Goal: Task Accomplishment & Management: Use online tool/utility

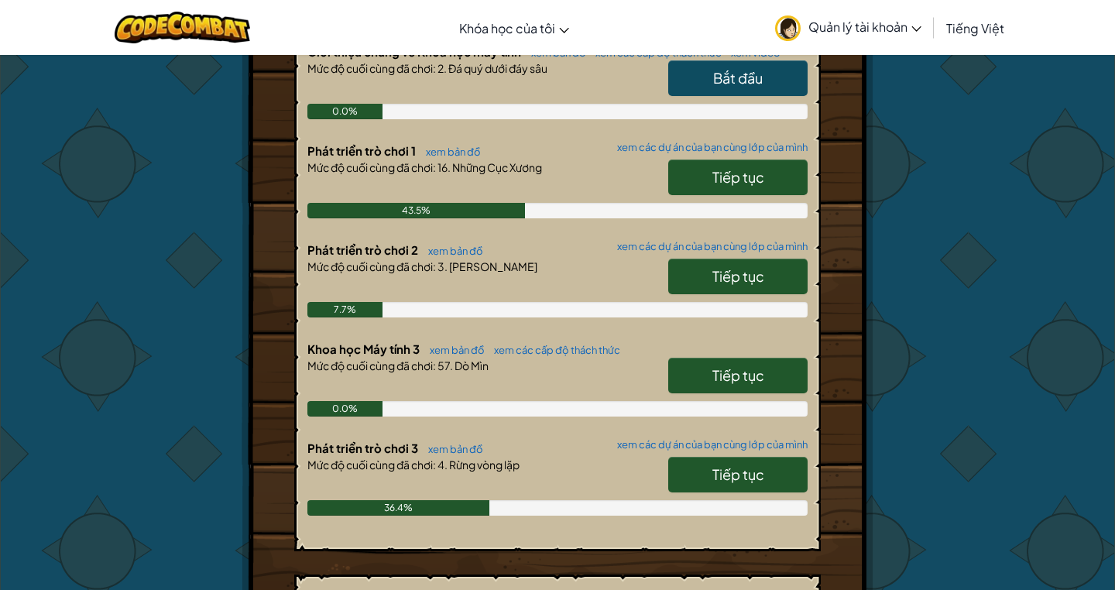
scroll to position [378, 0]
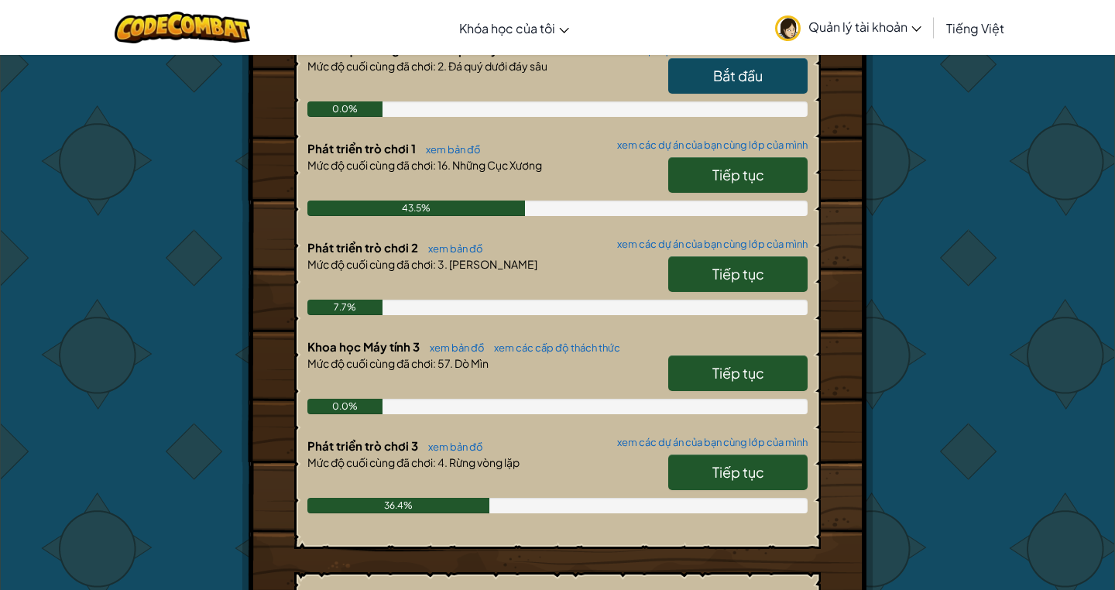
click at [750, 482] on link "Tiếp tục" at bounding box center [737, 472] width 139 height 36
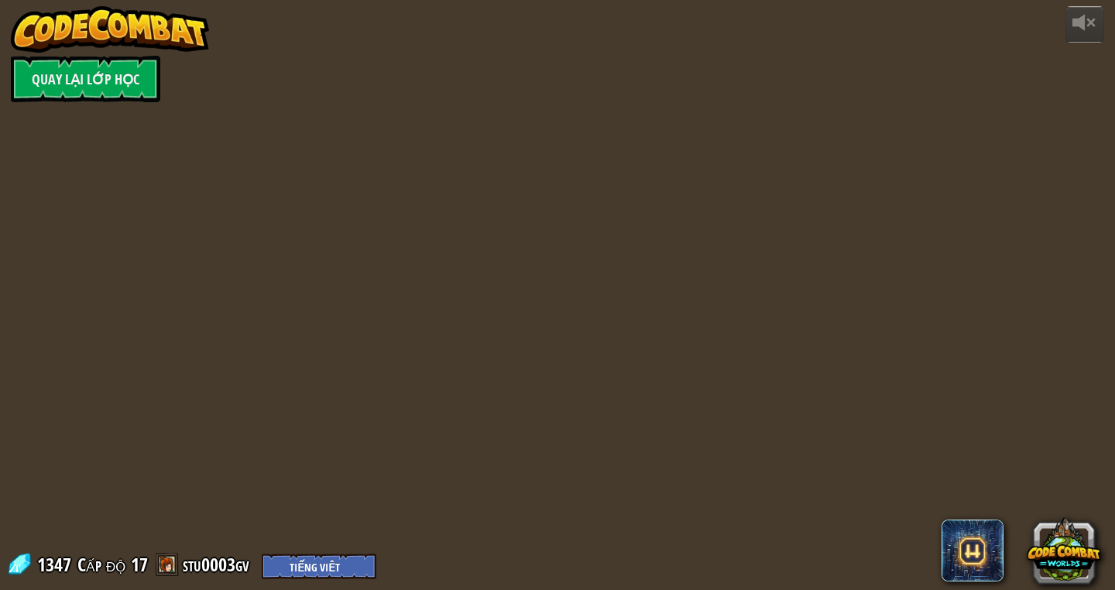
select select "vi"
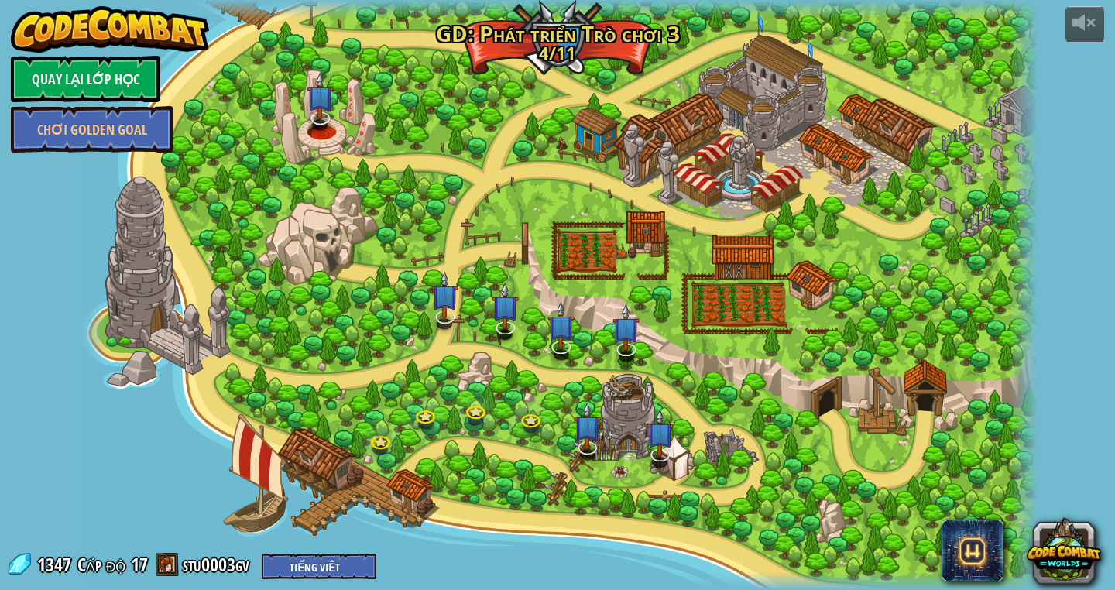
select select "vi"
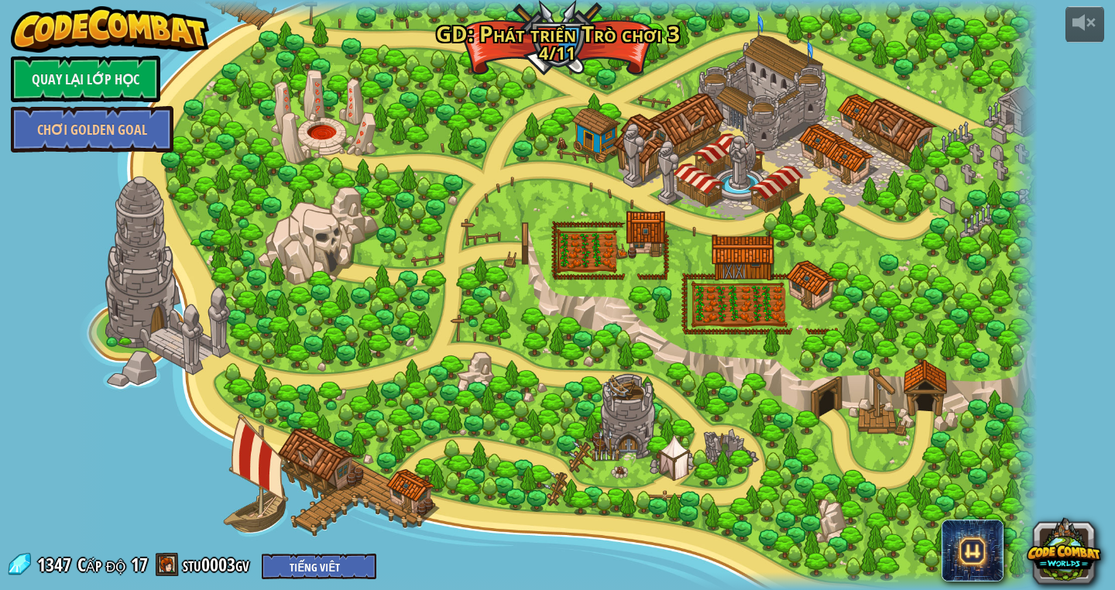
select select "vi"
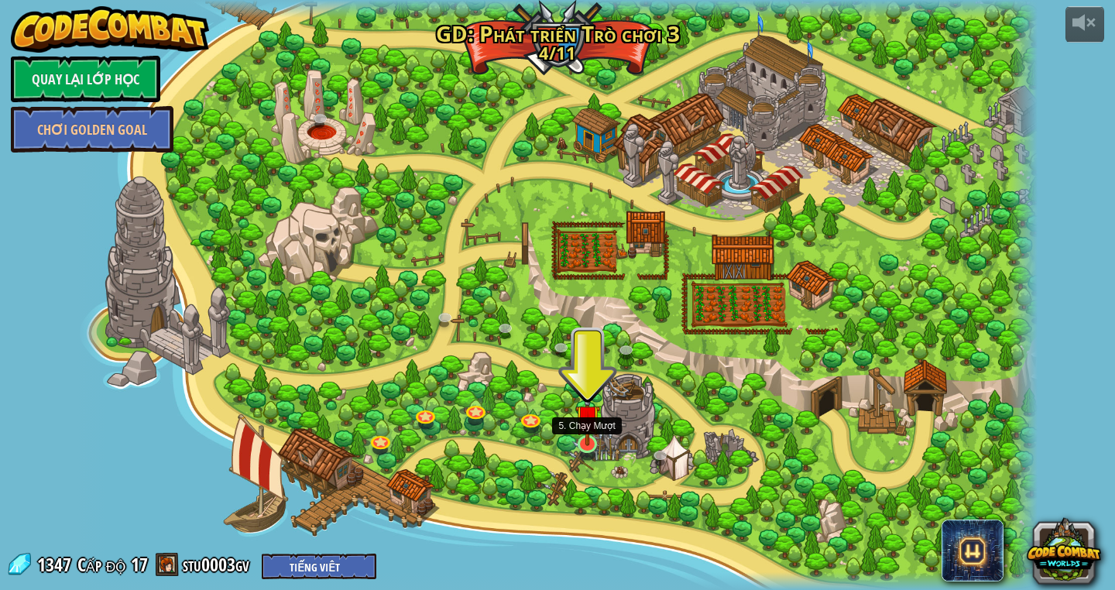
click at [584, 441] on img at bounding box center [587, 417] width 25 height 57
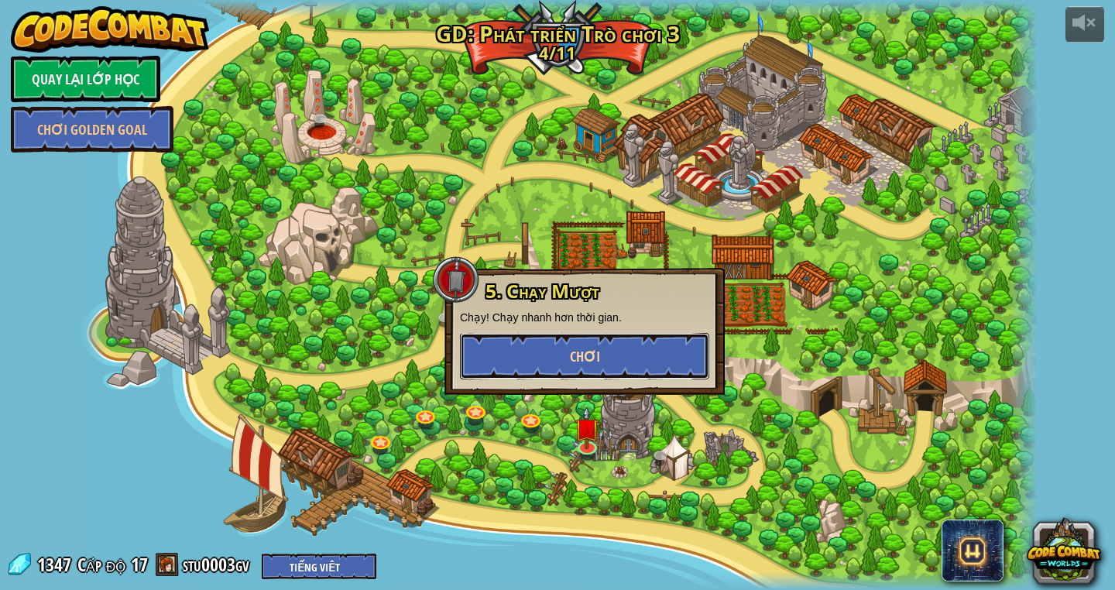
click at [593, 339] on button "Chơi" at bounding box center [584, 356] width 249 height 46
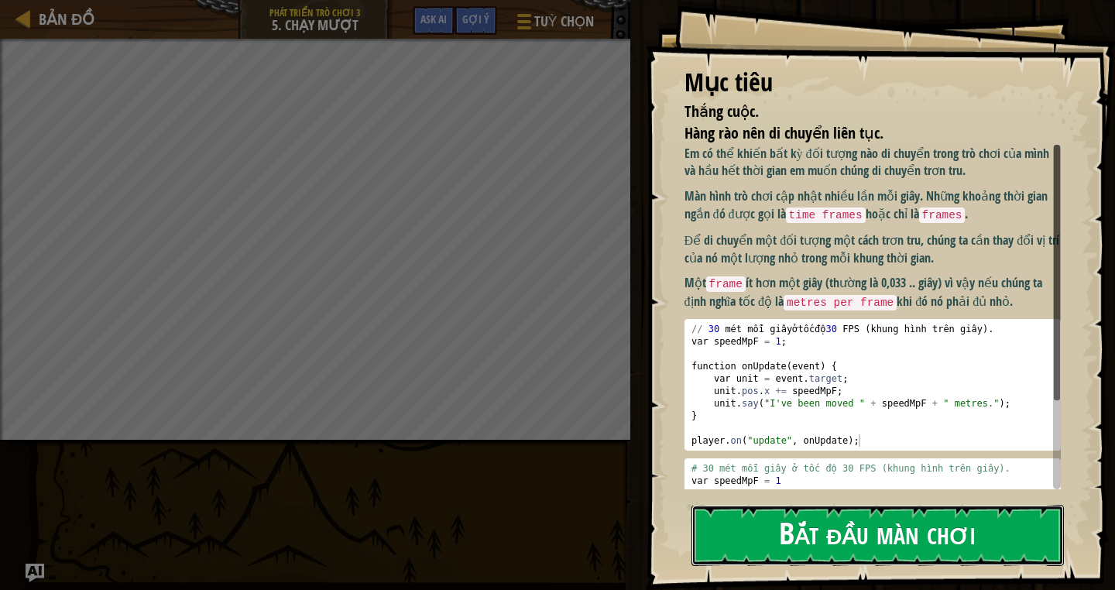
click at [811, 540] on button "Bắt đầu màn chơi" at bounding box center [877, 535] width 372 height 61
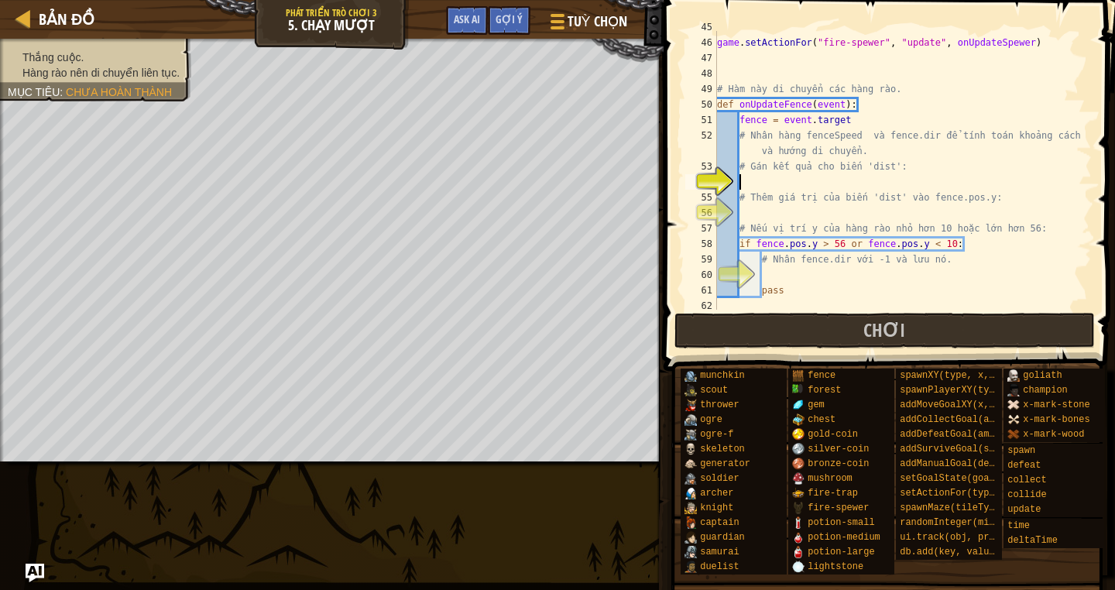
scroll to position [751, 0]
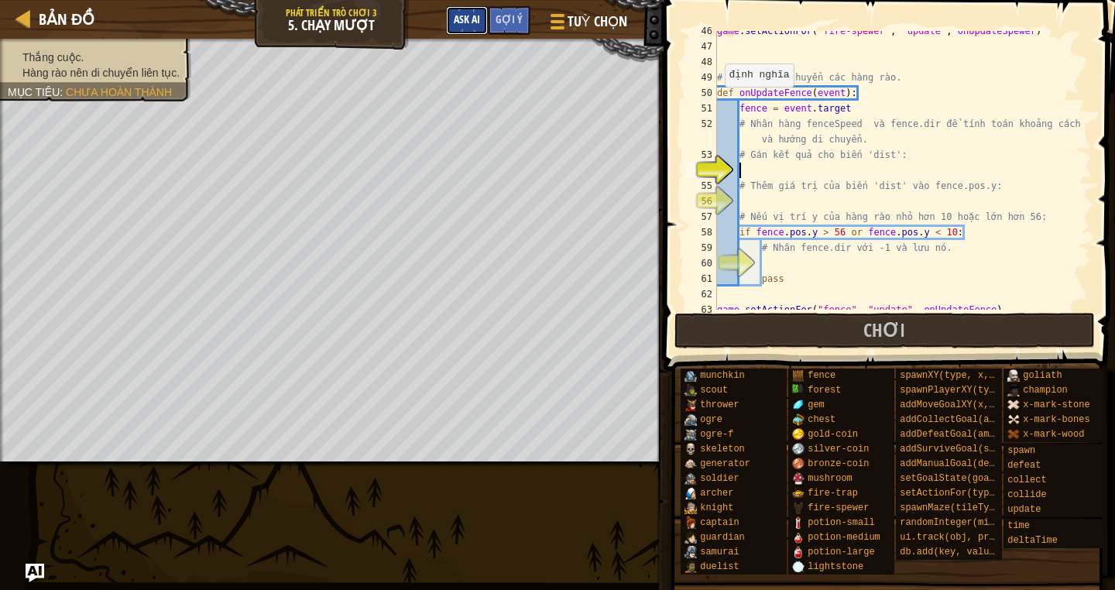
click at [460, 15] on span "Ask AI" at bounding box center [467, 19] width 26 height 15
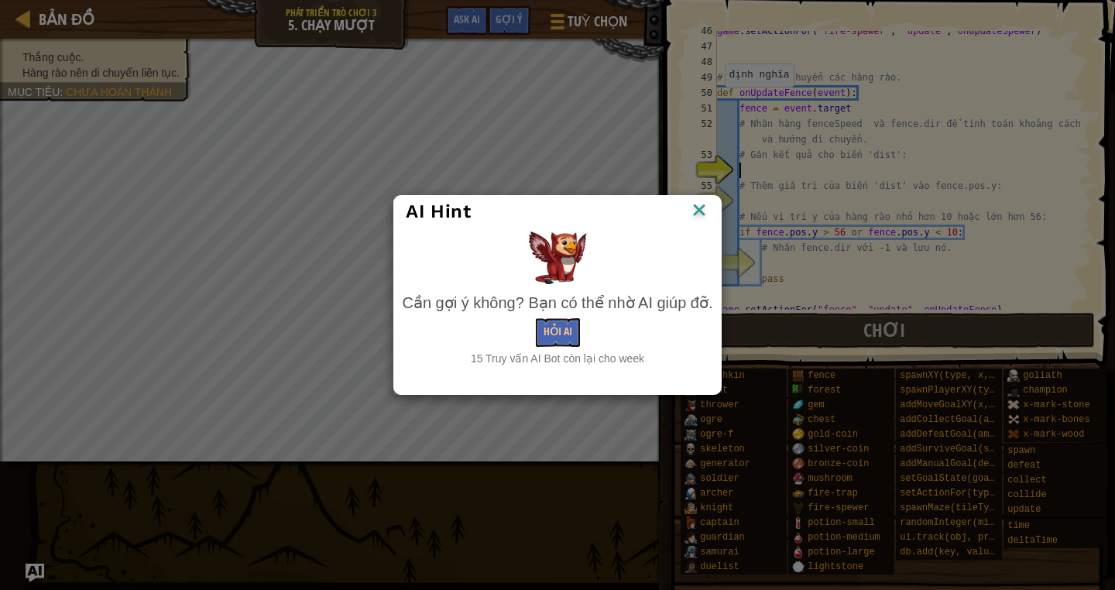
click at [697, 213] on img at bounding box center [699, 211] width 20 height 23
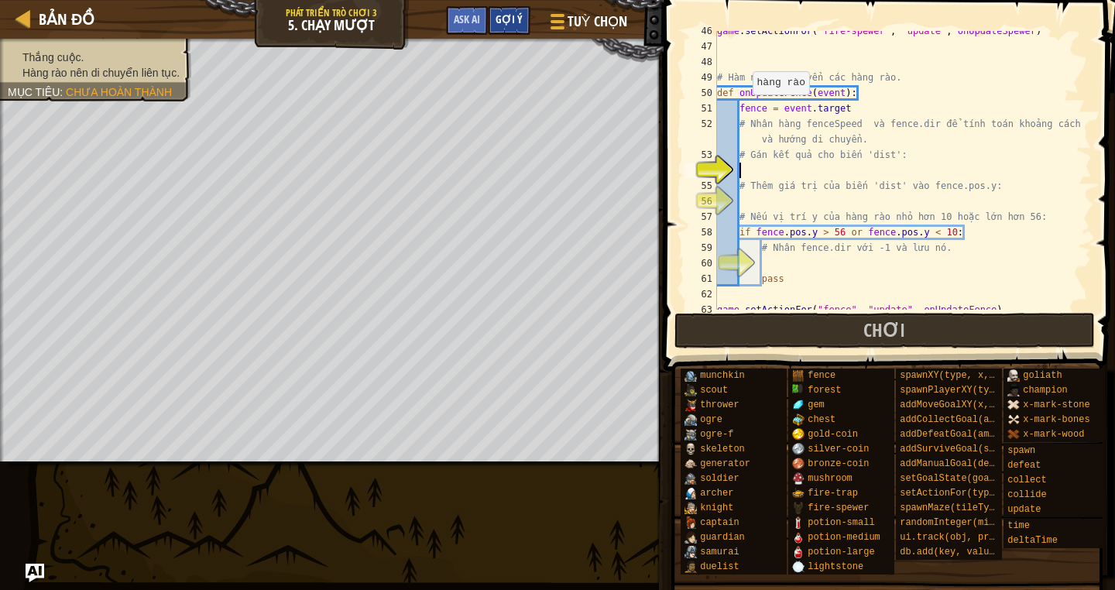
click at [521, 25] on div "Gợi ý" at bounding box center [509, 20] width 43 height 29
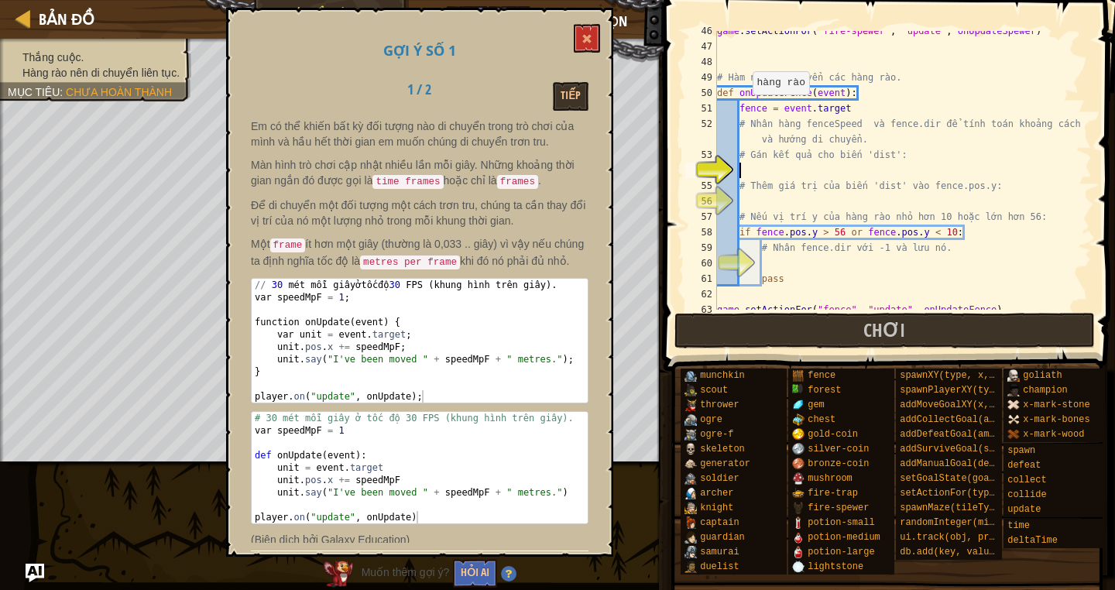
scroll to position [7, 0]
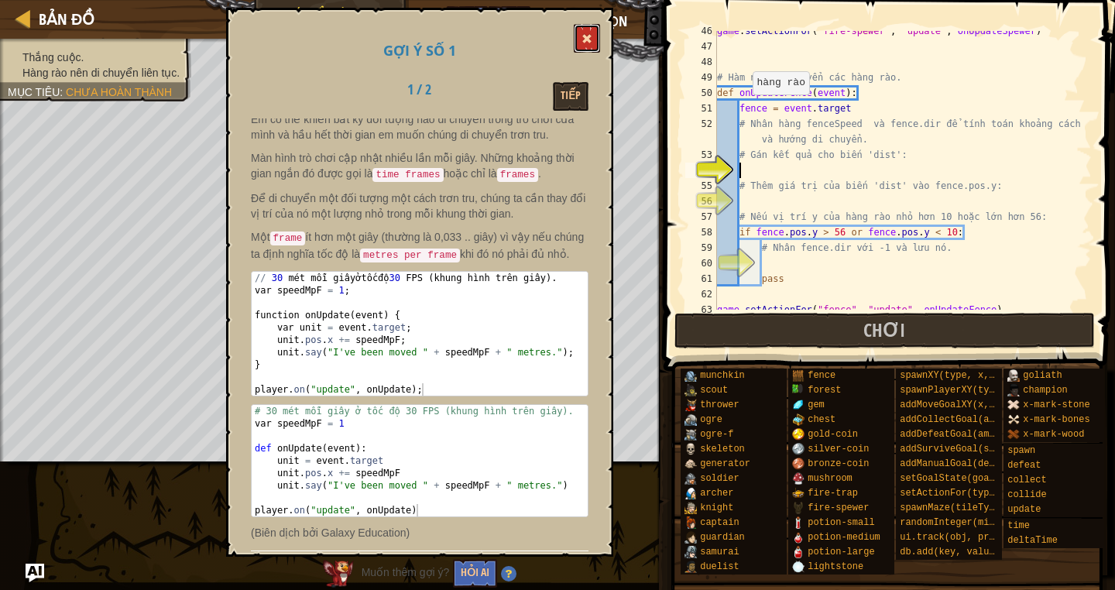
click at [586, 31] on button at bounding box center [587, 38] width 26 height 29
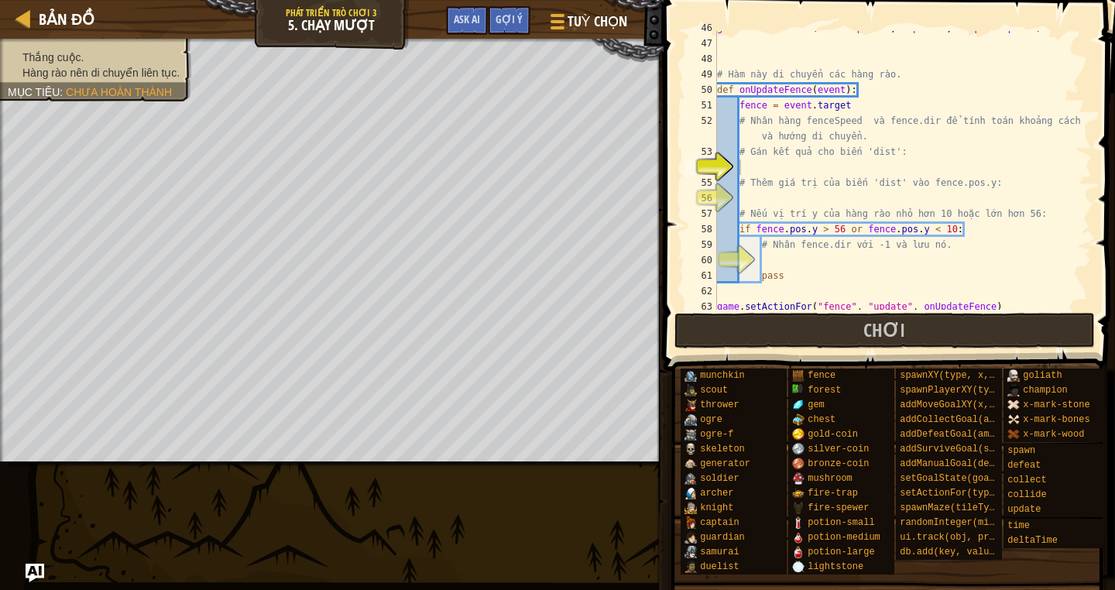
scroll to position [756, 0]
click at [473, 12] on span "Ask AI" at bounding box center [467, 19] width 26 height 15
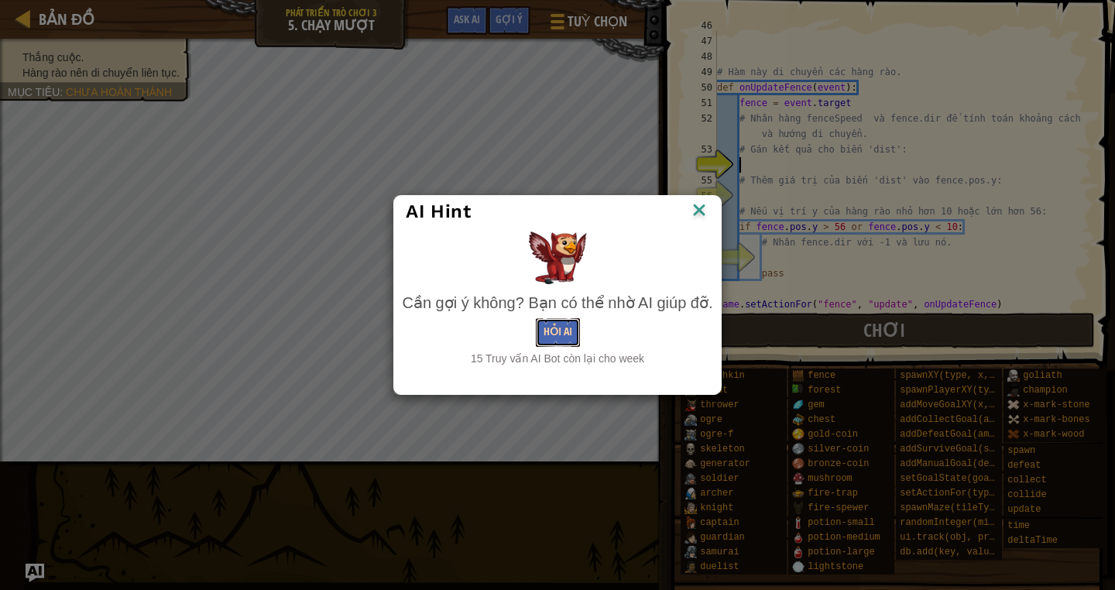
click at [556, 331] on button "Hỏi AI" at bounding box center [558, 332] width 44 height 29
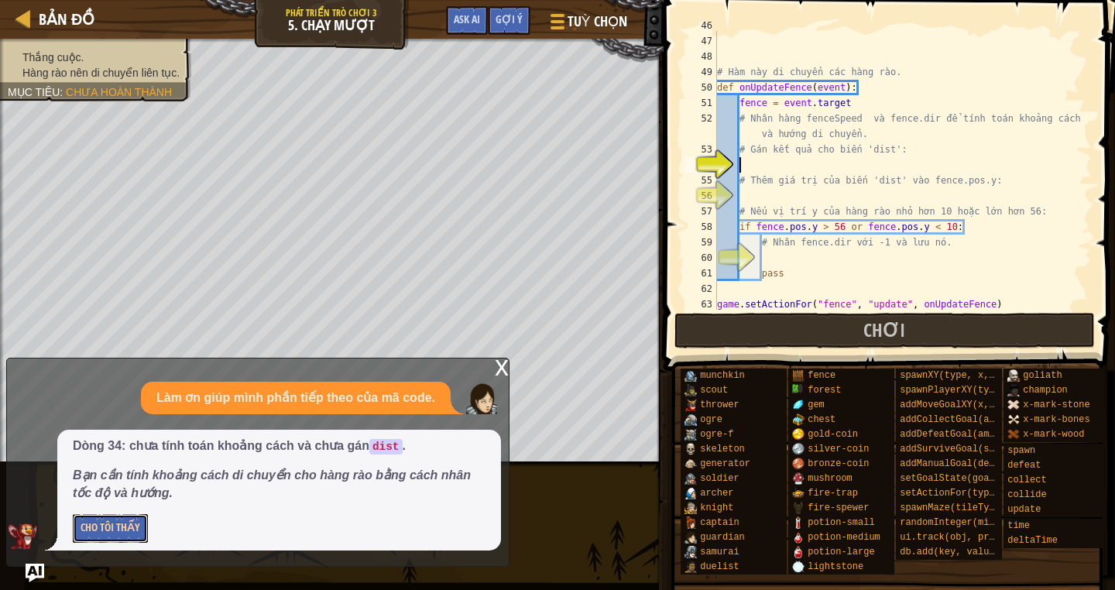
click at [117, 524] on button "Cho Tôi Thấy" at bounding box center [110, 528] width 75 height 29
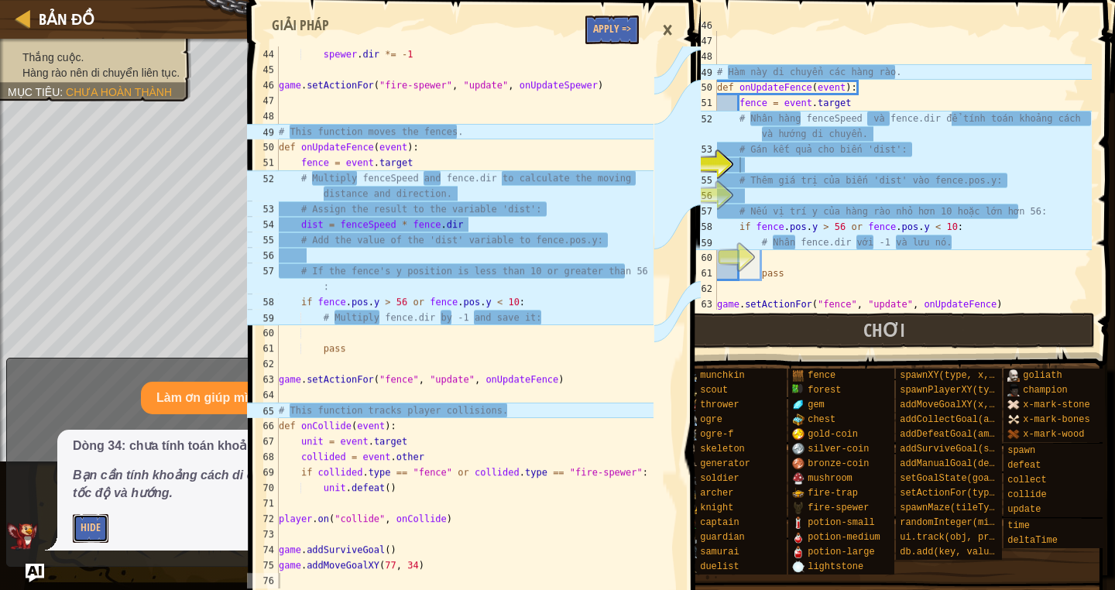
scroll to position [708, 0]
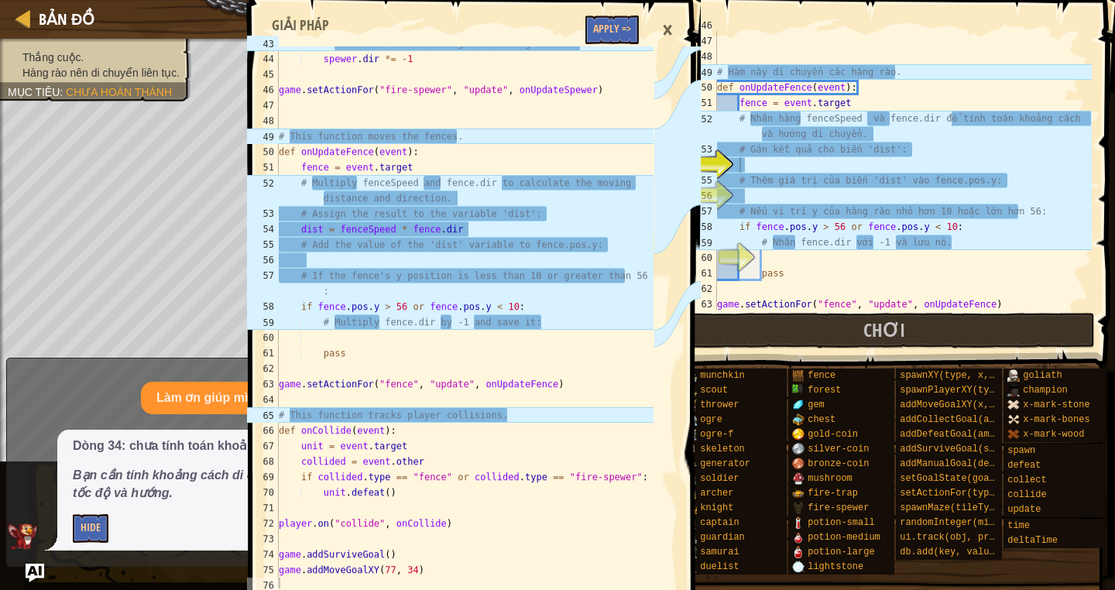
click at [760, 165] on div "game . setActionFor ( "fire-spewer" , "update" , onUpdateSpewer ) # Hàm này di …" at bounding box center [903, 173] width 378 height 310
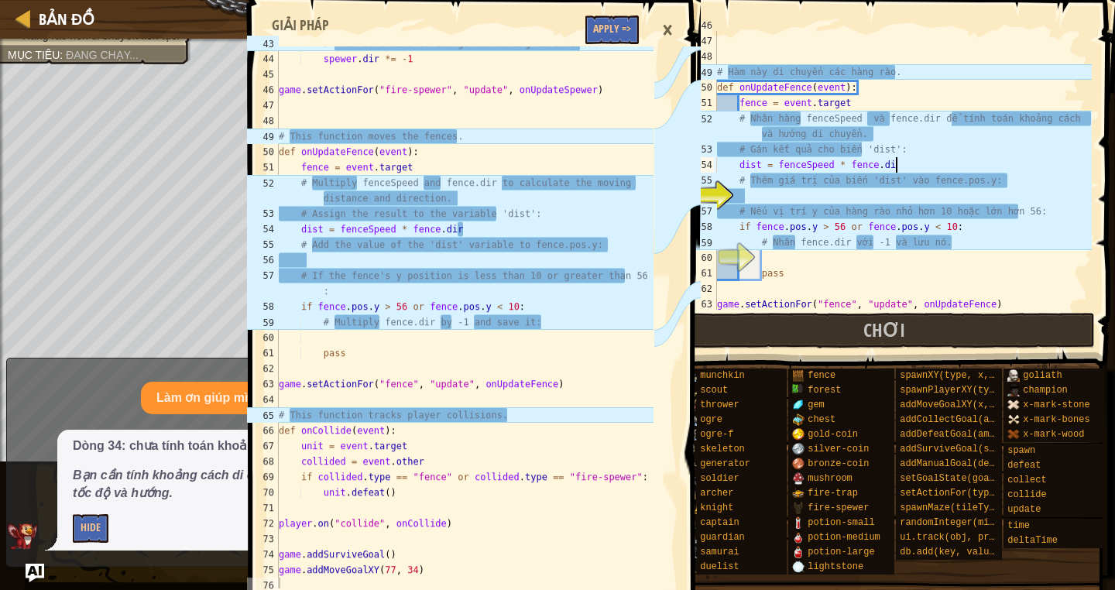
scroll to position [7, 14]
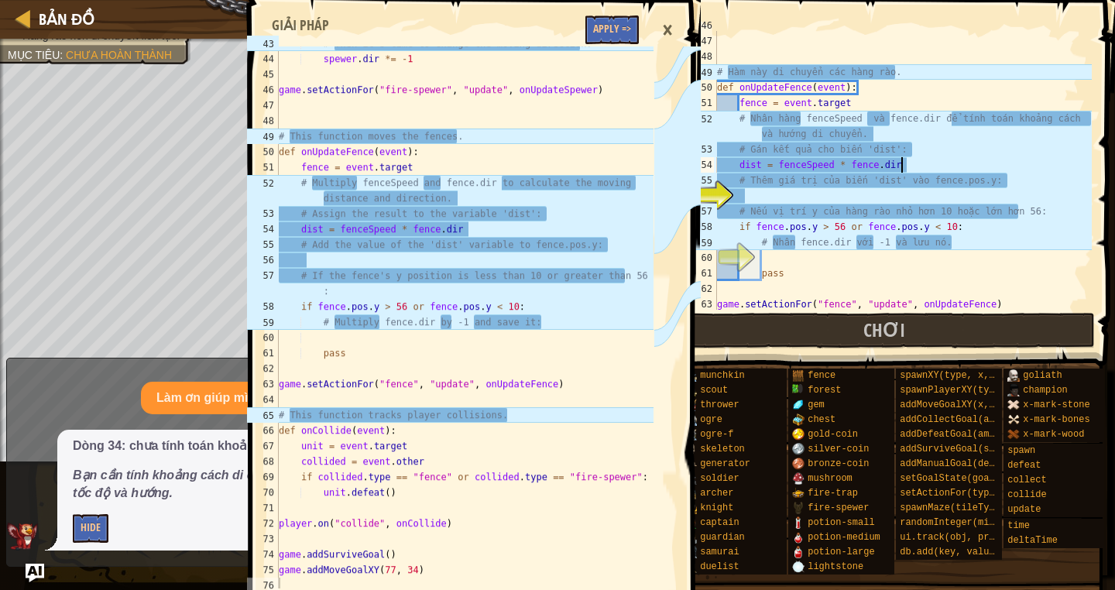
type textarea "dist = fenceSpeed * fence.dir"
click at [670, 31] on div "×" at bounding box center [667, 30] width 26 height 36
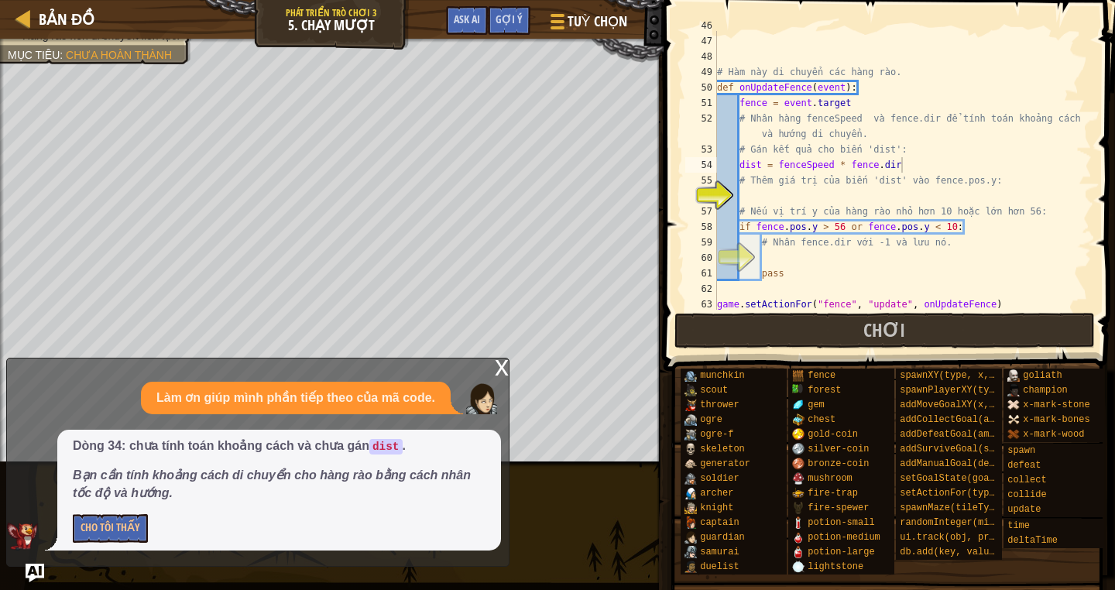
click at [504, 359] on div "x" at bounding box center [502, 365] width 14 height 15
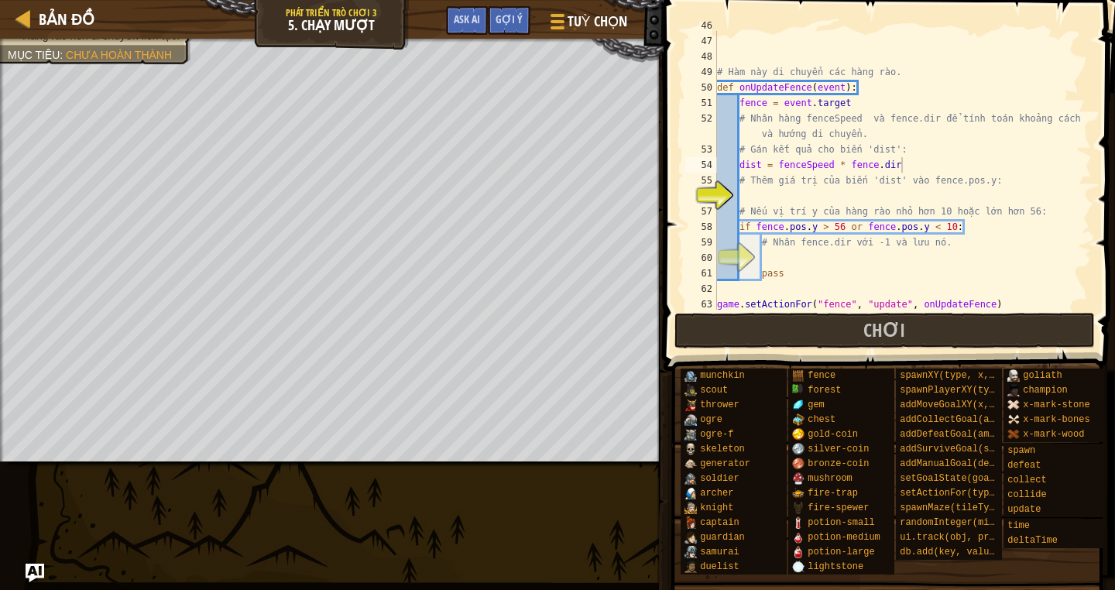
click at [752, 198] on div "game . setActionFor ( "fire-spewer" , "update" , onUpdateSpewer ) # Hàm này di …" at bounding box center [903, 173] width 378 height 310
click at [454, 20] on span "Ask AI" at bounding box center [467, 19] width 26 height 15
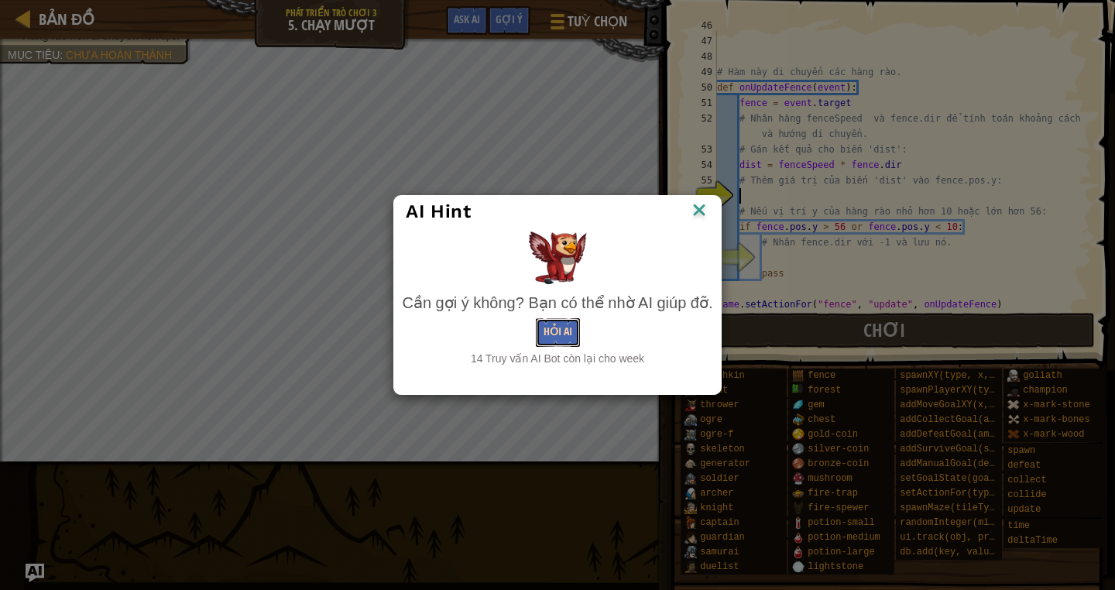
click at [568, 322] on button "Hỏi AI" at bounding box center [558, 332] width 44 height 29
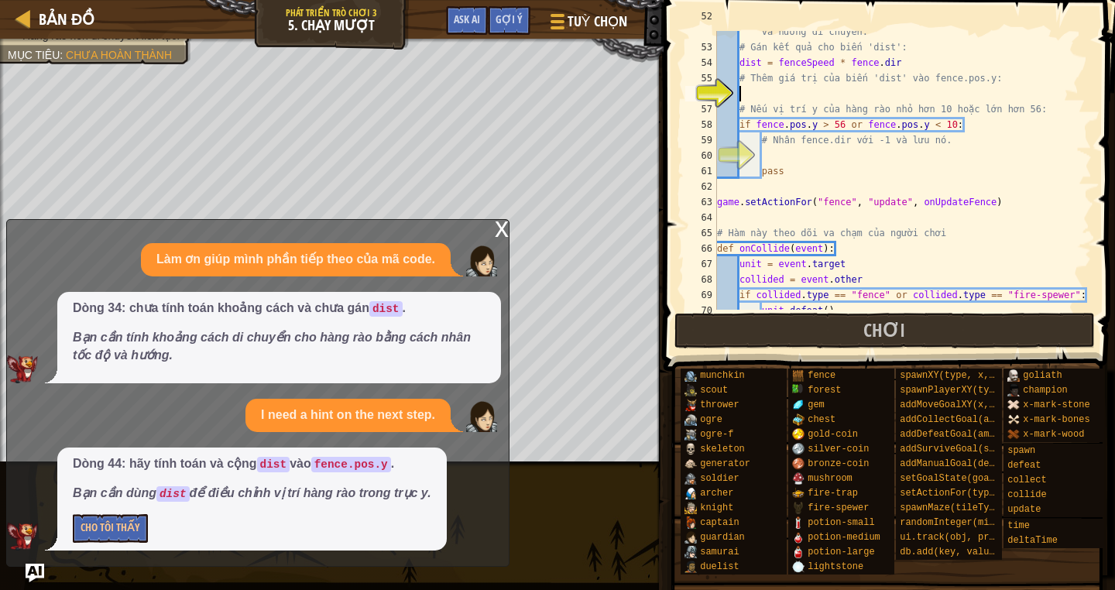
scroll to position [62, 0]
click at [125, 526] on button "Cho Tôi Thấy" at bounding box center [110, 528] width 75 height 29
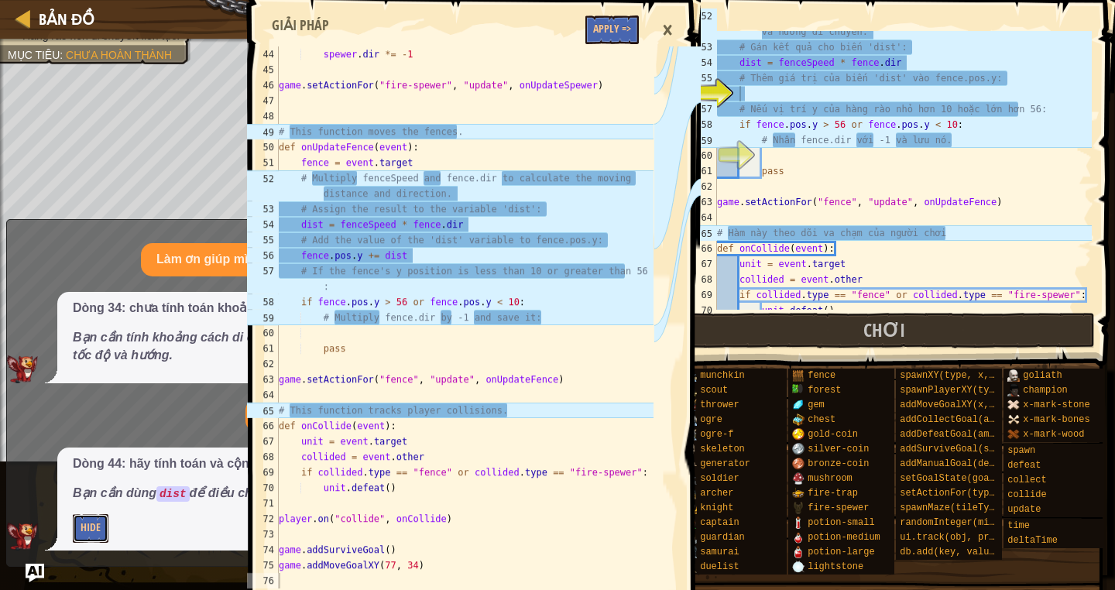
scroll to position [712, 0]
type textarea "fence.pos.y += dist"
drag, startPoint x: 301, startPoint y: 250, endPoint x: 410, endPoint y: 253, distance: 109.2
click at [410, 253] on div "spewer . dir *= - 1 game . setActionFor ( "fire-spewer" , "update" , onUpdateSp…" at bounding box center [465, 332] width 378 height 573
click at [754, 94] on div "# Nhân hàng fenceSpeed ·· và fence.dir để tính toán khoảng cách và hướng di chu…" at bounding box center [903, 171] width 378 height 325
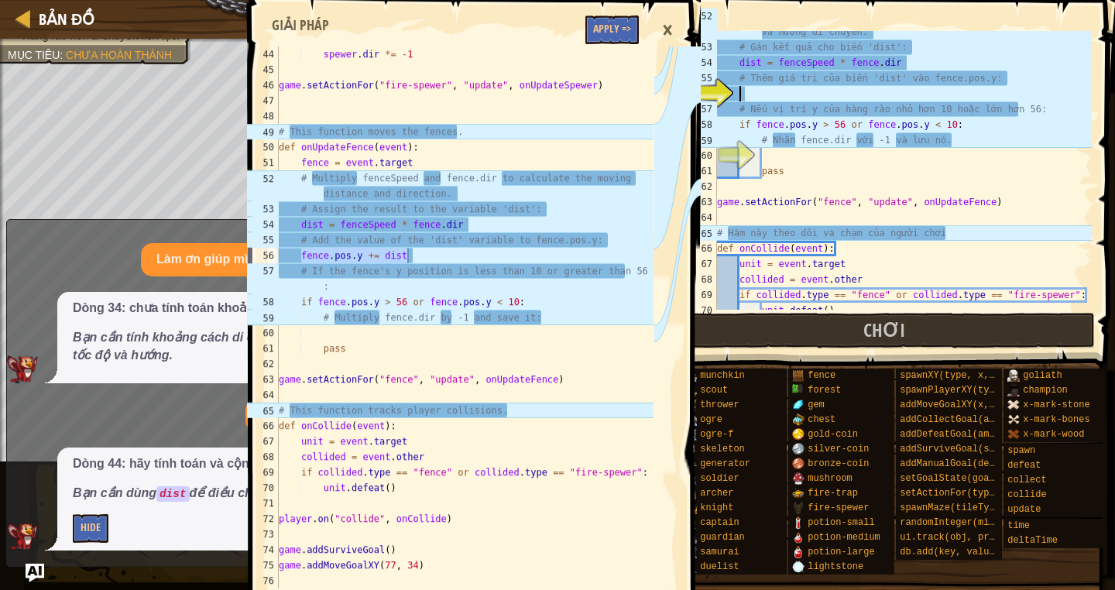
scroll to position [7, 0]
paste textarea "fence.pos.y += dist"
type textarea "fence.pos.y += dist"
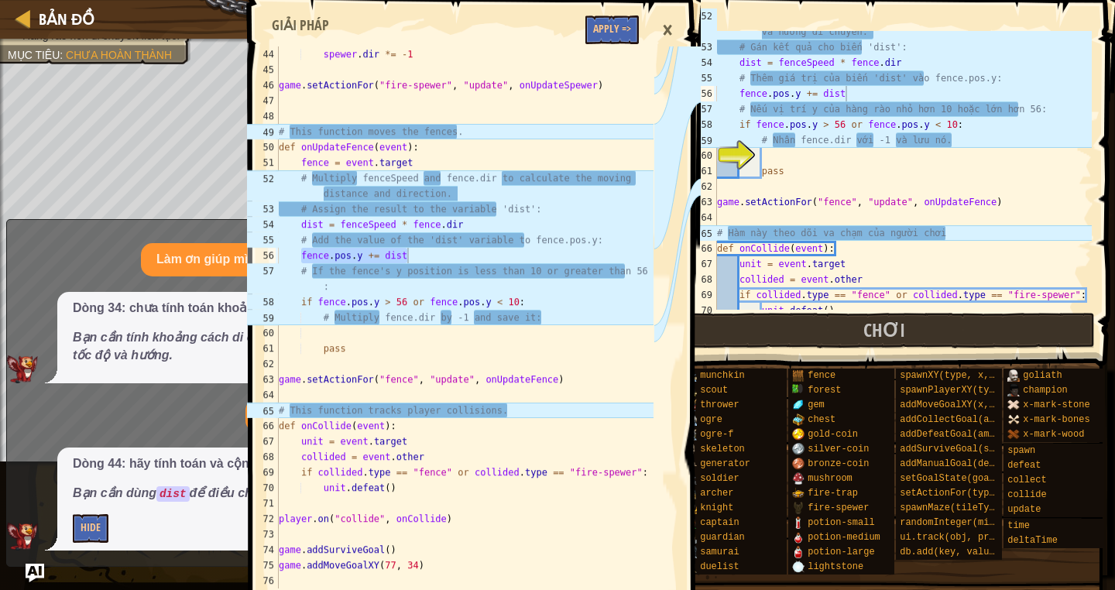
click at [666, 22] on div "×" at bounding box center [667, 30] width 26 height 36
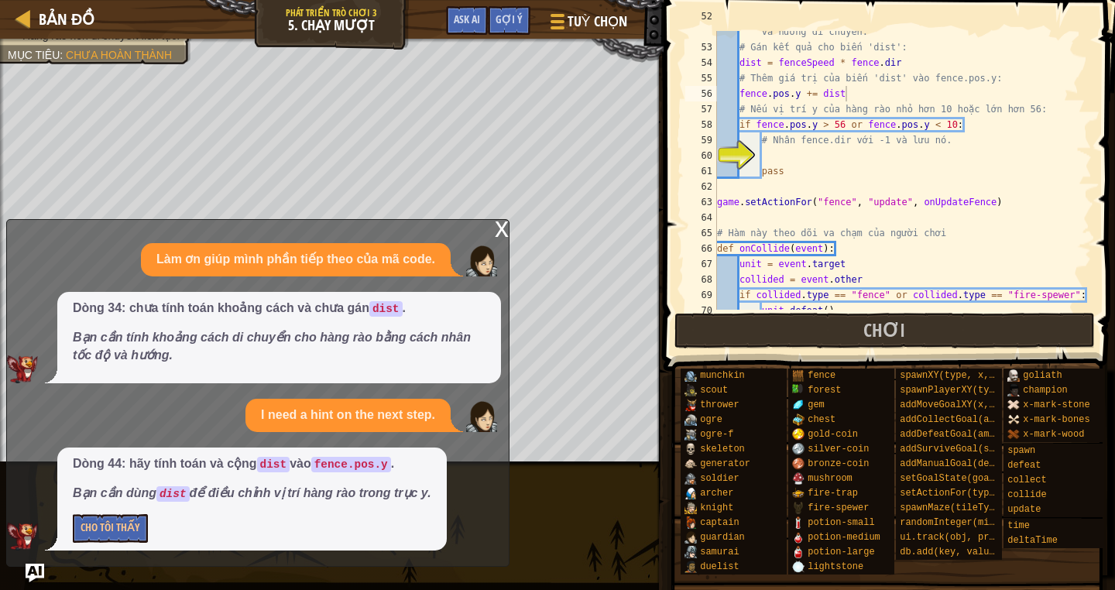
click at [495, 221] on div "x" at bounding box center [502, 227] width 14 height 15
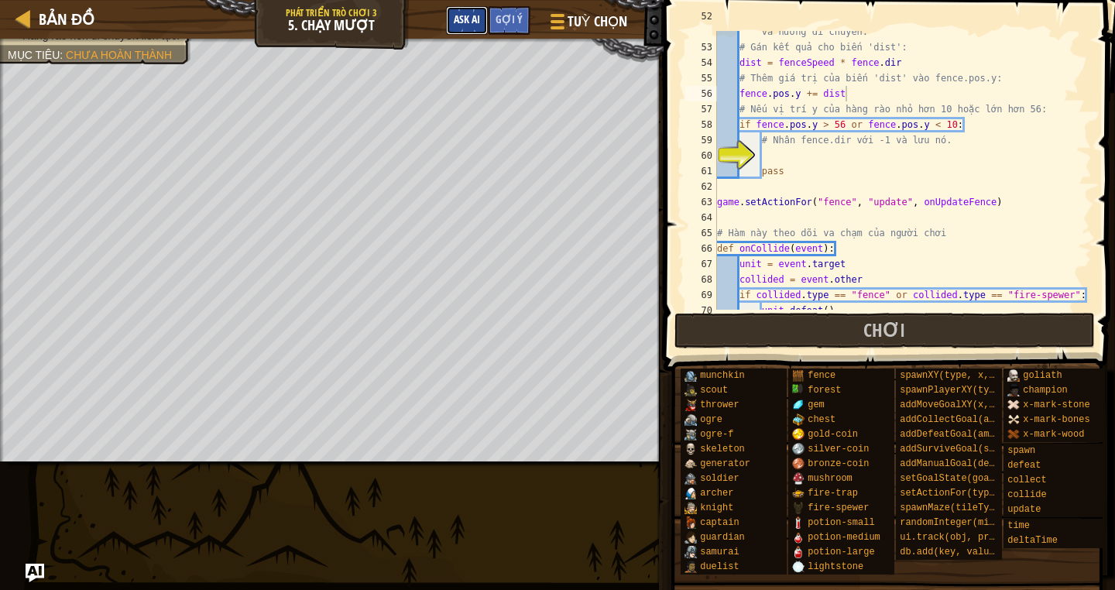
click at [468, 25] on span "Ask AI" at bounding box center [467, 19] width 26 height 15
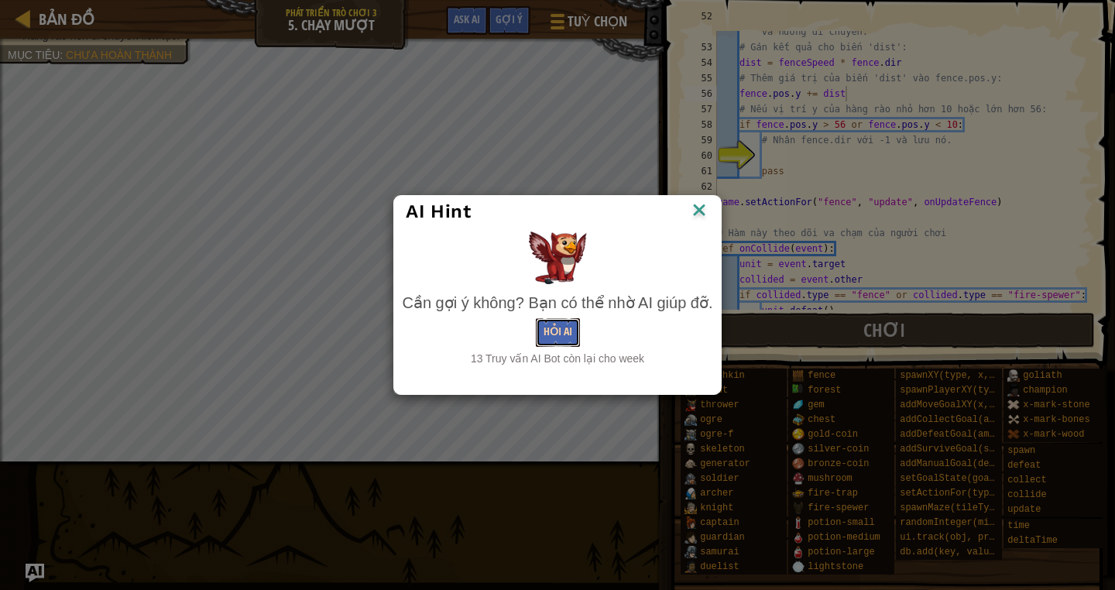
click at [563, 331] on button "Hỏi AI" at bounding box center [558, 332] width 44 height 29
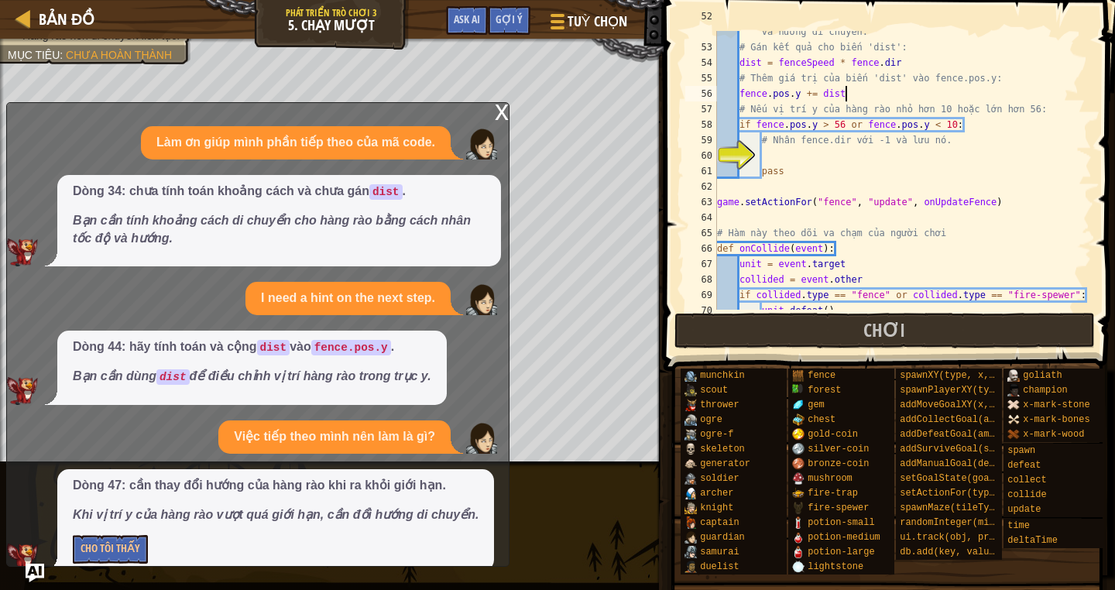
scroll to position [39, 0]
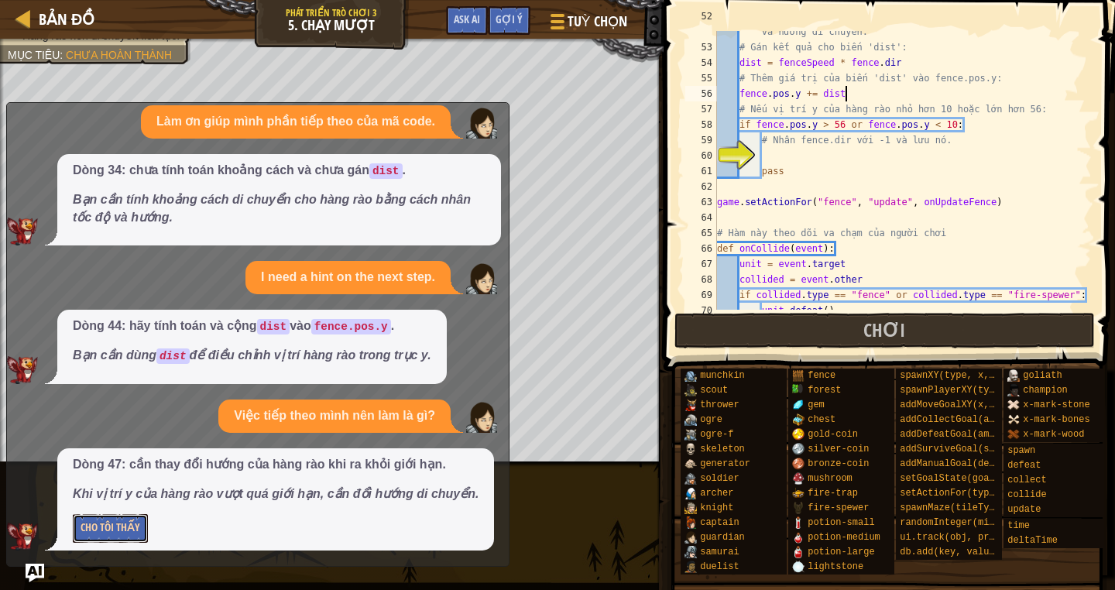
click at [125, 515] on button "Cho Tôi Thấy" at bounding box center [110, 528] width 75 height 29
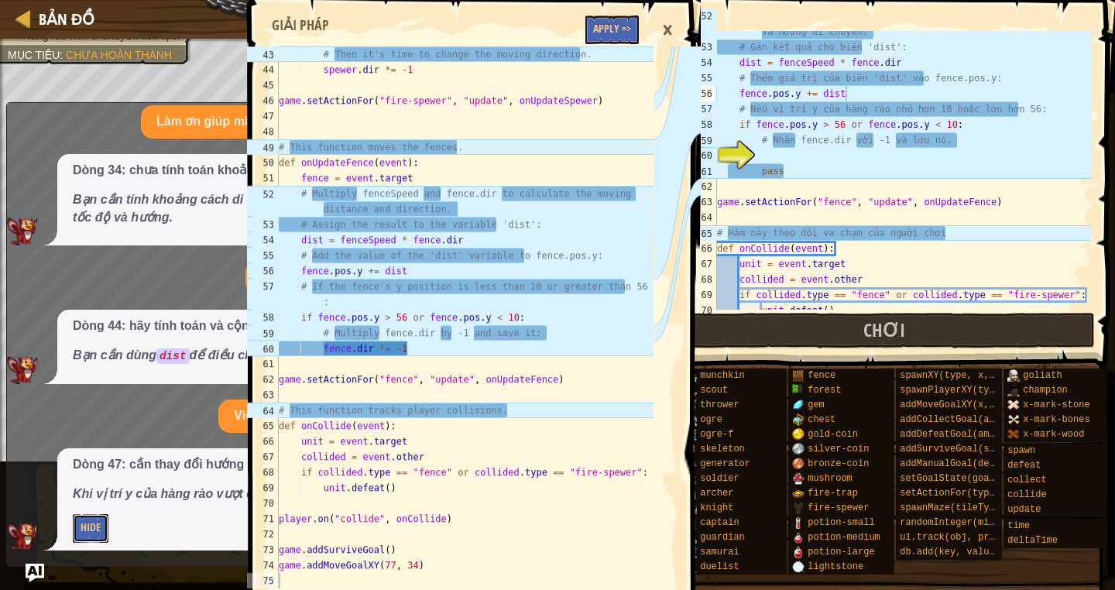
scroll to position [697, 0]
type textarea "fence.dir *= -1"
drag, startPoint x: 324, startPoint y: 346, endPoint x: 410, endPoint y: 349, distance: 86.0
click at [410, 349] on div "# Then it's time to change the moving direction. spewer . dir *= - 1 game . set…" at bounding box center [465, 332] width 378 height 573
paste textarea "fence.dir *= -1"
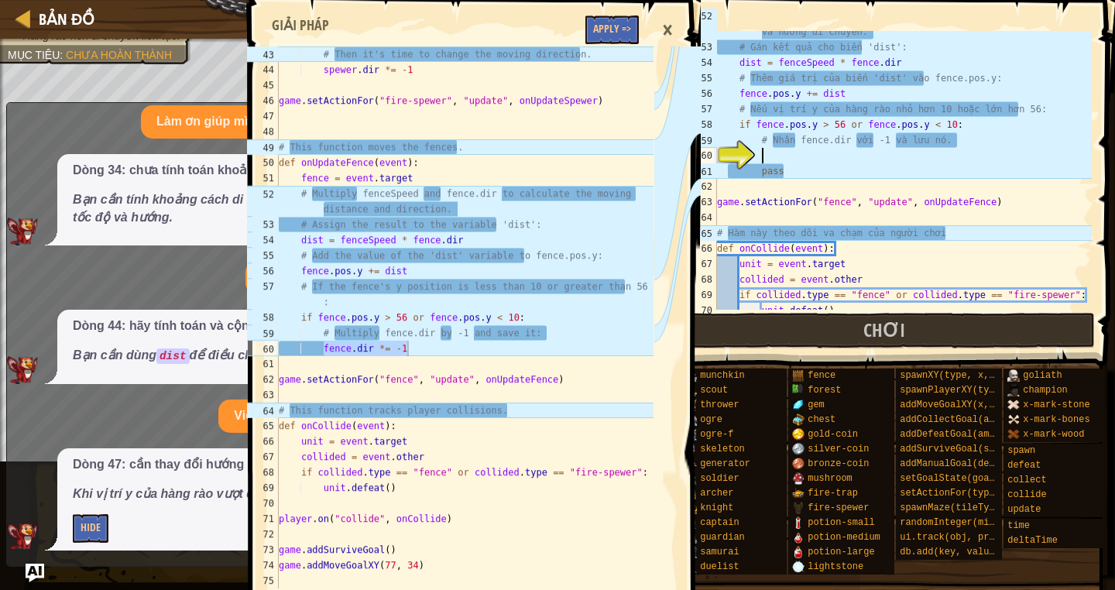
type textarea "fence.dir *= -1"
click at [674, 28] on div "×" at bounding box center [667, 30] width 26 height 36
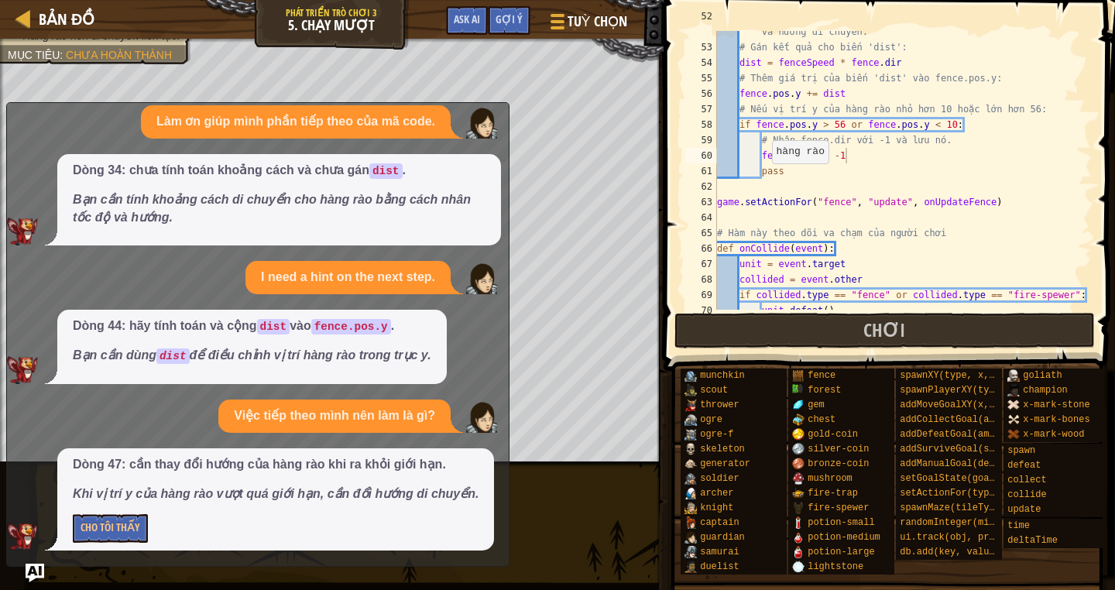
scroll to position [0, 0]
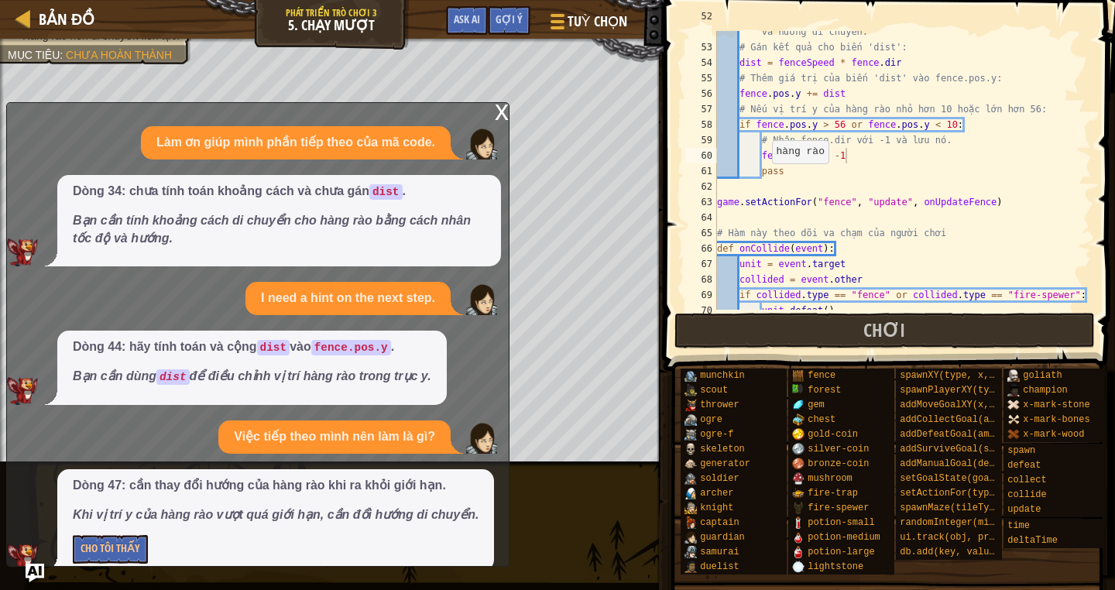
click at [498, 110] on div "x" at bounding box center [502, 110] width 14 height 15
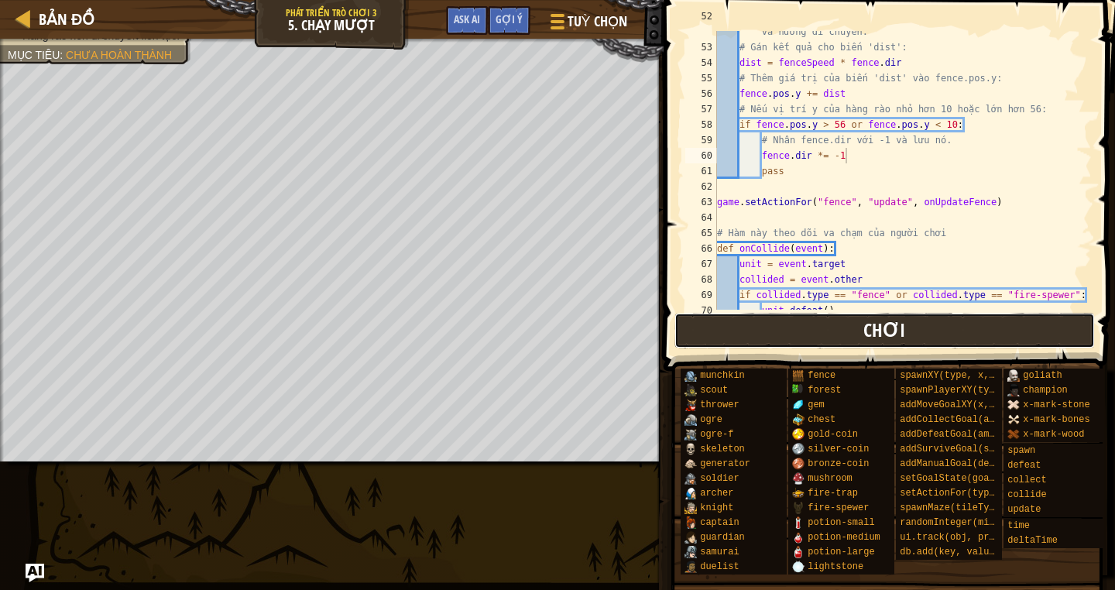
click at [818, 338] on button "Chơi" at bounding box center [884, 331] width 420 height 36
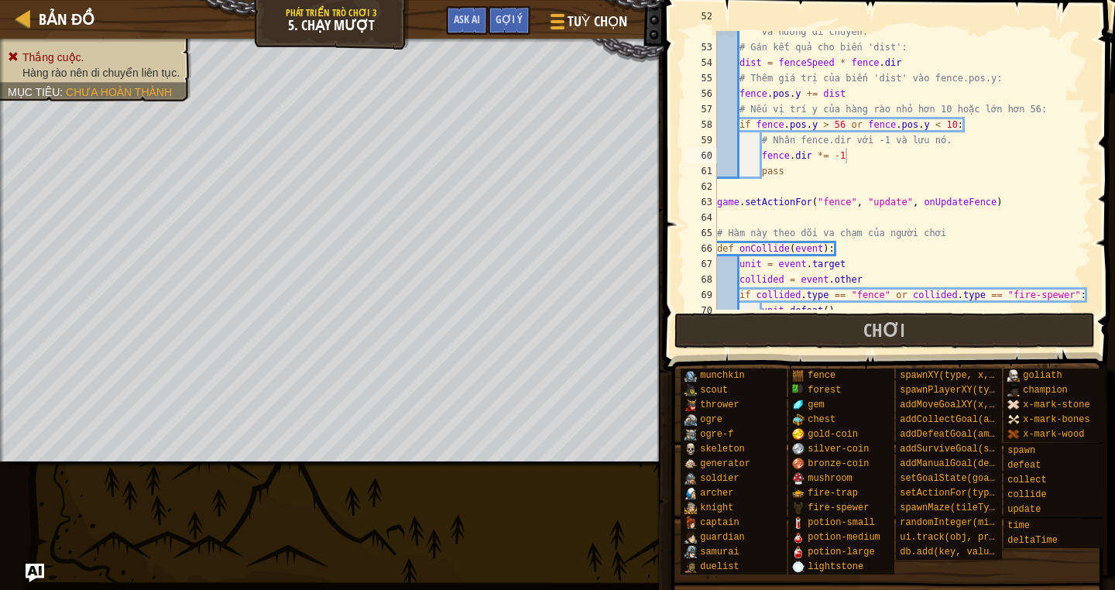
click at [103, 57] on ul "Thắng cuộc. Hàng rào nên di chuyển liên tục." at bounding box center [96, 65] width 176 height 31
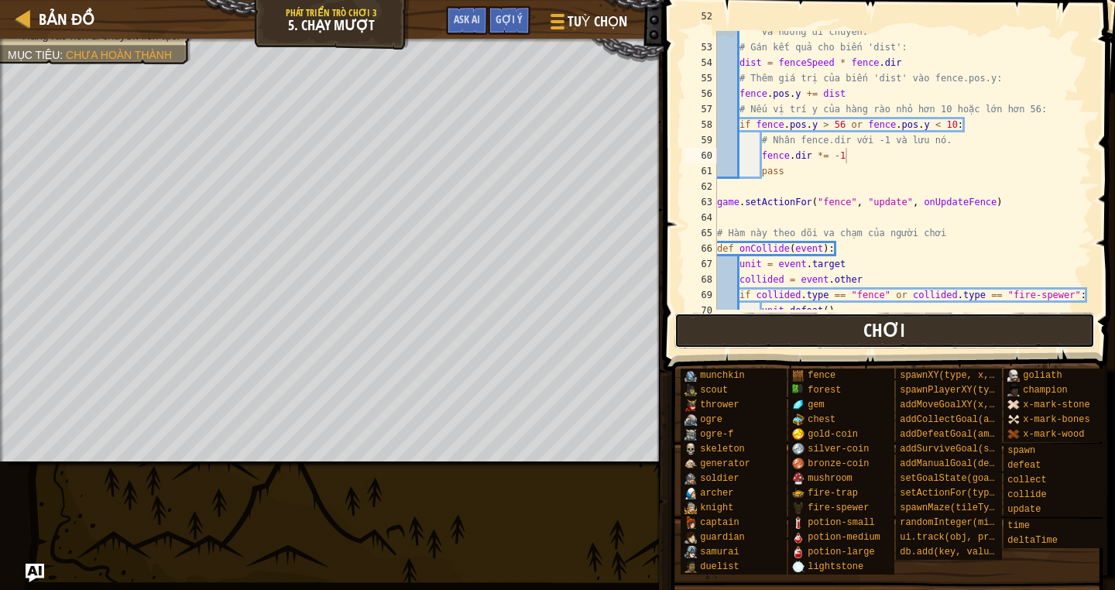
click at [801, 331] on button "Chơi" at bounding box center [884, 331] width 420 height 36
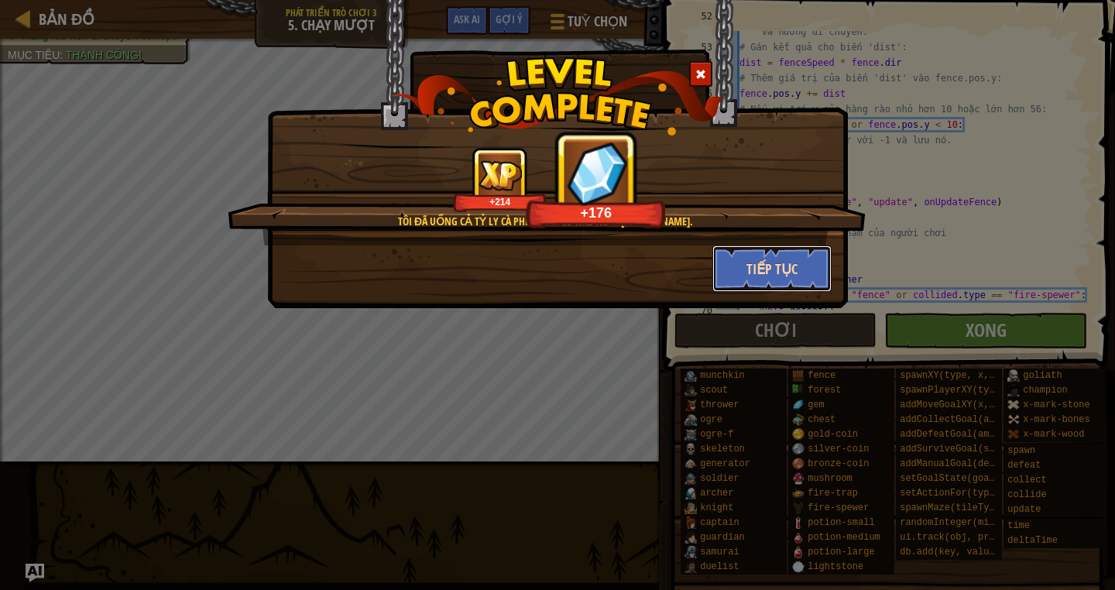
click at [816, 274] on button "Tiếp tục" at bounding box center [772, 268] width 120 height 46
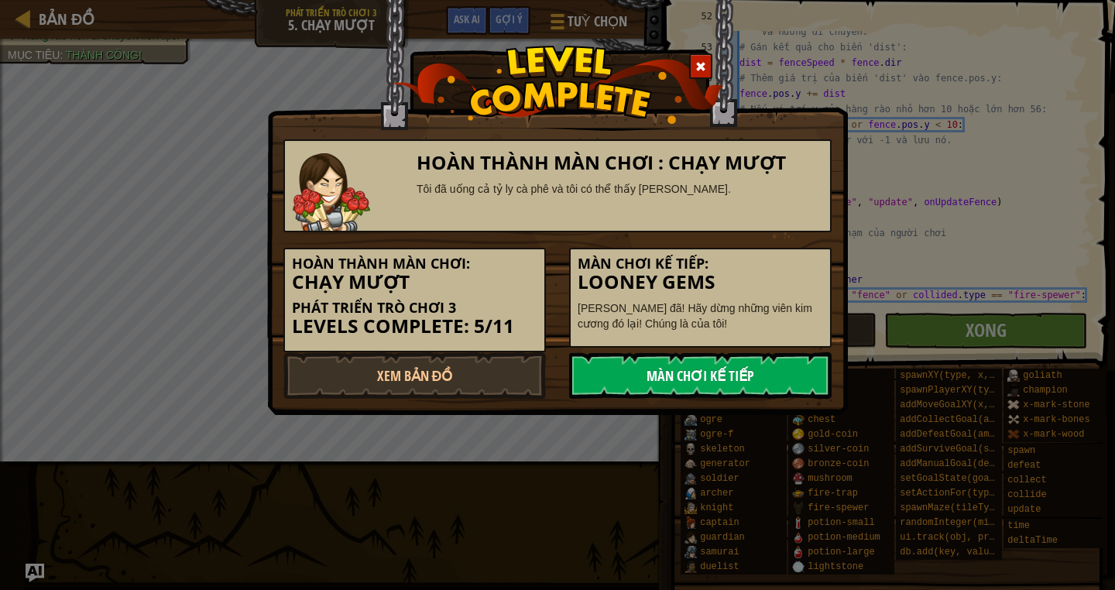
click at [686, 374] on link "Màn chơi kế tiếp" at bounding box center [700, 375] width 262 height 46
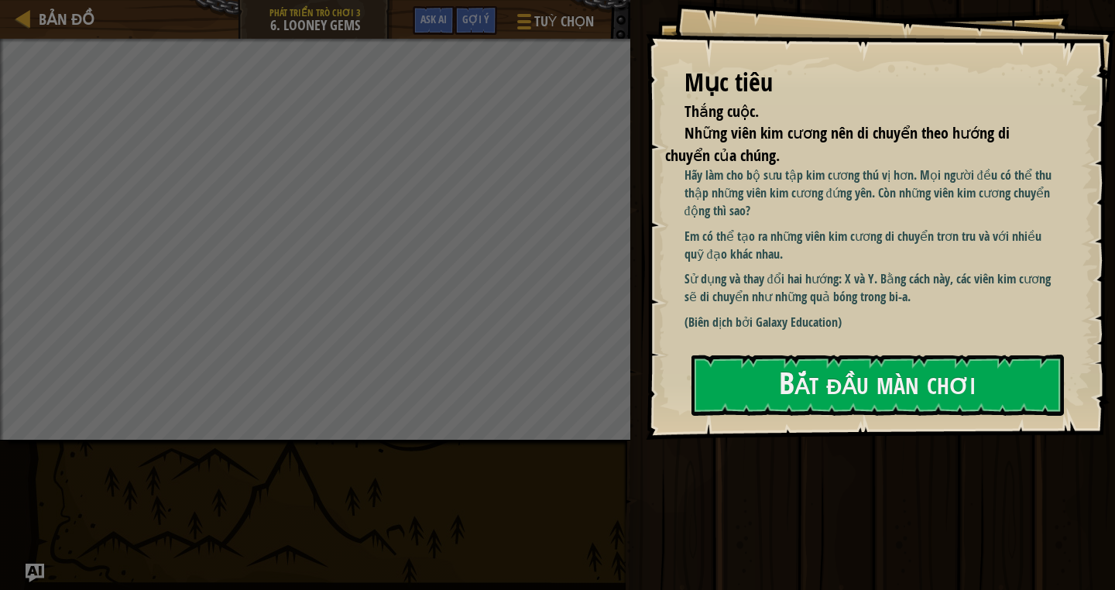
click at [783, 320] on p "(Biên dịch bởi Galaxy Education)" at bounding box center [872, 323] width 376 height 18
click at [786, 420] on div "Mục tiêu Thắng cuộc. Những viên kim cương nên di chuyển theo hướng di chuyển củ…" at bounding box center [880, 220] width 469 height 440
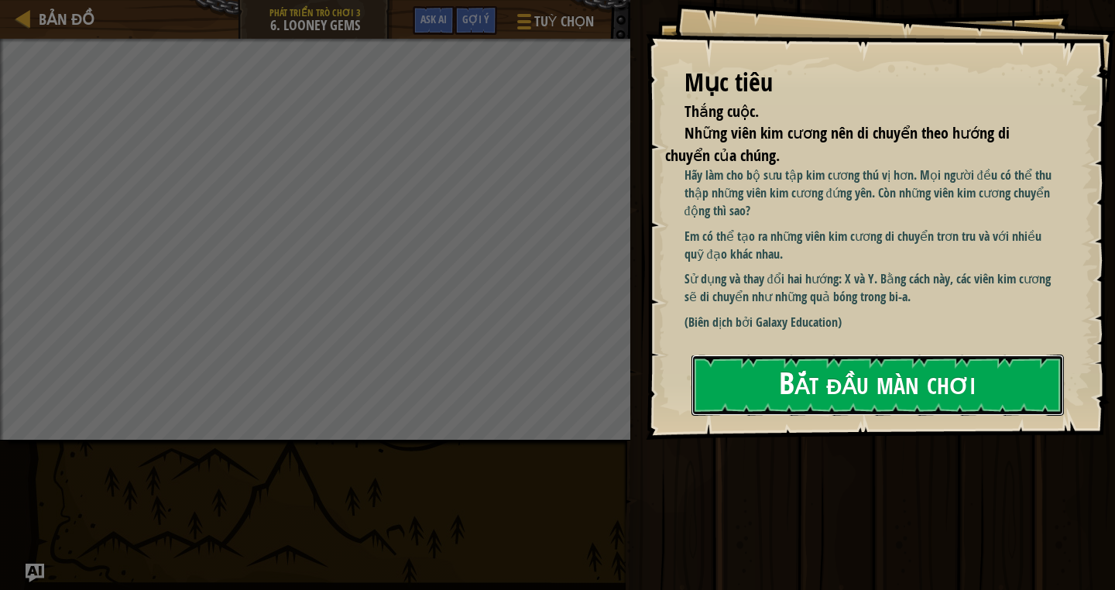
click at [779, 396] on button "Bắt đầu màn chơi" at bounding box center [877, 385] width 372 height 61
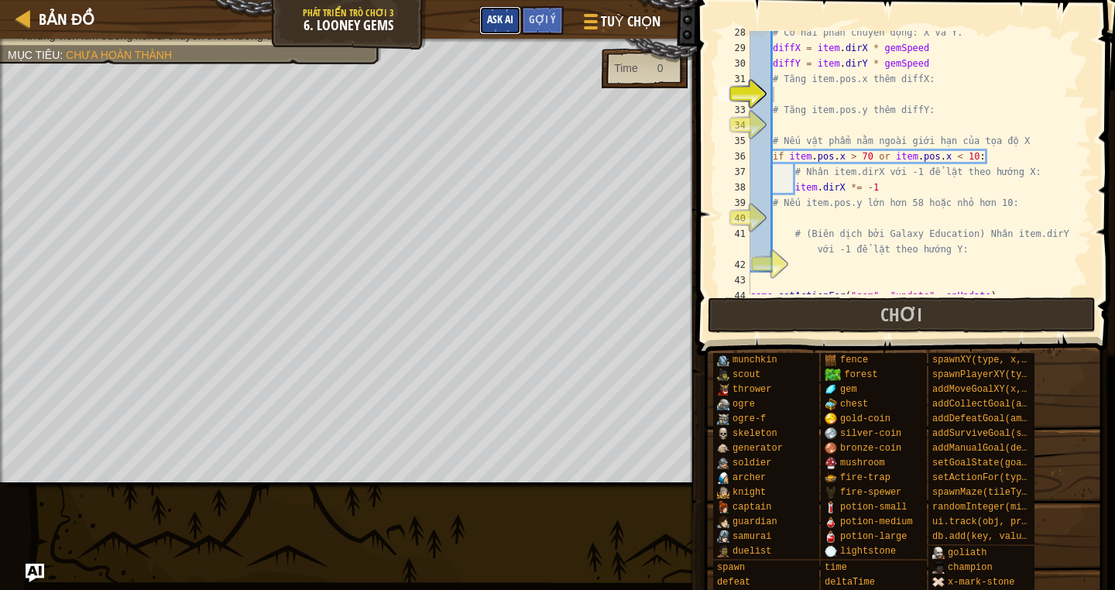
click at [506, 29] on button "Ask AI" at bounding box center [500, 20] width 42 height 29
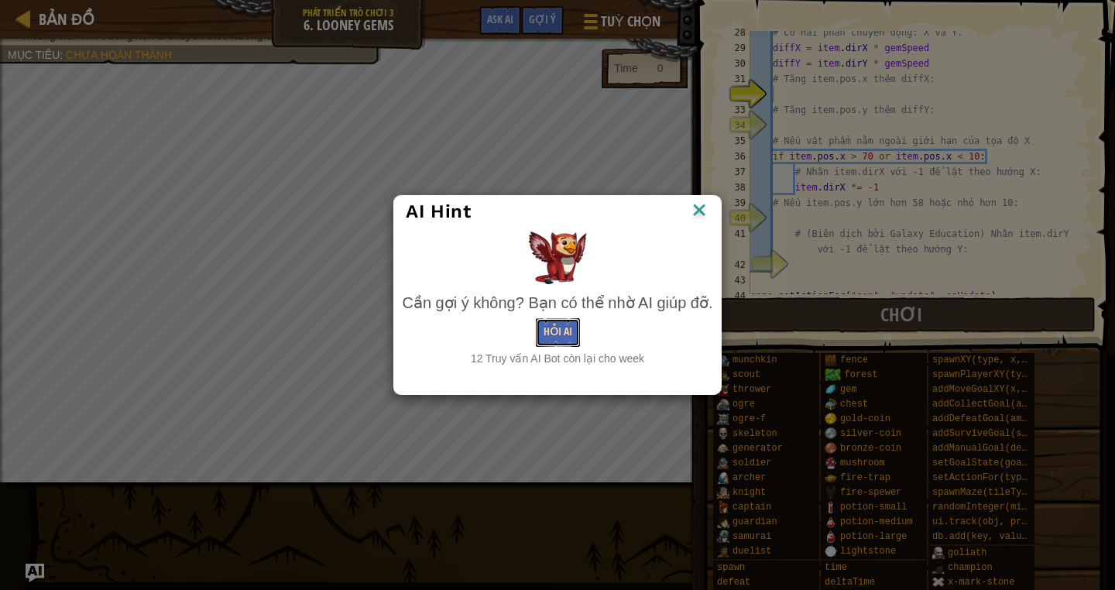
click at [554, 324] on button "Hỏi AI" at bounding box center [558, 332] width 44 height 29
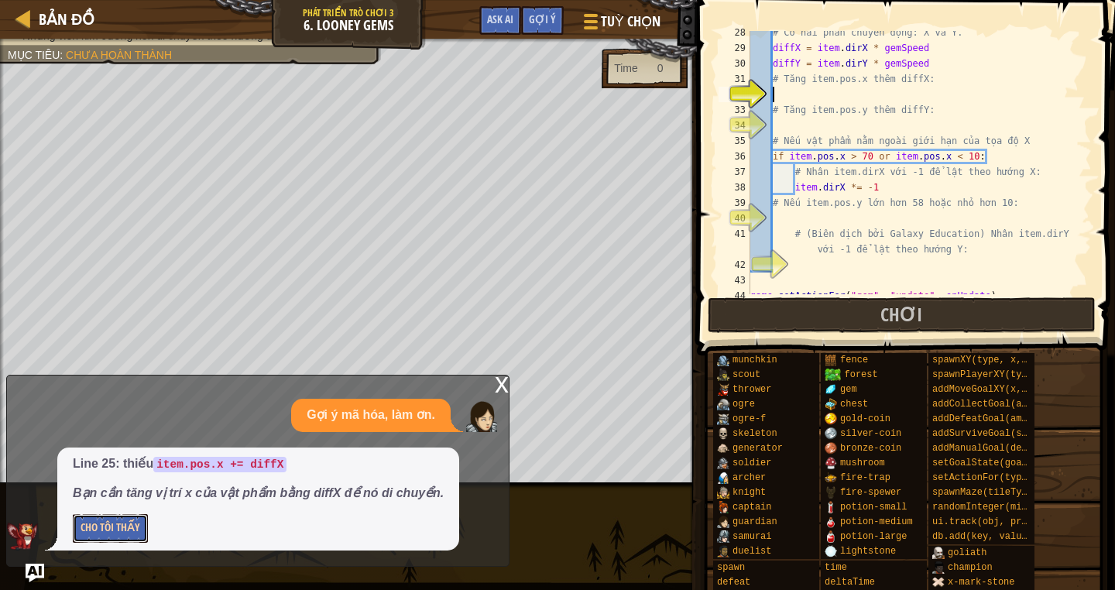
click at [133, 526] on button "Cho Tôi Thấy" at bounding box center [110, 528] width 75 height 29
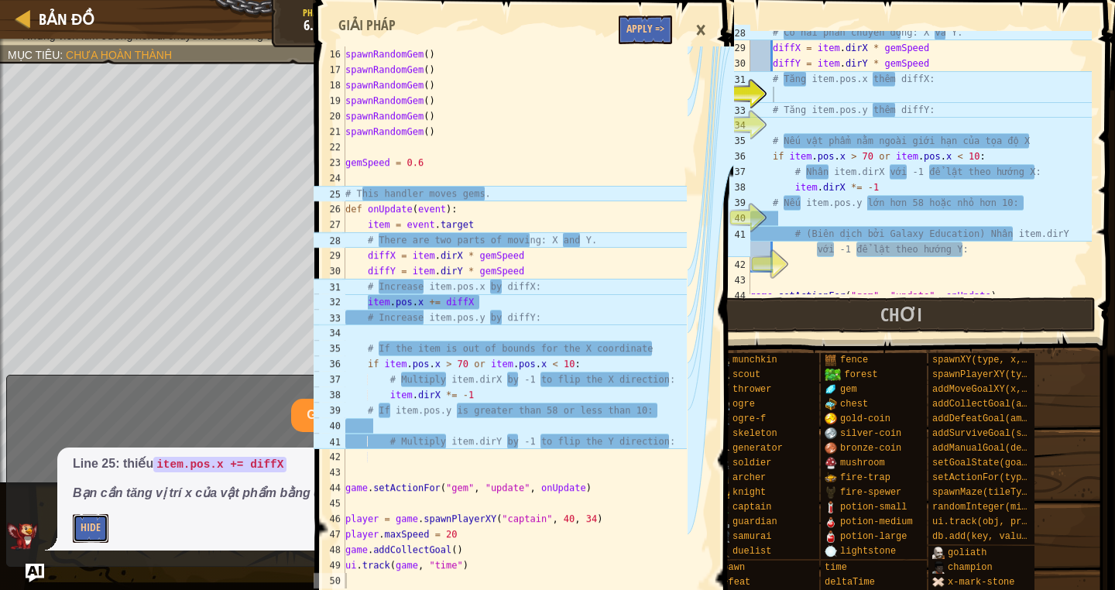
scroll to position [294, 0]
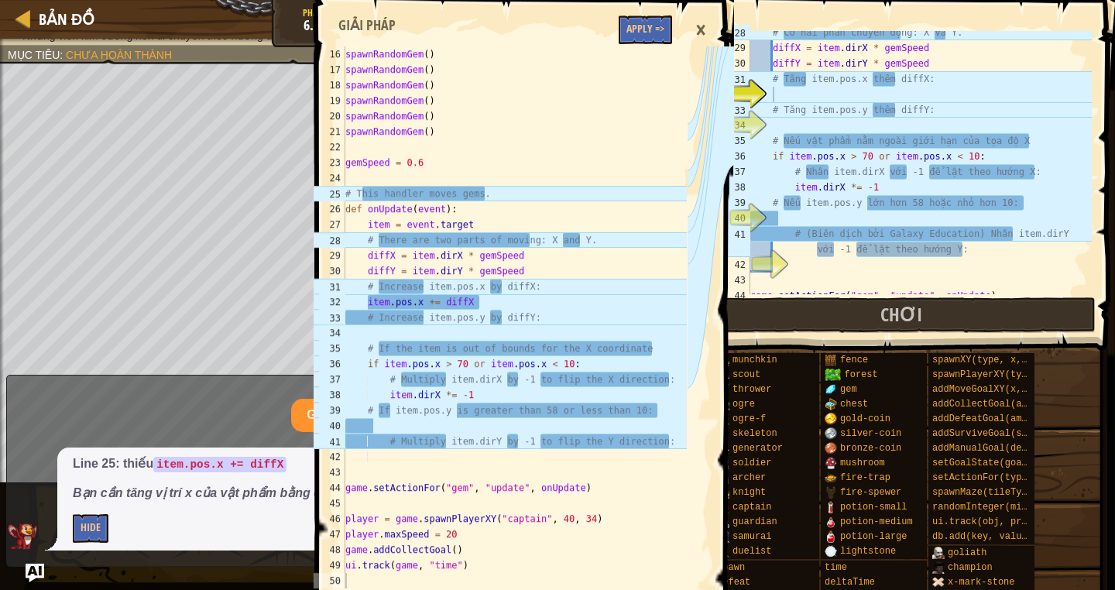
type textarea "item.pos.x += diffX"
drag, startPoint x: 365, startPoint y: 300, endPoint x: 476, endPoint y: 297, distance: 110.7
click at [476, 297] on div "spawnRandomGem ( ) spawnRandomGem ( ) spawnRandomGem ( ) spawnRandomGem ( ) spa…" at bounding box center [514, 332] width 344 height 573
paste textarea "item.pos.x += diffX"
type textarea "item.pos.x += diffX"
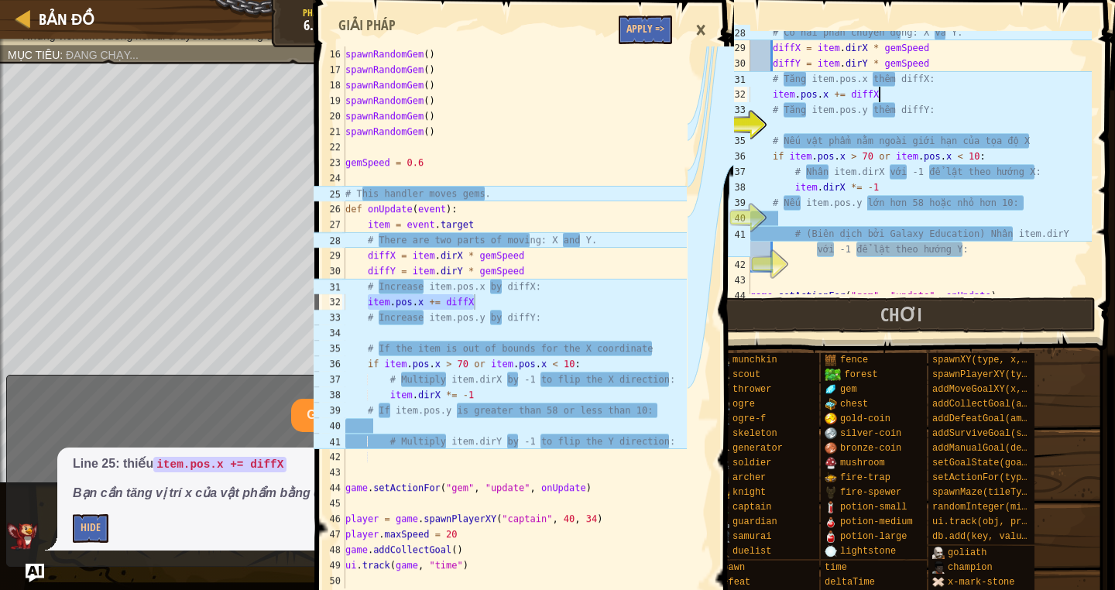
click at [703, 28] on div "×" at bounding box center [700, 30] width 26 height 36
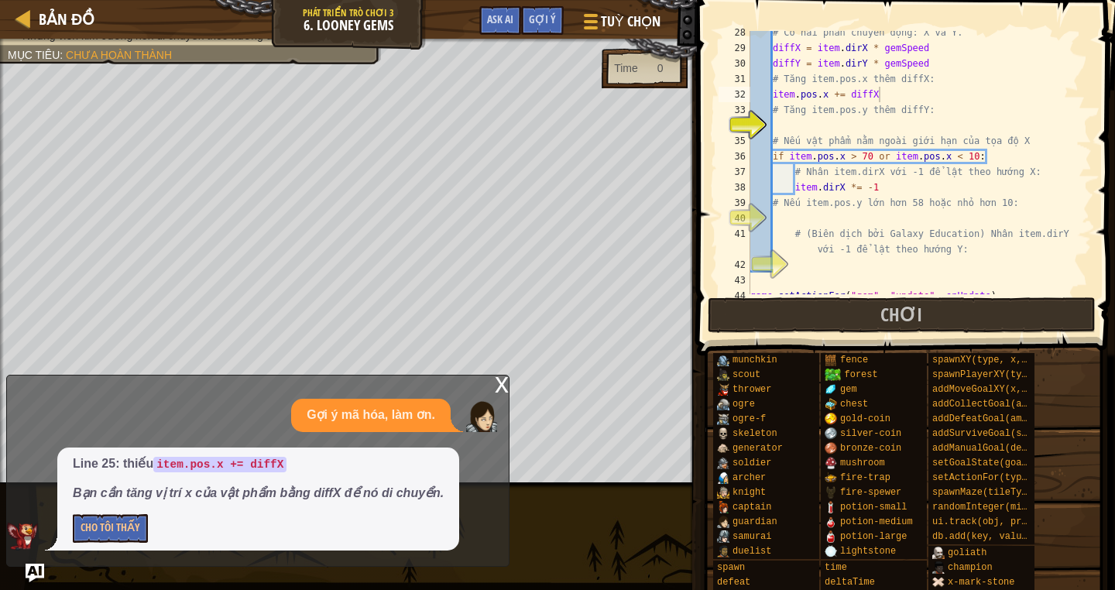
click at [499, 382] on div "x" at bounding box center [502, 382] width 14 height 15
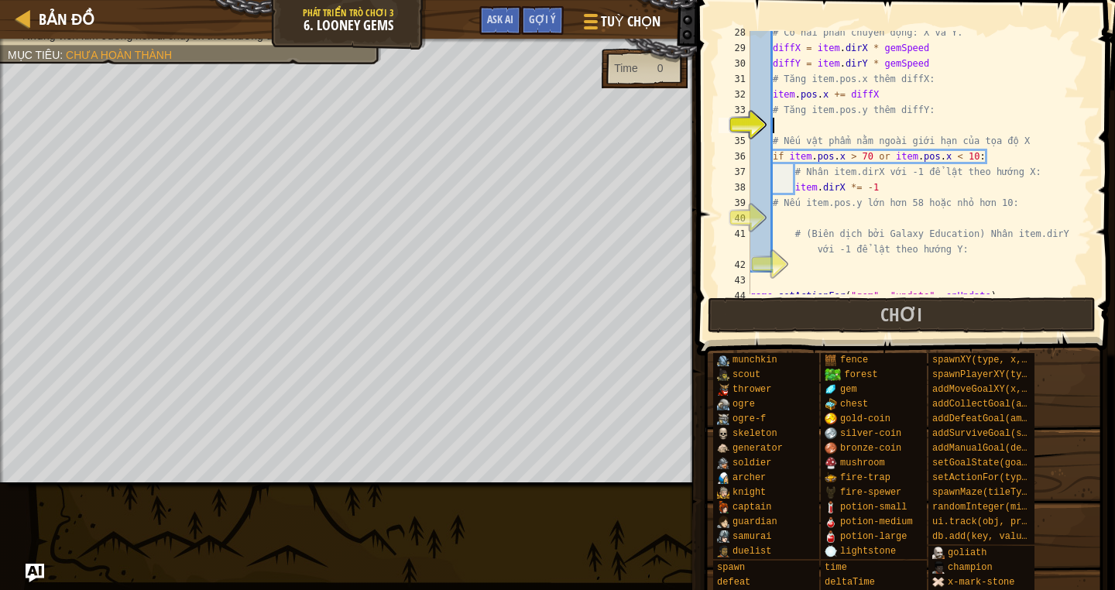
paste textarea "item.pos.x += diffX"
click at [882, 135] on div "# Có hai phần chuyển động: X và Y. diffX = item . dirX * gemSpeed diffY = item …" at bounding box center [919, 172] width 344 height 294
type textarea "# Nếu vật phẩm nằm ngoài giới hạn của tọa độ X"
click at [825, 220] on div "# Có hai phần chuyển động: X và Y. diffX = item . dirX * gemSpeed diffY = item …" at bounding box center [919, 172] width 344 height 294
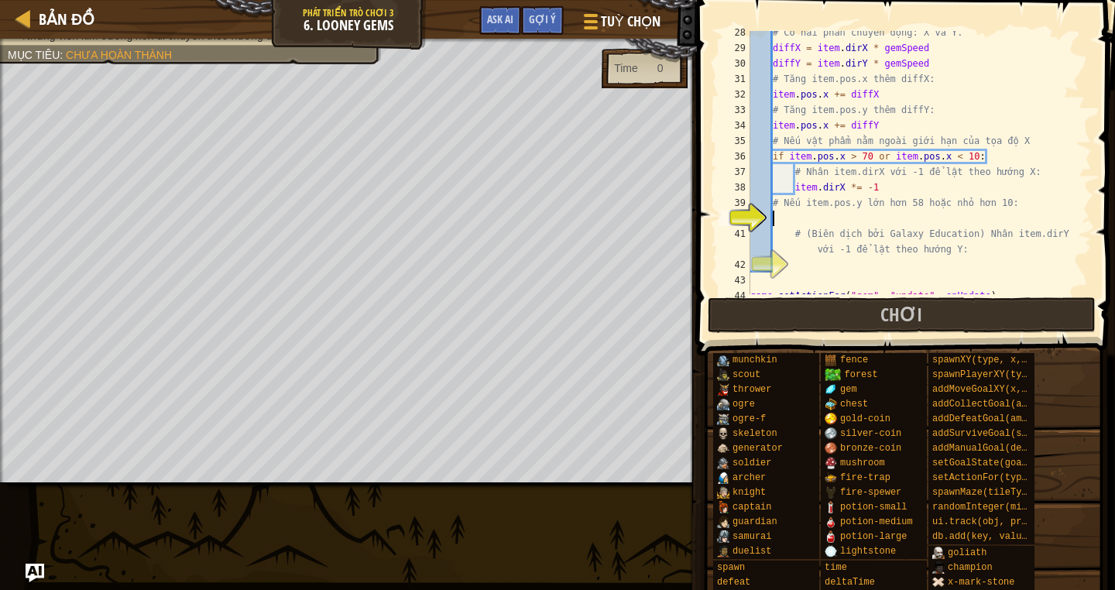
scroll to position [7, 1]
type textarea "i"
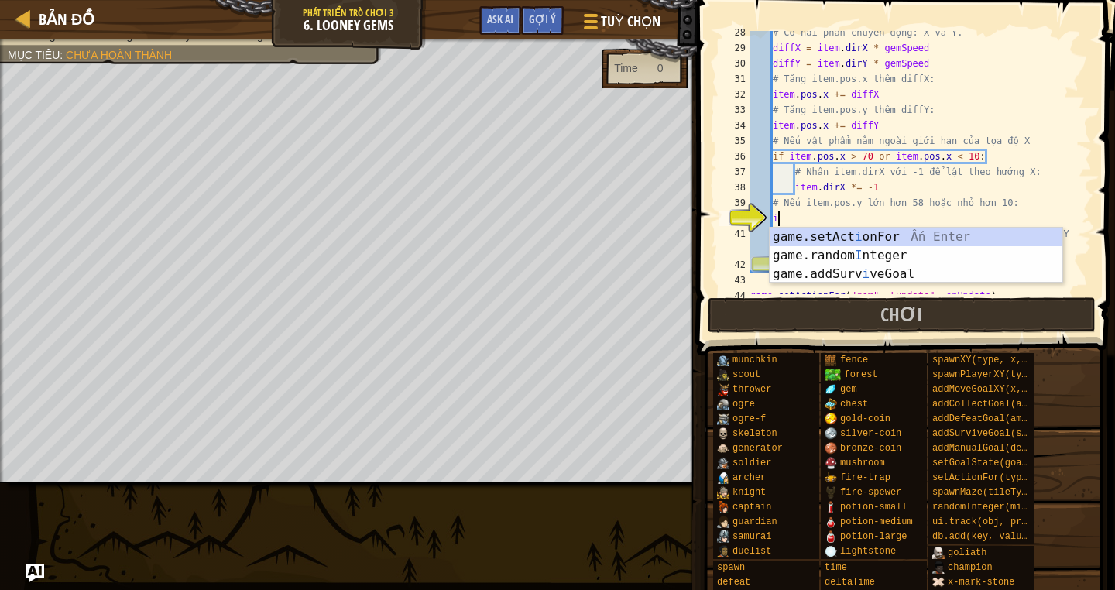
scroll to position [7, 2]
type textarea "ì"
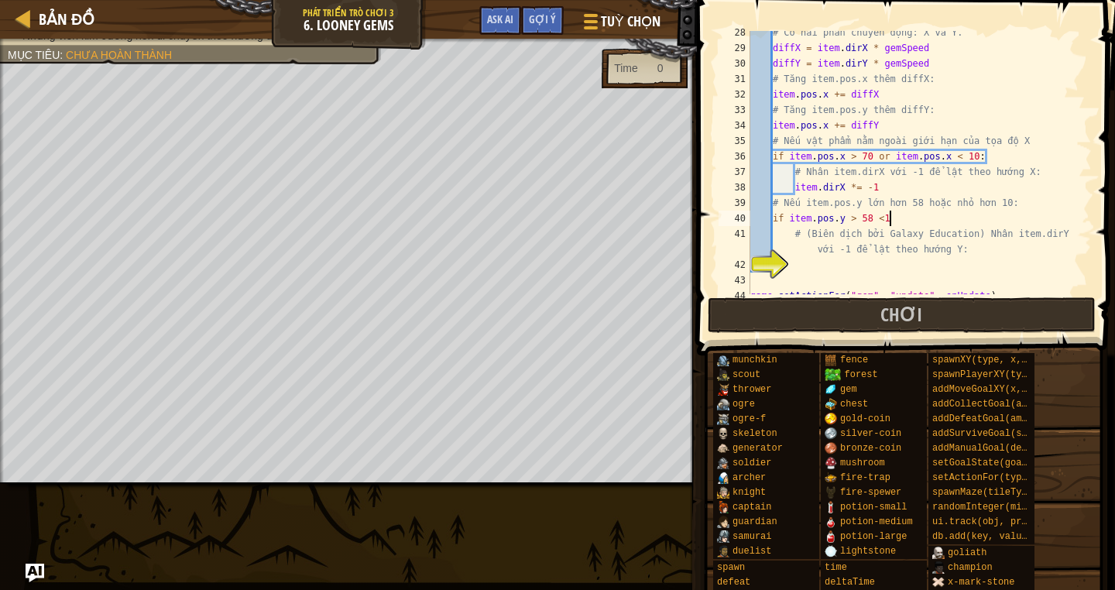
scroll to position [7, 11]
type textarea "if item.pos.y > 58 <10"
click at [815, 266] on div "# Có hai phần chuyển động: X và Y. diffX = item . dirX * gemSpeed diffY = item …" at bounding box center [919, 172] width 344 height 294
click at [905, 215] on div "# Có hai phần chuyển động: X và Y. diffX = item . dirX * gemSpeed diffY = item …" at bounding box center [919, 172] width 344 height 294
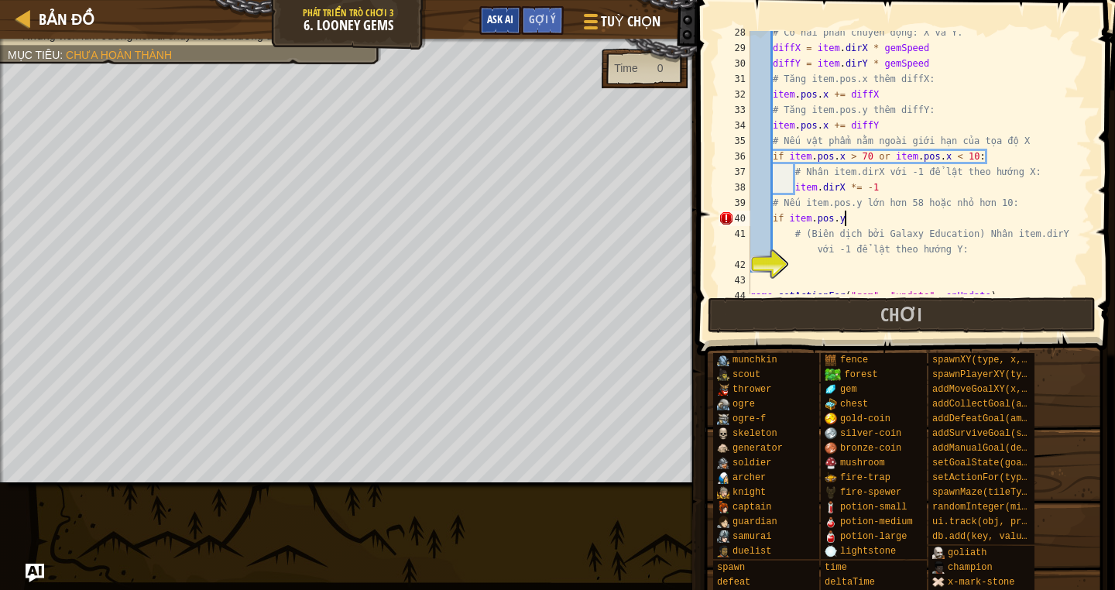
type textarea "if item.pos.y"
click at [513, 31] on button "Ask AI" at bounding box center [500, 20] width 42 height 29
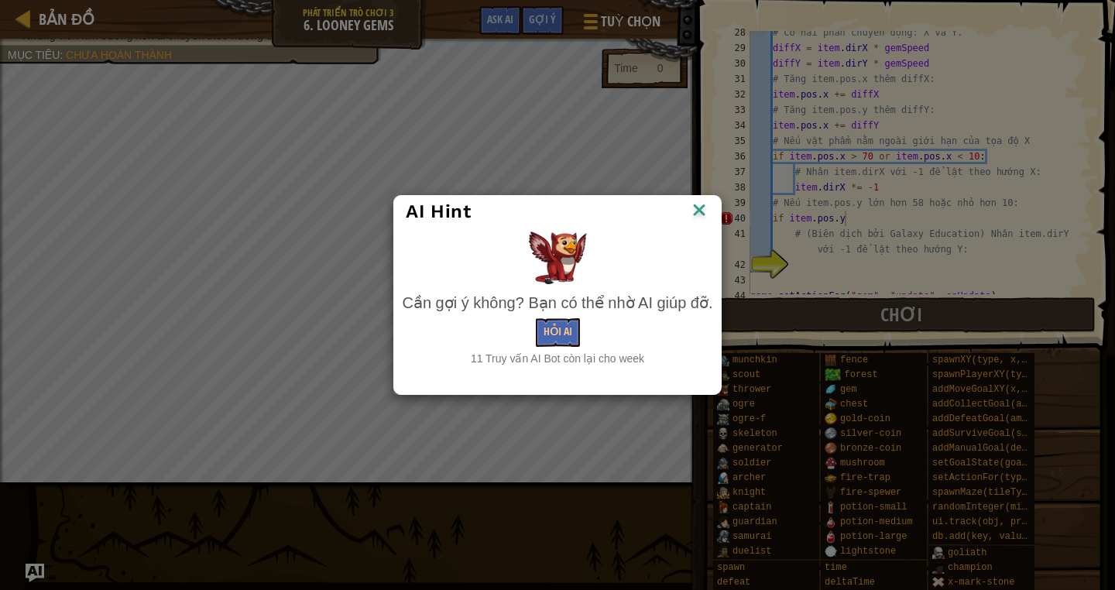
click at [547, 353] on div "11 Truy vấn AI Bot còn lại cho week" at bounding box center [557, 358] width 310 height 15
click at [549, 347] on div "Cần gợi ý không? Bạn có thể nhờ AI giúp đỡ. Hỏi AI 11 Truy vấn AI Bot còn lại c…" at bounding box center [557, 329] width 310 height 74
click at [549, 329] on button "Hỏi AI" at bounding box center [558, 332] width 44 height 29
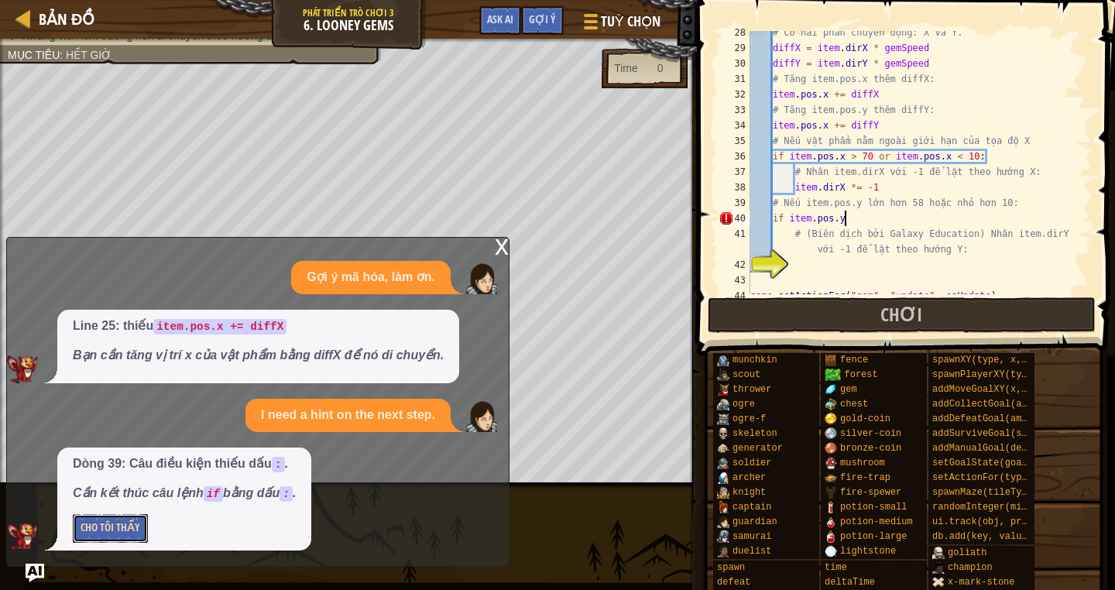
click at [120, 526] on button "Cho Tôi Thấy" at bounding box center [110, 528] width 75 height 29
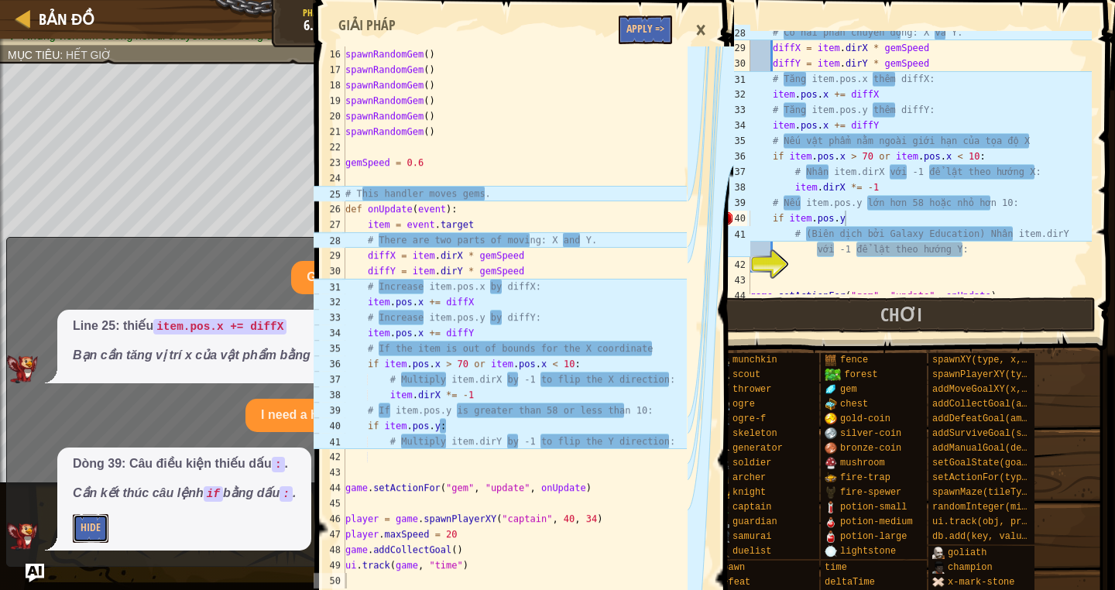
scroll to position [294, 0]
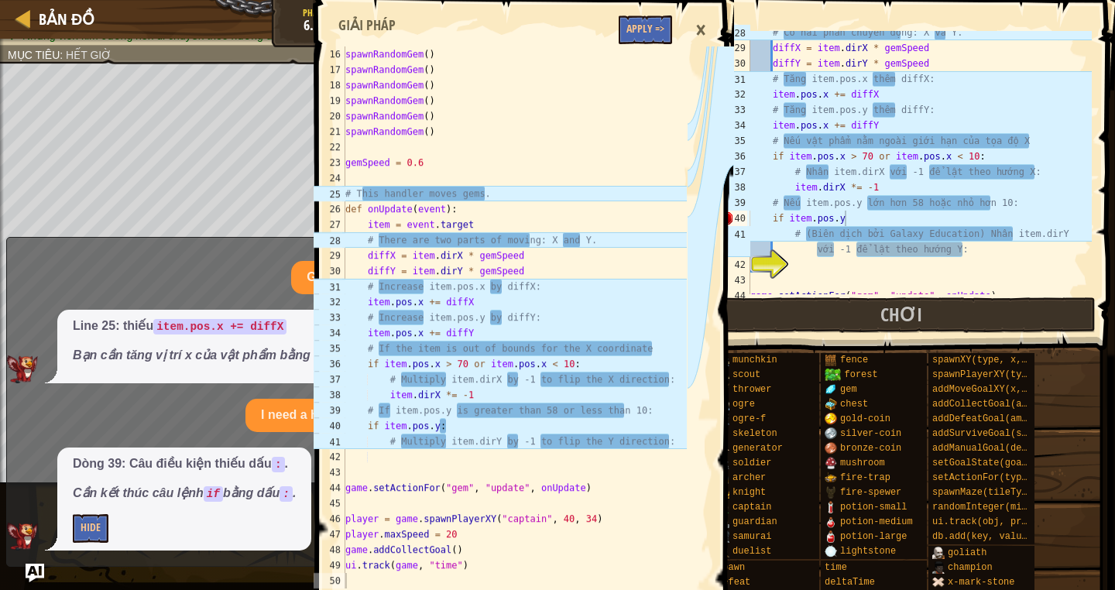
type textarea "if item.pos.y:"
drag, startPoint x: 366, startPoint y: 423, endPoint x: 448, endPoint y: 425, distance: 82.1
click at [448, 425] on div "spawnRandomGem ( ) spawnRandomGem ( ) spawnRandomGem ( ) spawnRandomGem ( ) spa…" at bounding box center [514, 332] width 344 height 573
click at [876, 214] on div "# Có hai phần chuyển động: X và Y. diffX = item . dirX * gemSpeed diffY = item …" at bounding box center [919, 172] width 344 height 294
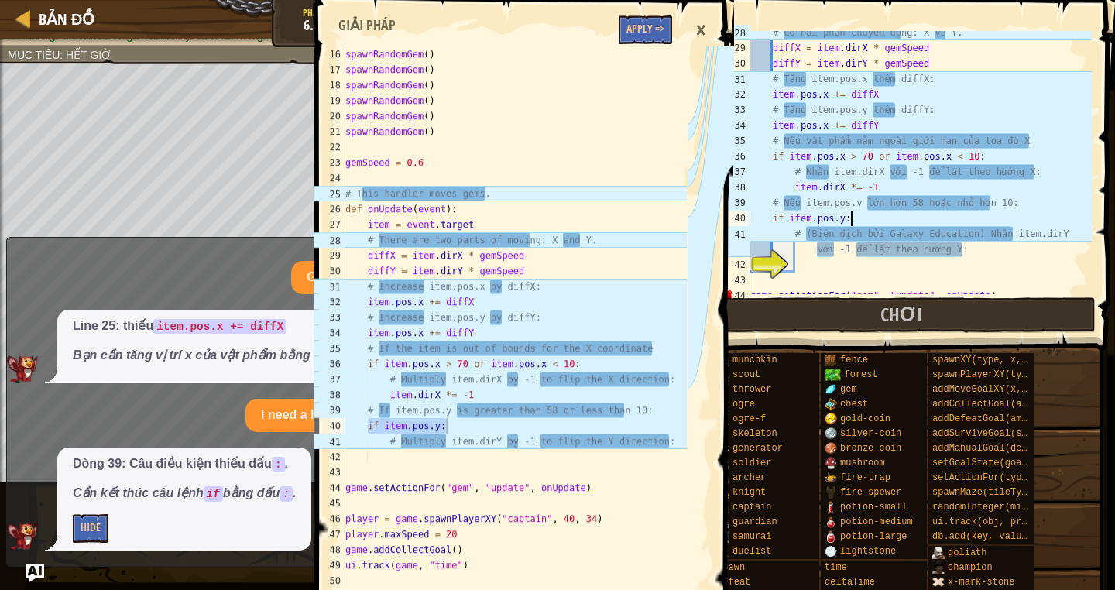
type textarea "if item.pos.y:"
click at [700, 25] on div "×" at bounding box center [700, 30] width 26 height 36
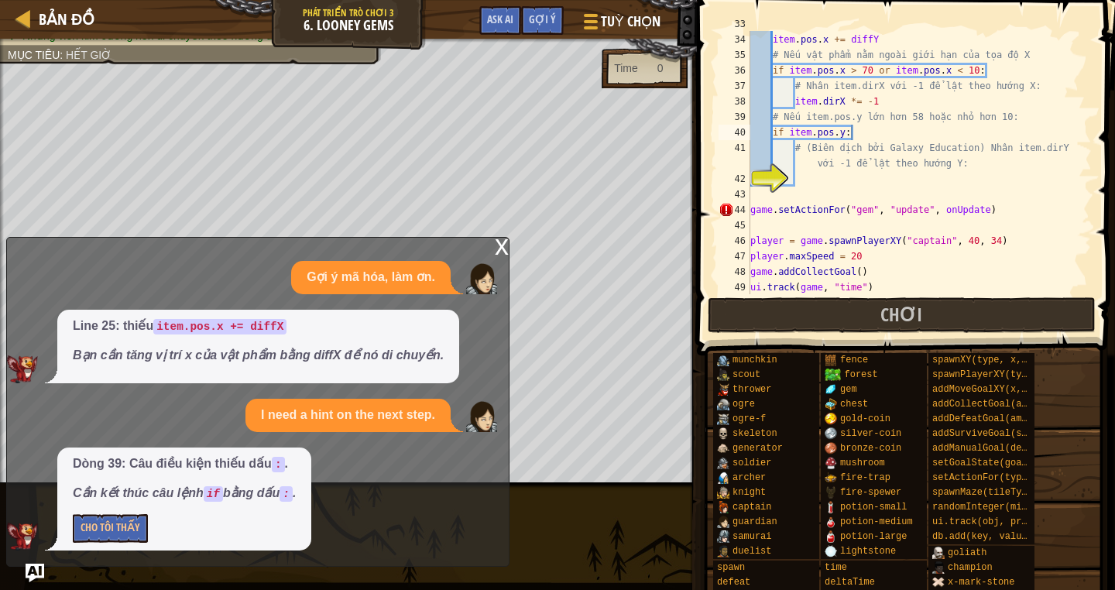
scroll to position [610, 0]
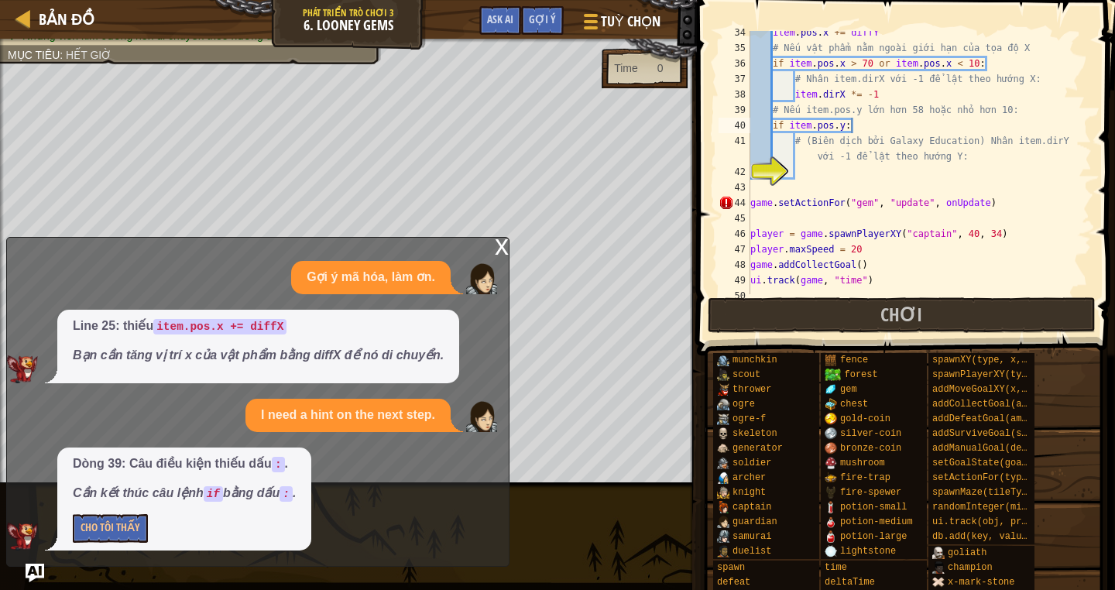
click at [508, 245] on div "x" at bounding box center [502, 245] width 14 height 15
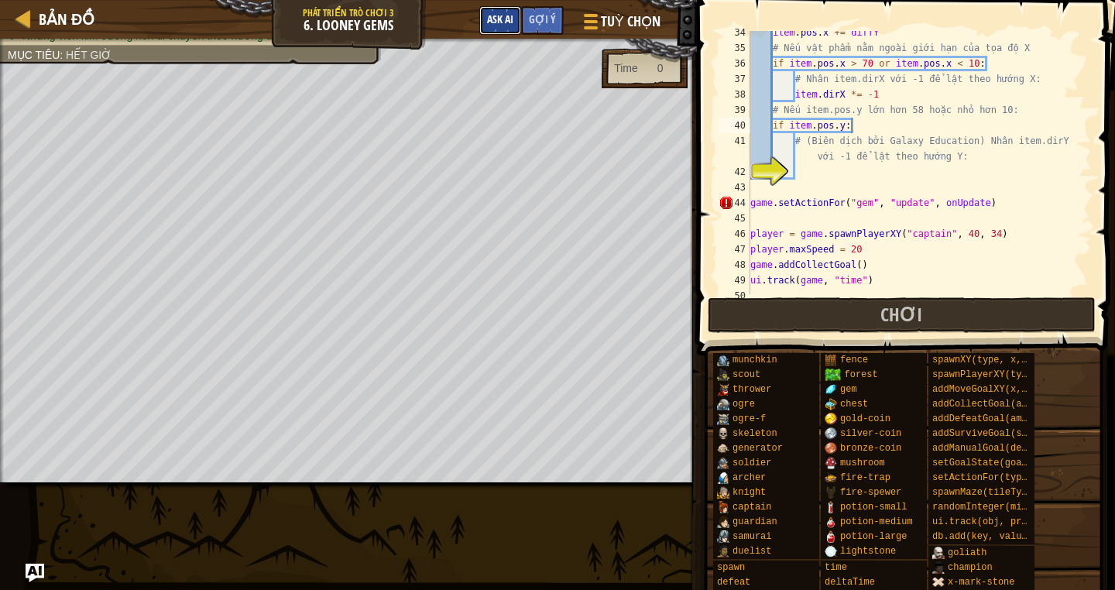
click at [505, 11] on button "Ask AI" at bounding box center [500, 20] width 42 height 29
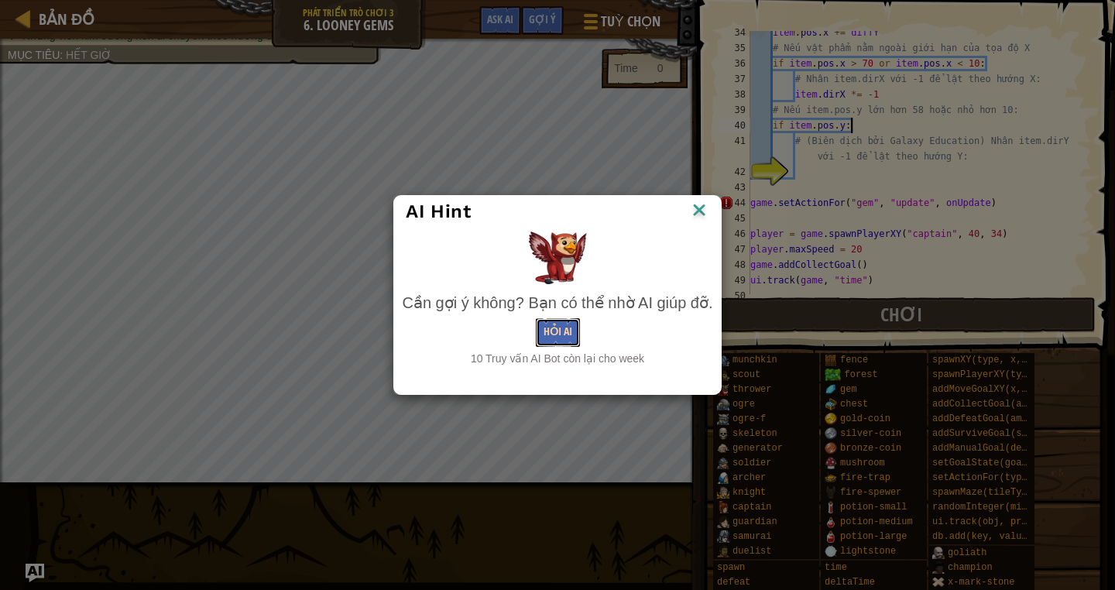
click at [563, 327] on button "Hỏi AI" at bounding box center [558, 332] width 44 height 29
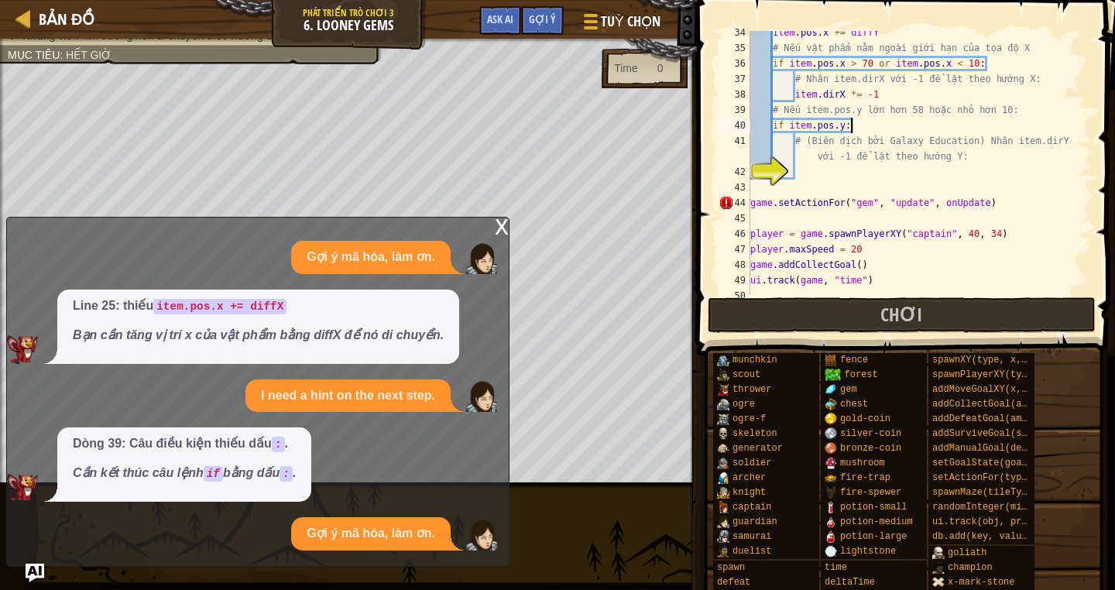
scroll to position [21, 0]
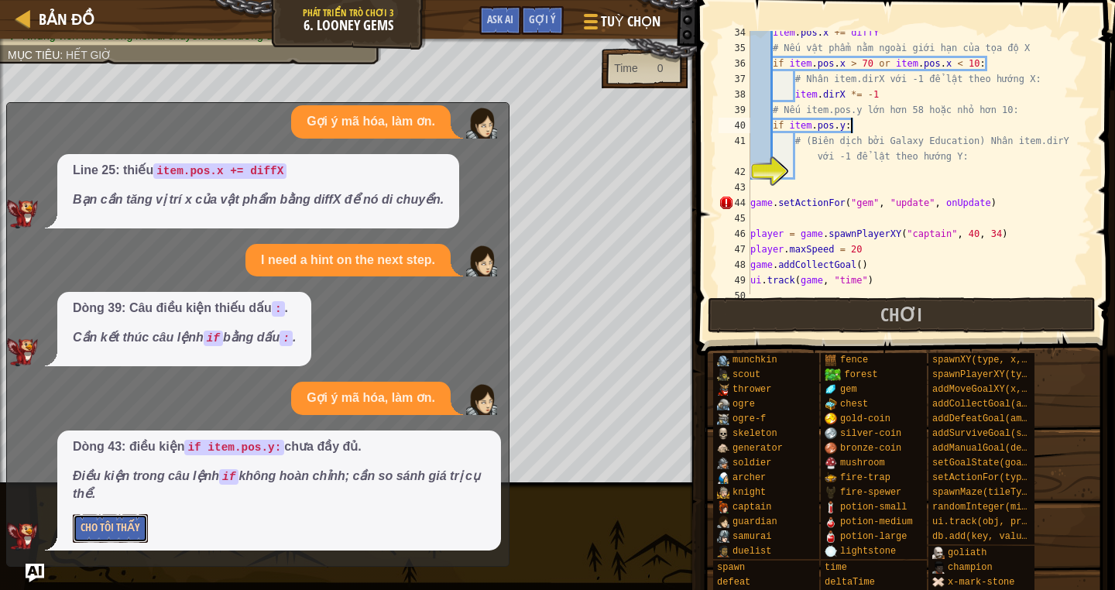
click at [127, 528] on button "Cho Tôi Thấy" at bounding box center [110, 528] width 75 height 29
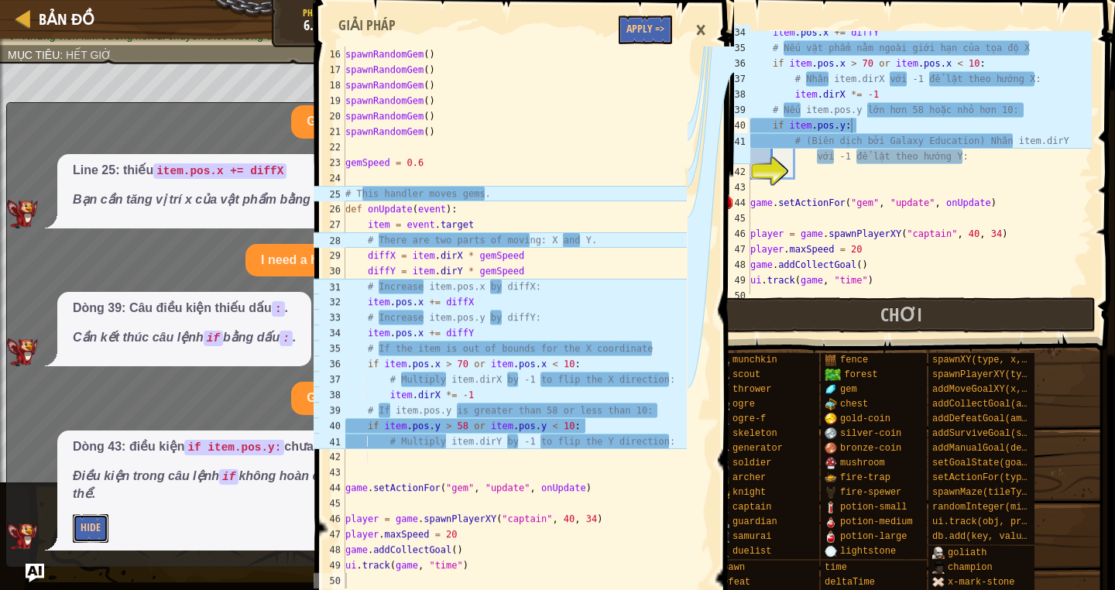
scroll to position [294, 0]
click at [752, 199] on div "item . pos . x += diffY # Nếu vật phẩm nằm ngoài giới hạn của tọa độ X if item …" at bounding box center [919, 172] width 344 height 294
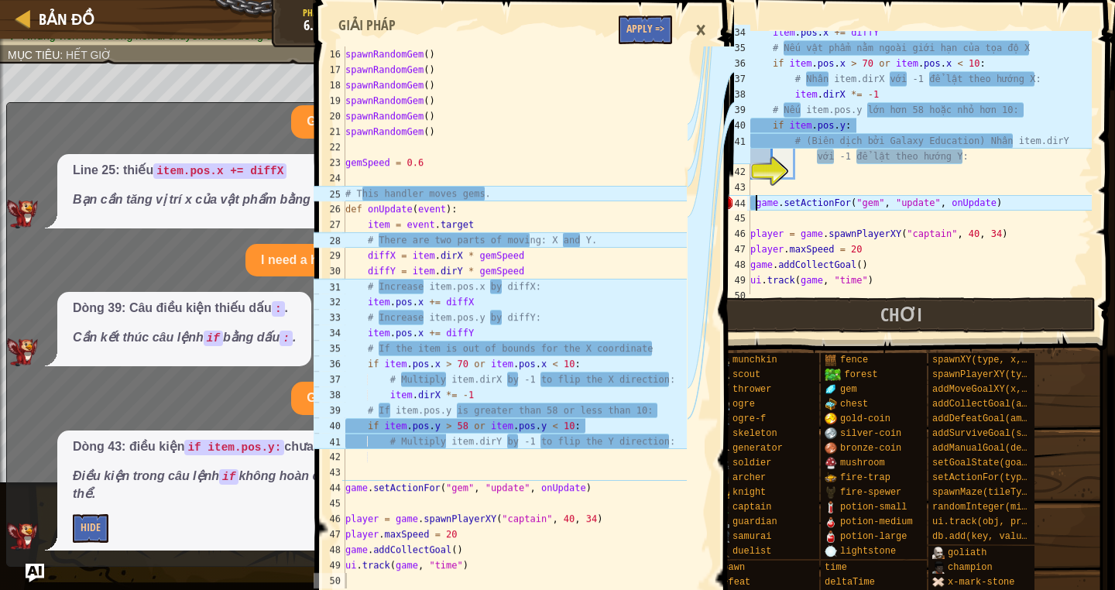
type textarea "game.setActionFor("gem", "update", onUpdate)"
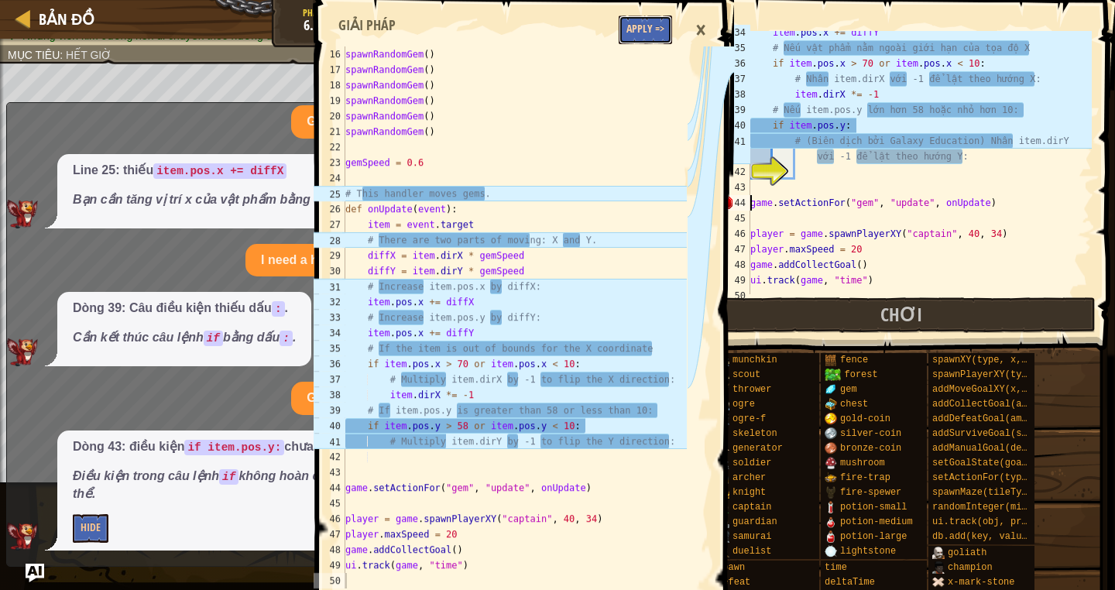
click at [644, 32] on button "Apply =>" at bounding box center [645, 29] width 53 height 29
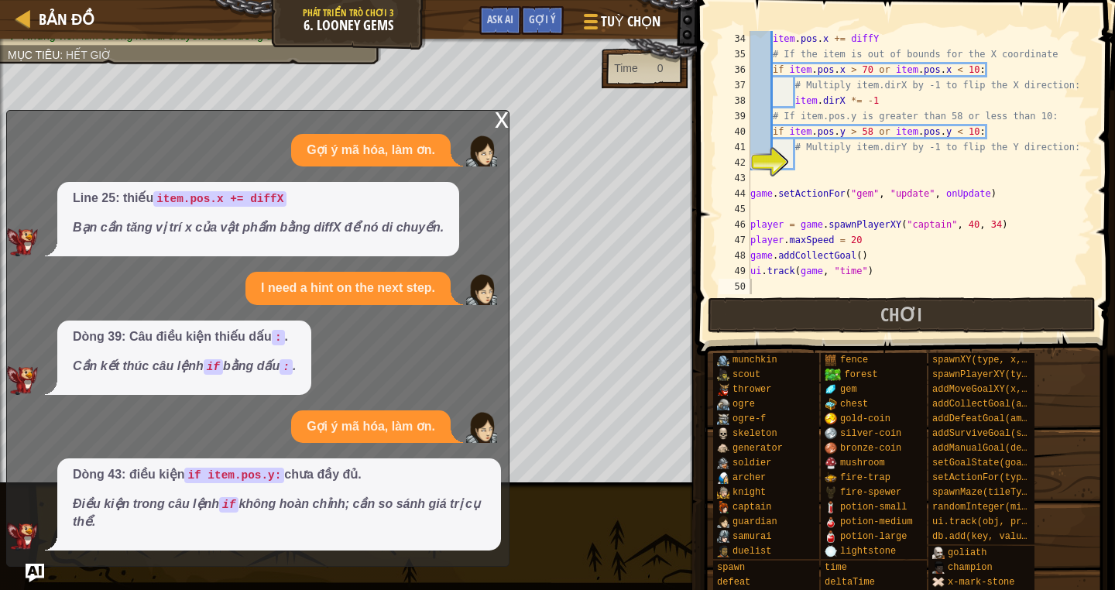
scroll to position [573, 0]
click at [644, 32] on span "Tuỳ chọn" at bounding box center [631, 22] width 60 height 20
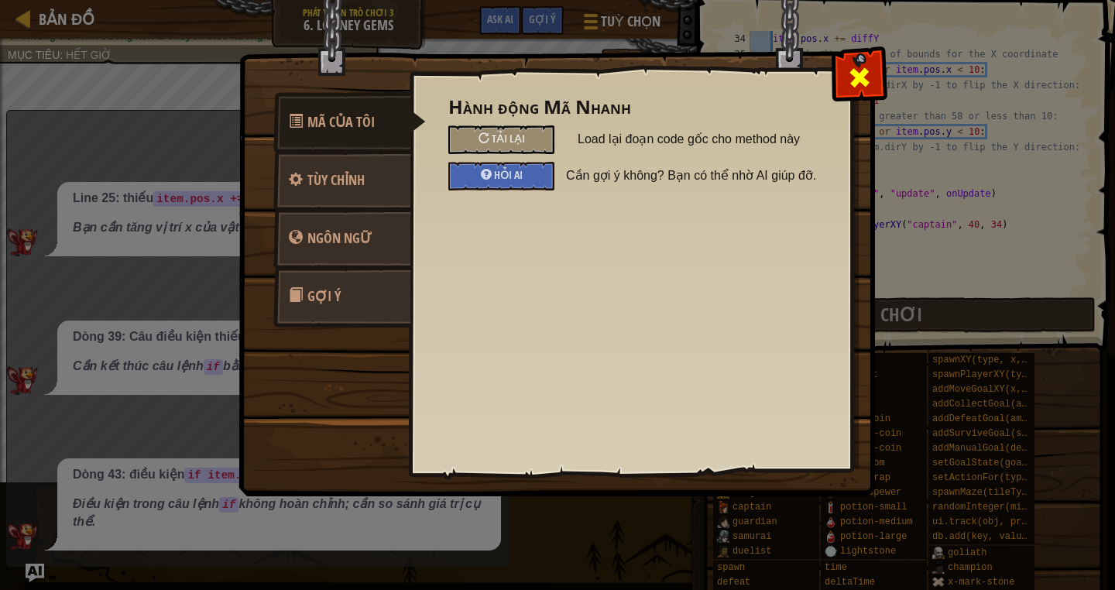
click at [837, 81] on div at bounding box center [858, 74] width 49 height 49
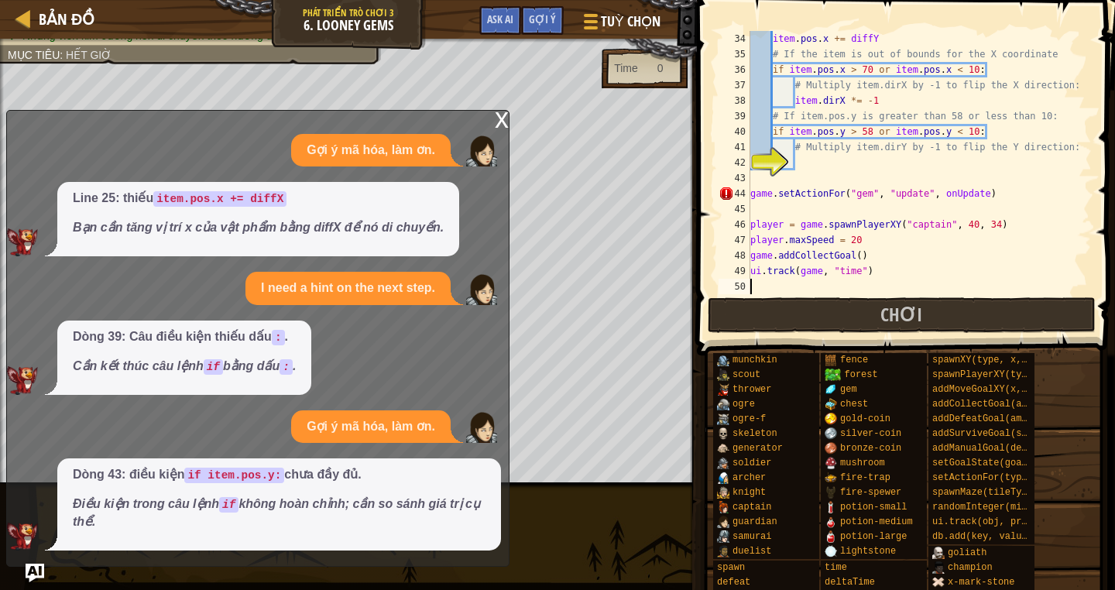
click at [489, 118] on div "x Gợi ý mã hóa, làm ơn. Line 25: thiếu item.pos.x += diffX Bạn cần tăng vị trí …" at bounding box center [257, 338] width 503 height 457
click at [504, 122] on div "x" at bounding box center [502, 118] width 14 height 15
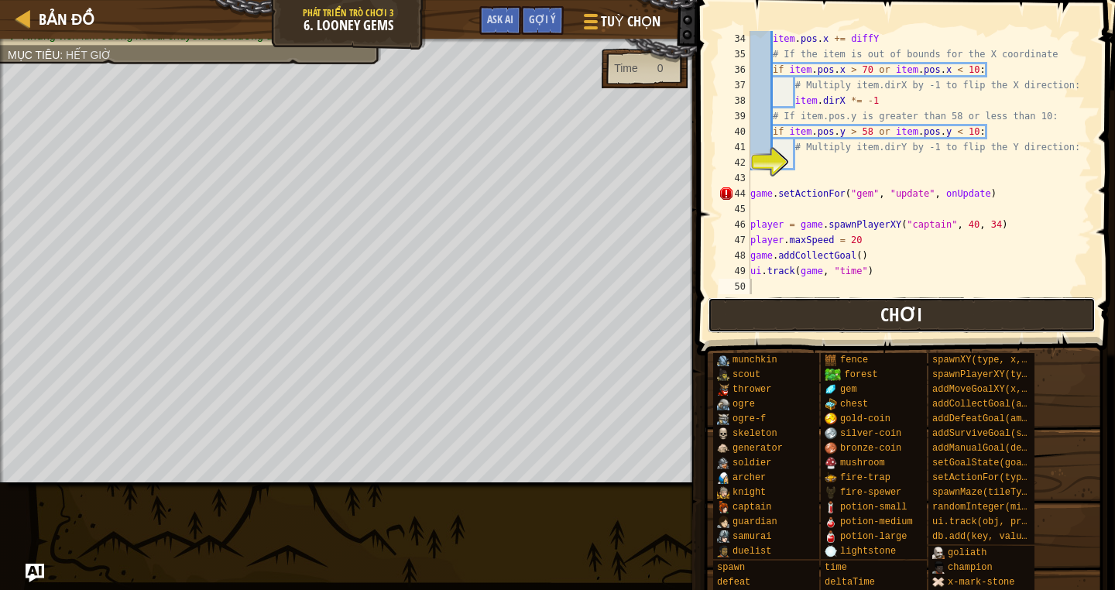
click at [783, 316] on button "Chơi" at bounding box center [902, 315] width 388 height 36
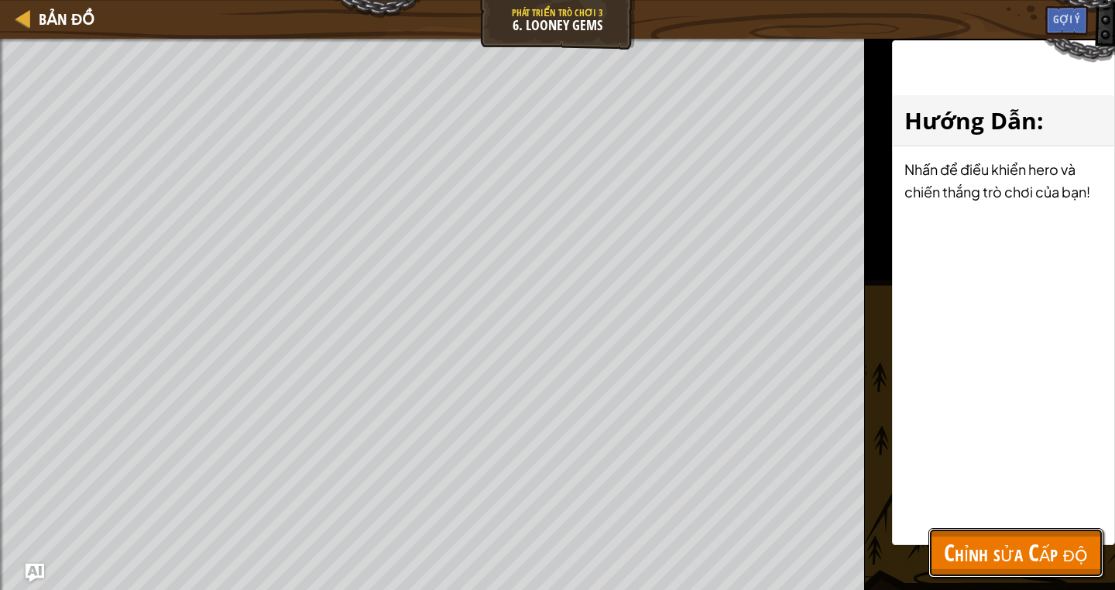
click at [1030, 550] on span "Chỉnh sửa Cấp độ" at bounding box center [1016, 552] width 144 height 32
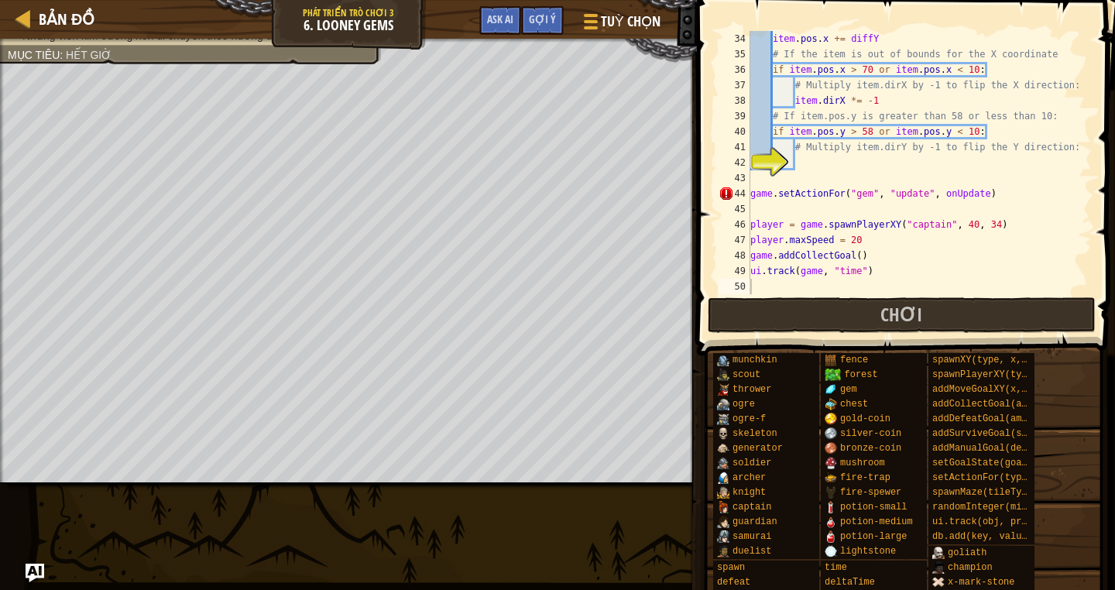
click at [814, 169] on div "item . pos . x += diffY # If the item is out of bounds for the X coordinate if …" at bounding box center [919, 178] width 344 height 294
click at [495, 23] on span "Ask AI" at bounding box center [500, 19] width 26 height 15
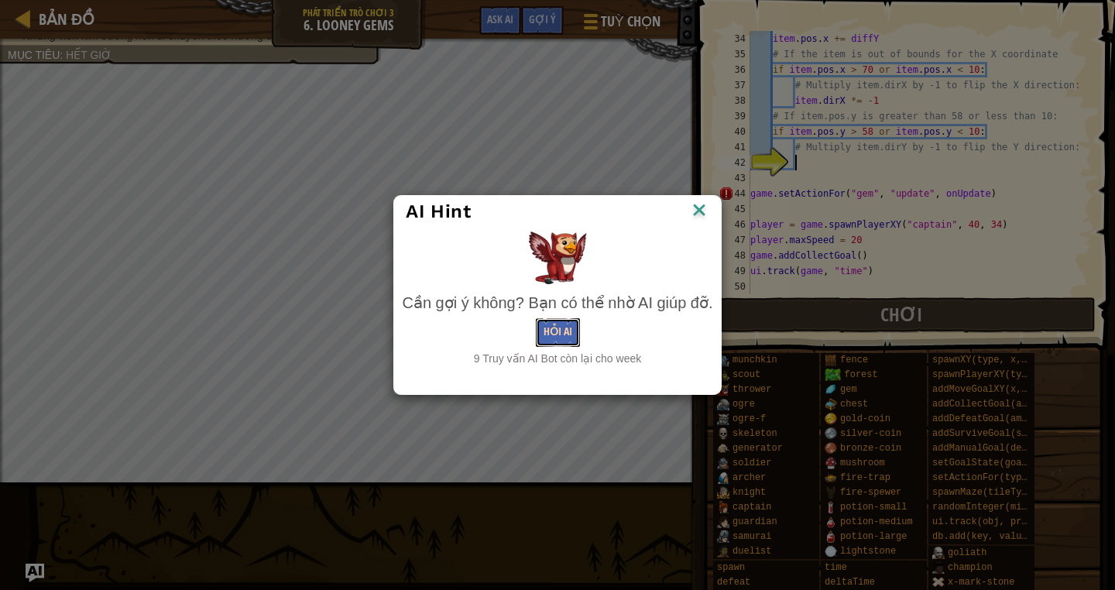
click at [557, 333] on button "Hỏi AI" at bounding box center [558, 332] width 44 height 29
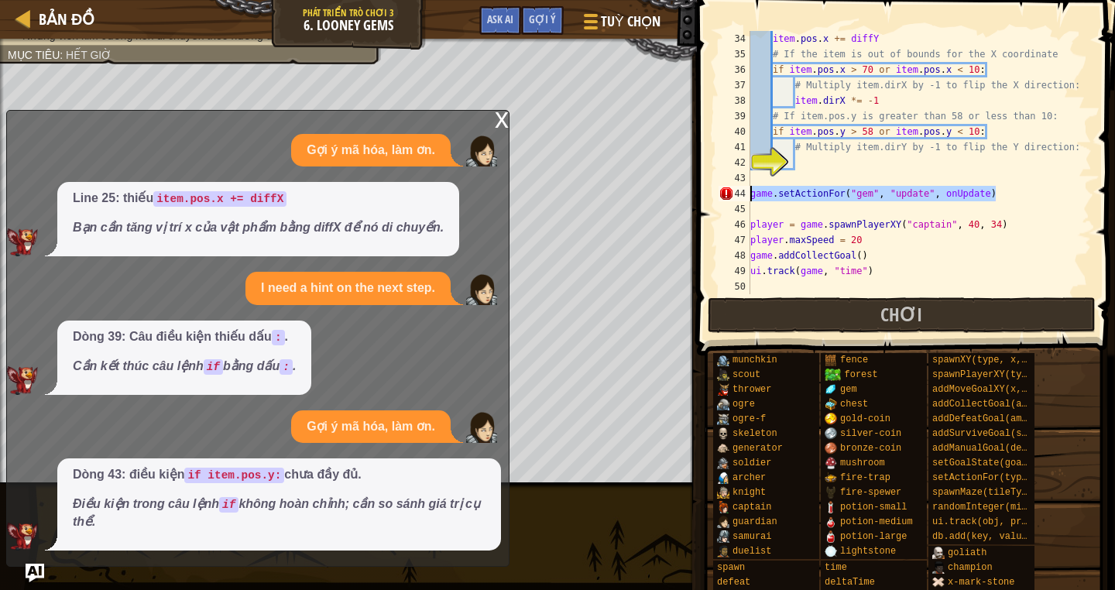
drag, startPoint x: 996, startPoint y: 191, endPoint x: 745, endPoint y: 195, distance: 250.8
click at [745, 195] on div "34 35 36 37 38 39 40 41 42 43 44 45 46 47 48 49 50 item . pos . x += diffY # If…" at bounding box center [903, 162] width 376 height 263
type textarea "game.setActionFor("gem", "update", onUpdate)"
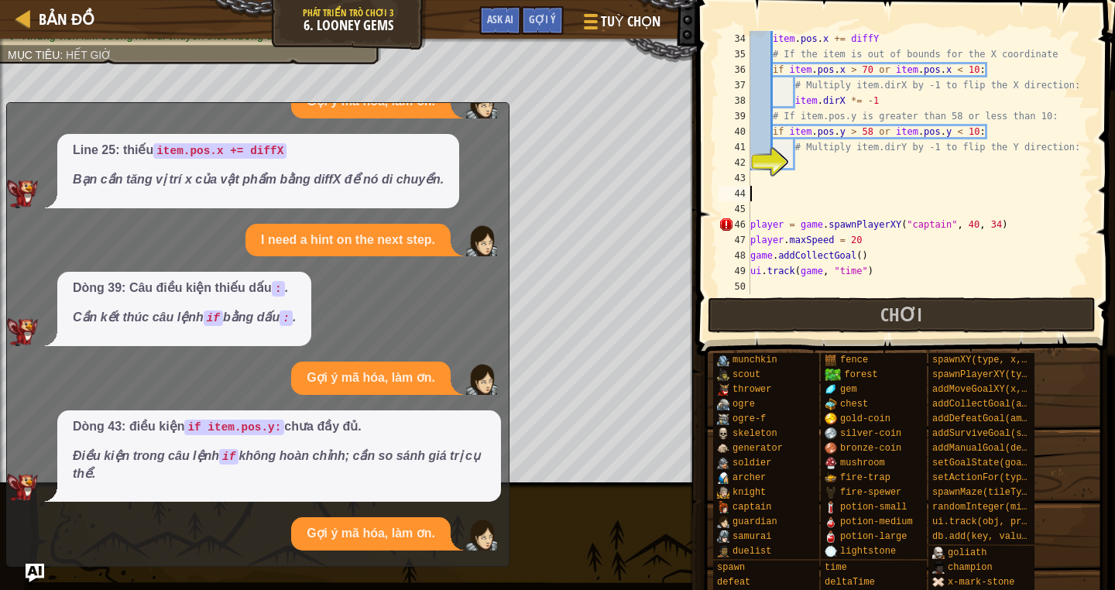
scroll to position [177, 0]
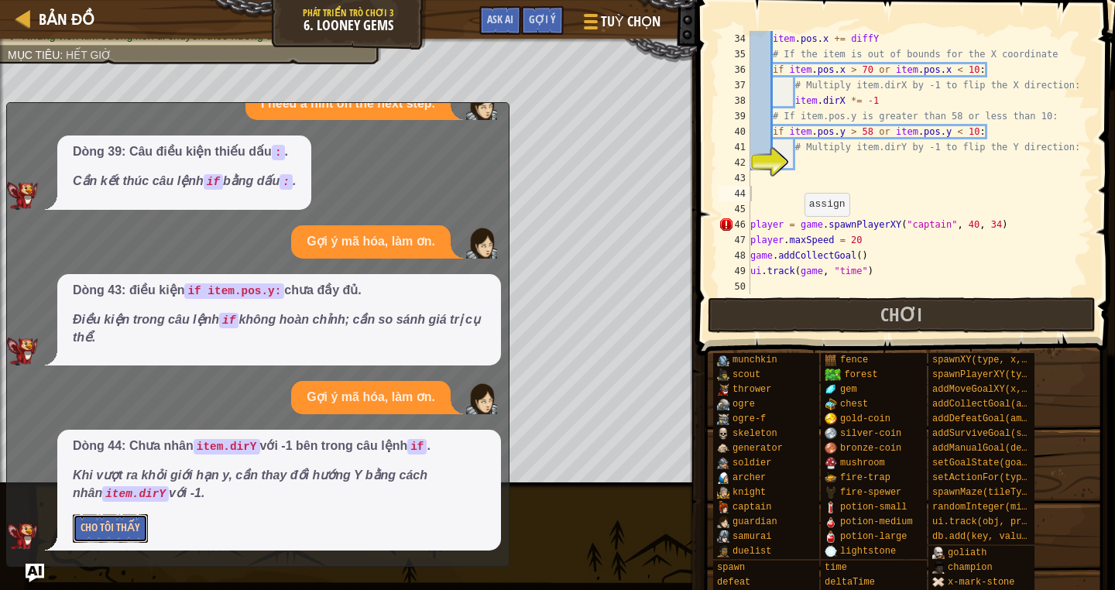
click at [105, 533] on button "Cho Tôi Thấy" at bounding box center [110, 528] width 75 height 29
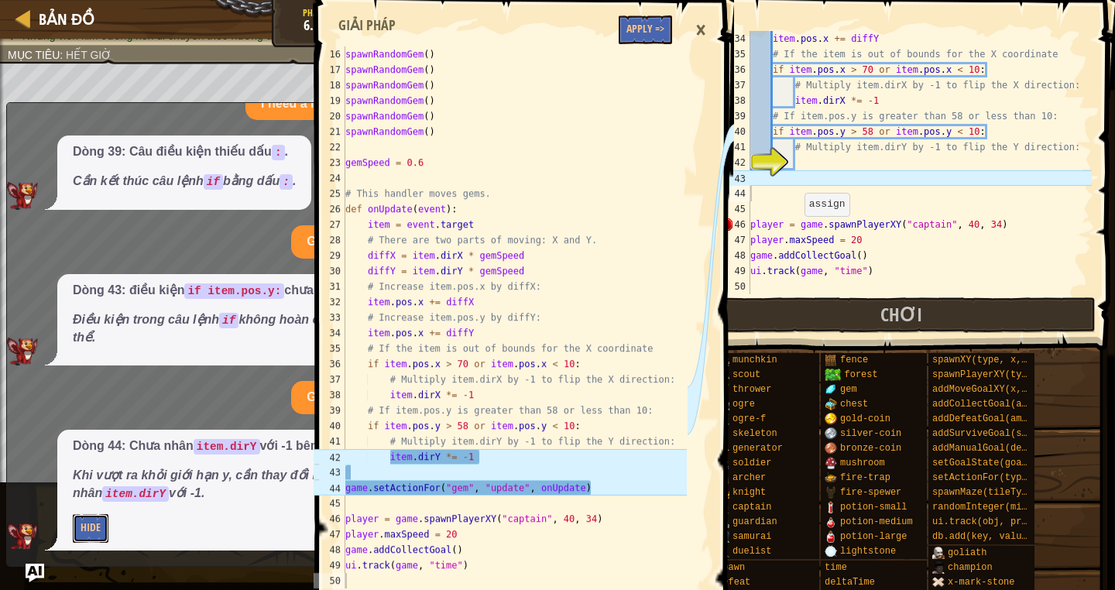
scroll to position [294, 0]
type textarea "item.dirY *= -1"
drag, startPoint x: 389, startPoint y: 455, endPoint x: 487, endPoint y: 458, distance: 98.4
click at [487, 458] on div "spawnRandomGem ( ) spawnRandomGem ( ) spawnRandomGem ( ) spawnRandomGem ( ) spa…" at bounding box center [514, 332] width 344 height 573
click at [832, 161] on div "item . pos . x += diffY # If the item is out of bounds for the X coordinate if …" at bounding box center [919, 178] width 344 height 294
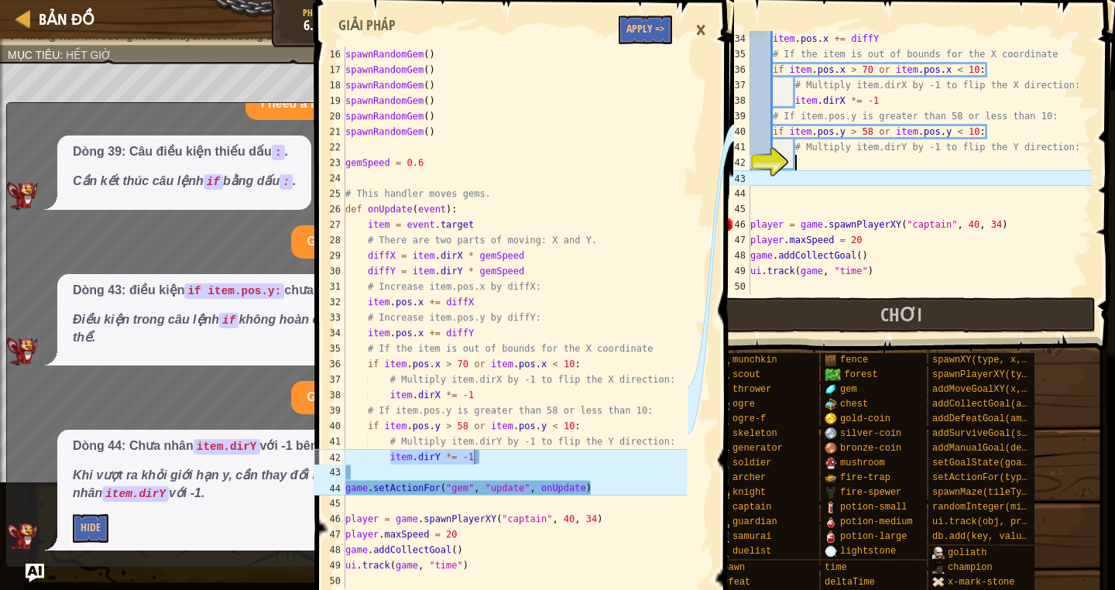
paste textarea "item.dirY *= -1"
type textarea "item.dirY *= -1"
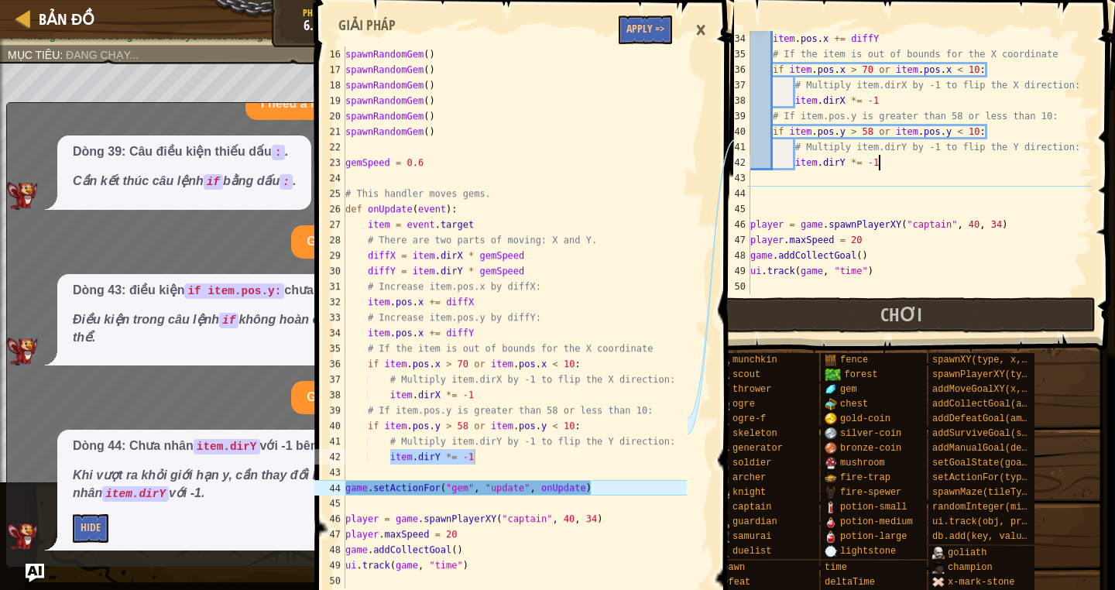
type textarea "game.setActionFor("gem", "update", onUpdate)"
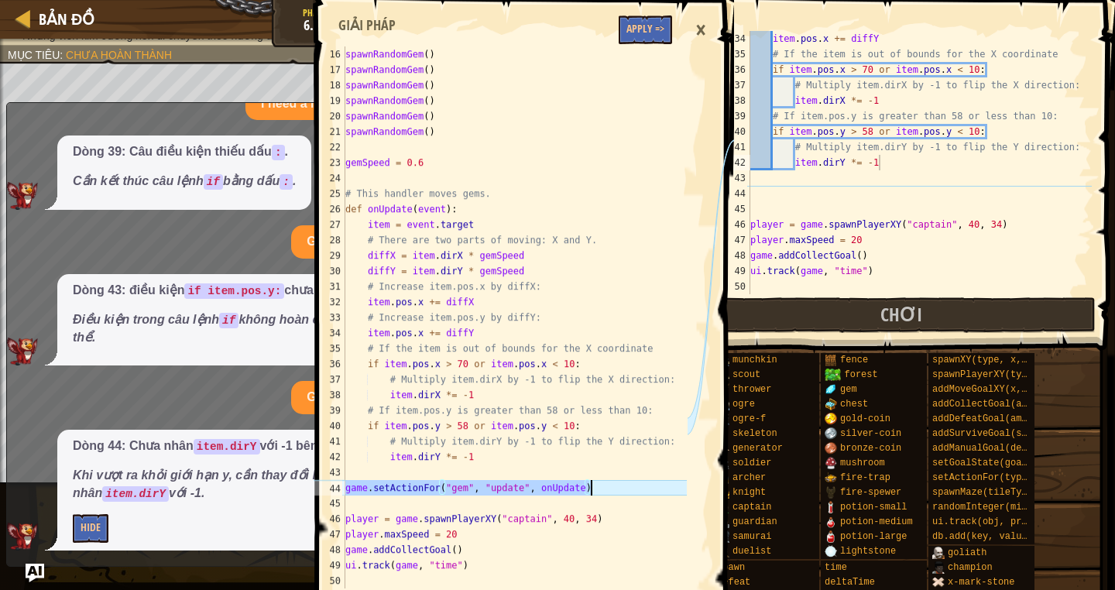
drag, startPoint x: 345, startPoint y: 485, endPoint x: 606, endPoint y: 491, distance: 260.9
click at [606, 491] on div "spawnRandomGem ( ) spawnRandomGem ( ) spawnRandomGem ( ) spawnRandomGem ( ) spa…" at bounding box center [514, 332] width 344 height 573
click at [798, 197] on div "item . pos . x += diffY # If the item is out of bounds for the X coordinate if …" at bounding box center [919, 178] width 344 height 294
click at [699, 31] on div "×" at bounding box center [700, 30] width 26 height 36
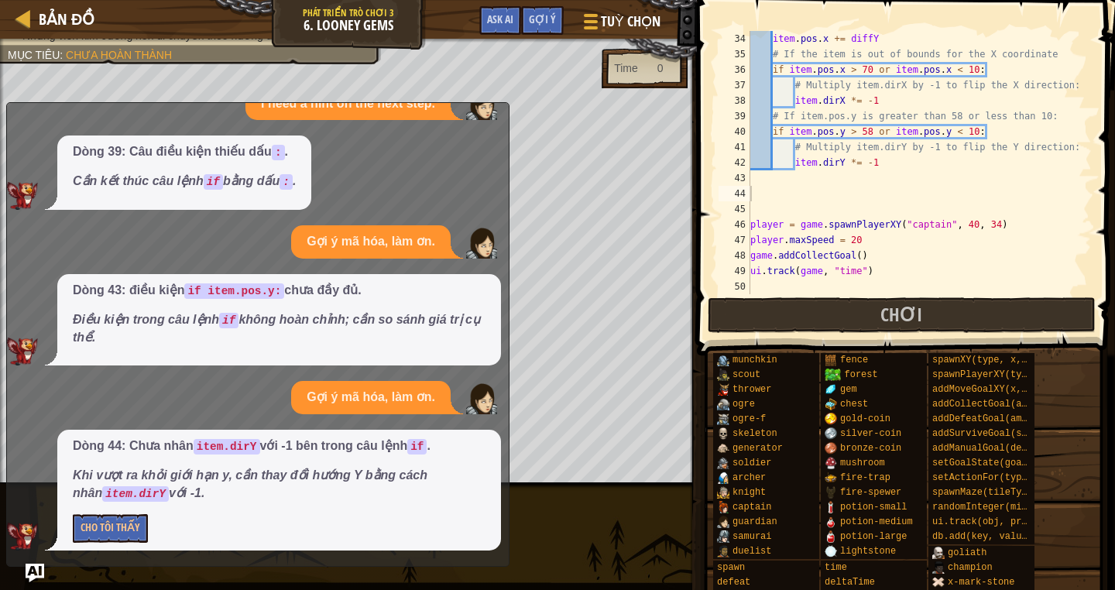
click at [767, 192] on div "item . pos . x += diffY # If the item is out of bounds for the X coordinate if …" at bounding box center [919, 178] width 344 height 294
paste textarea "game.setActionFor("gem", "update", onUpdate)"
type textarea "game.setActionFor("gem", "update", onUpdate)"
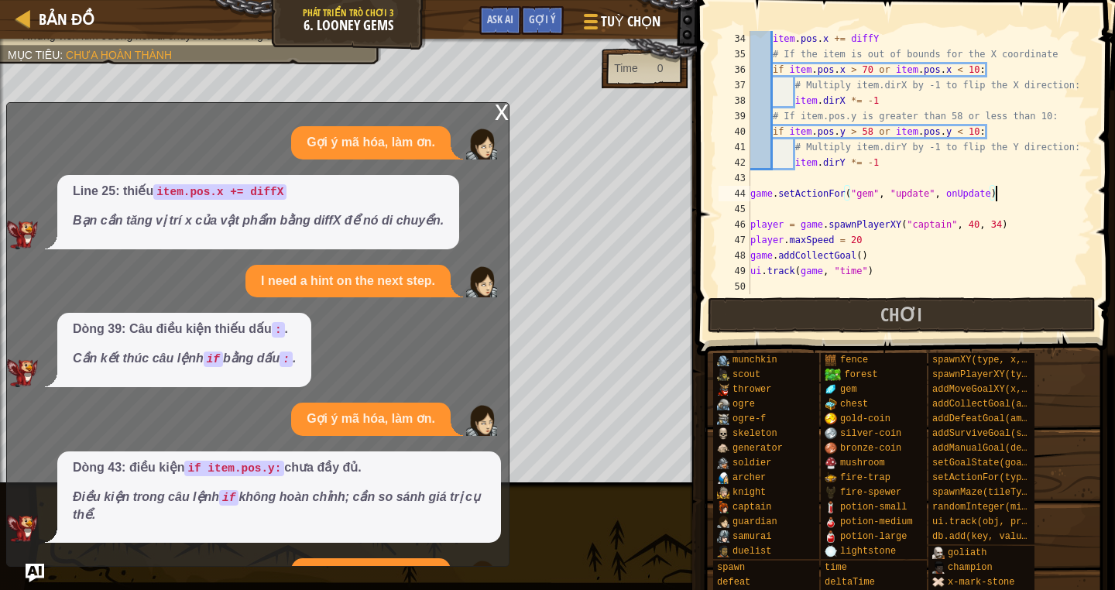
click at [499, 108] on div "x" at bounding box center [502, 110] width 14 height 15
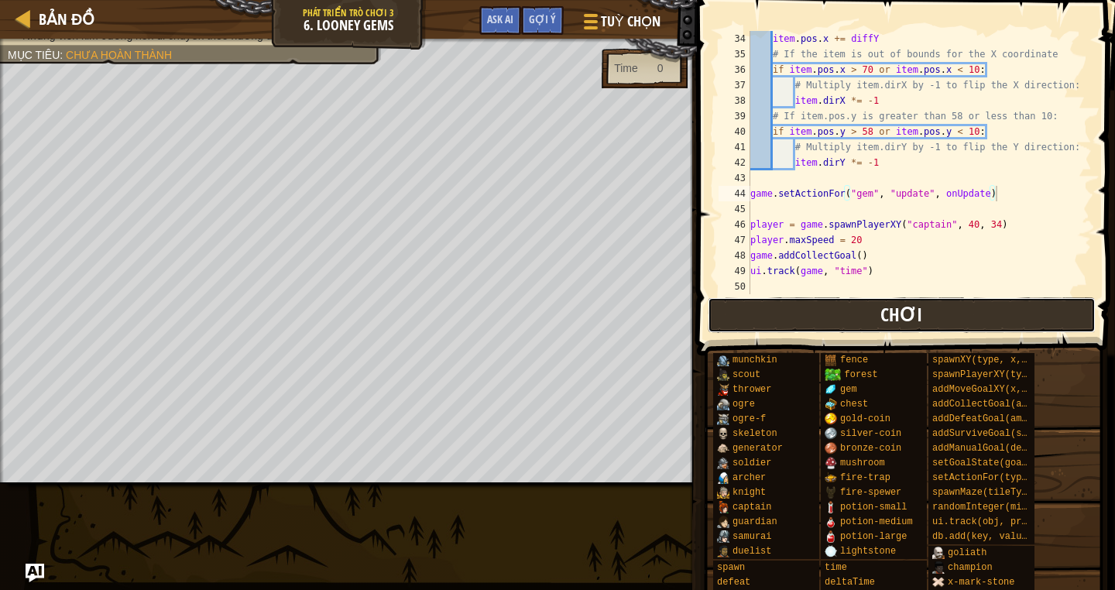
click at [787, 310] on button "Chơi" at bounding box center [902, 315] width 388 height 36
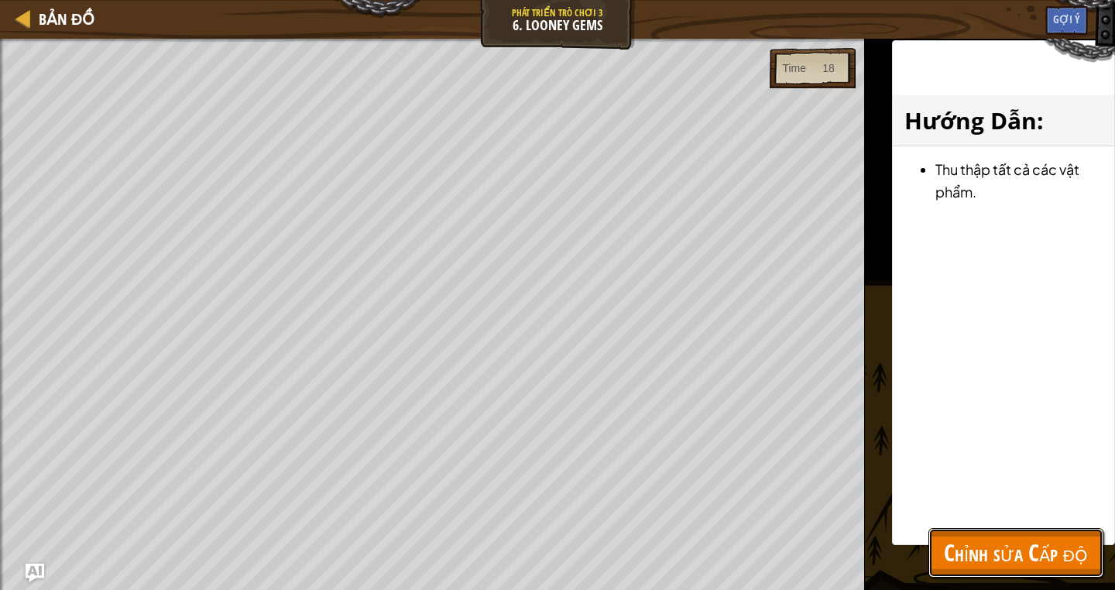
click at [1010, 564] on span "Chỉnh sửa Cấp độ" at bounding box center [1016, 552] width 144 height 32
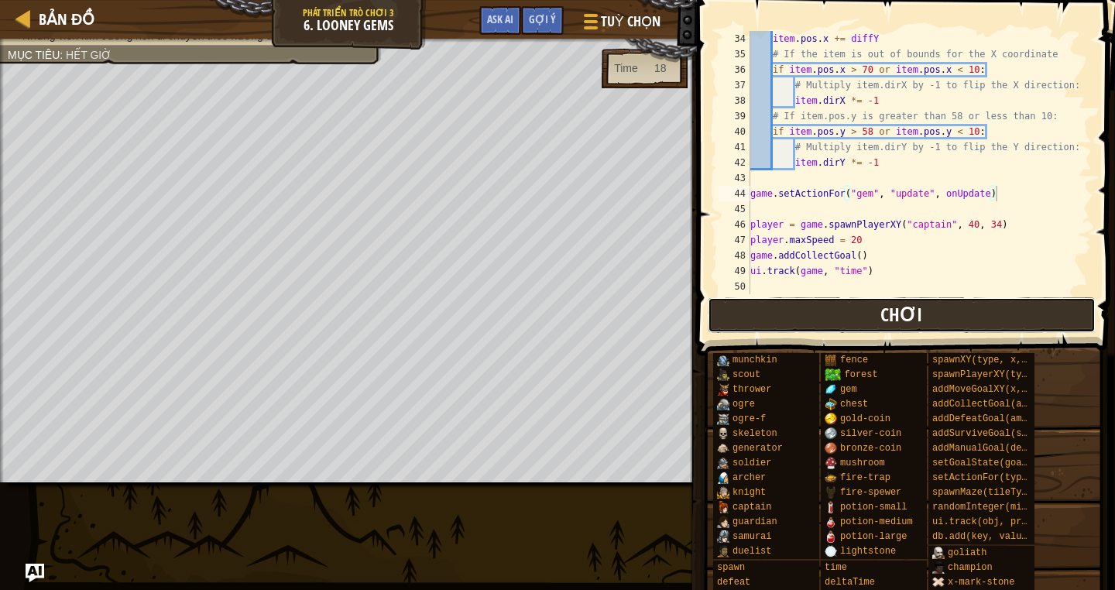
click at [858, 320] on button "Chơi" at bounding box center [902, 315] width 388 height 36
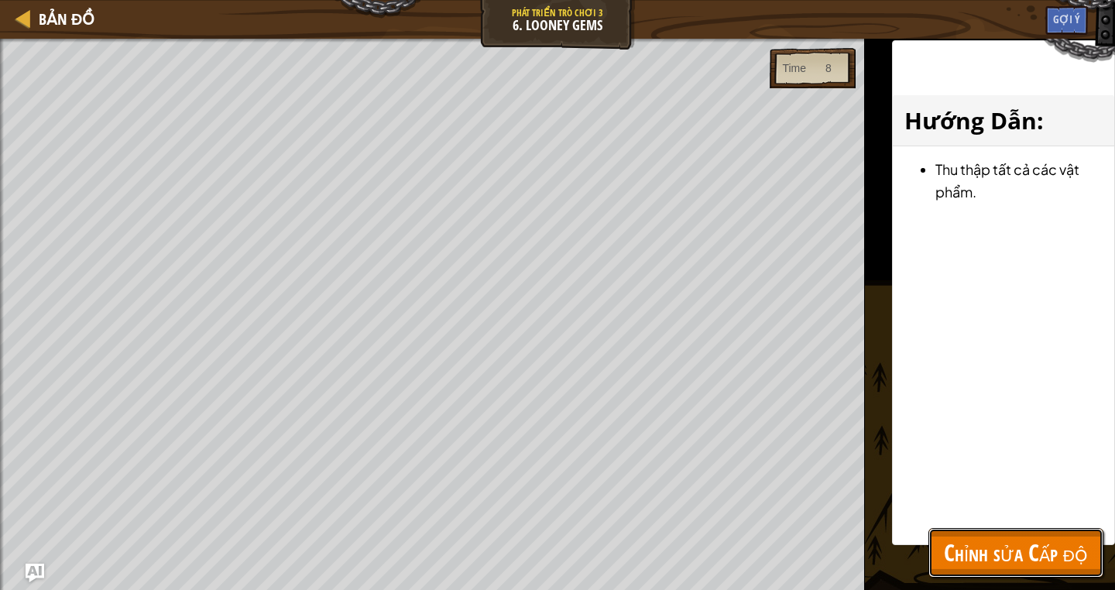
click at [1003, 556] on span "Chỉnh sửa Cấp độ" at bounding box center [1016, 552] width 144 height 32
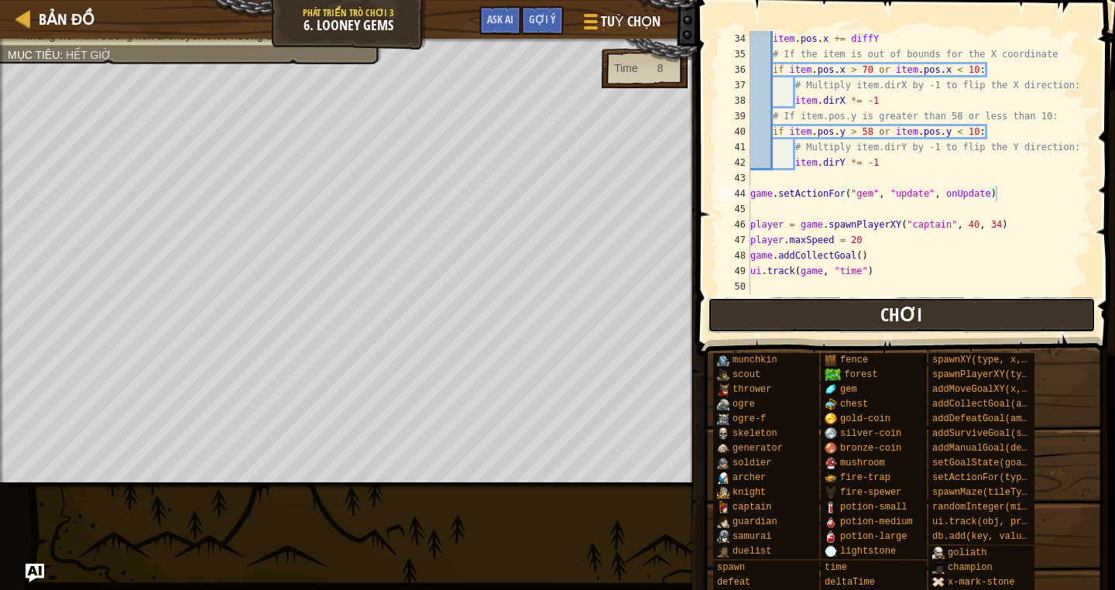
click at [806, 317] on button "Chơi" at bounding box center [902, 315] width 388 height 36
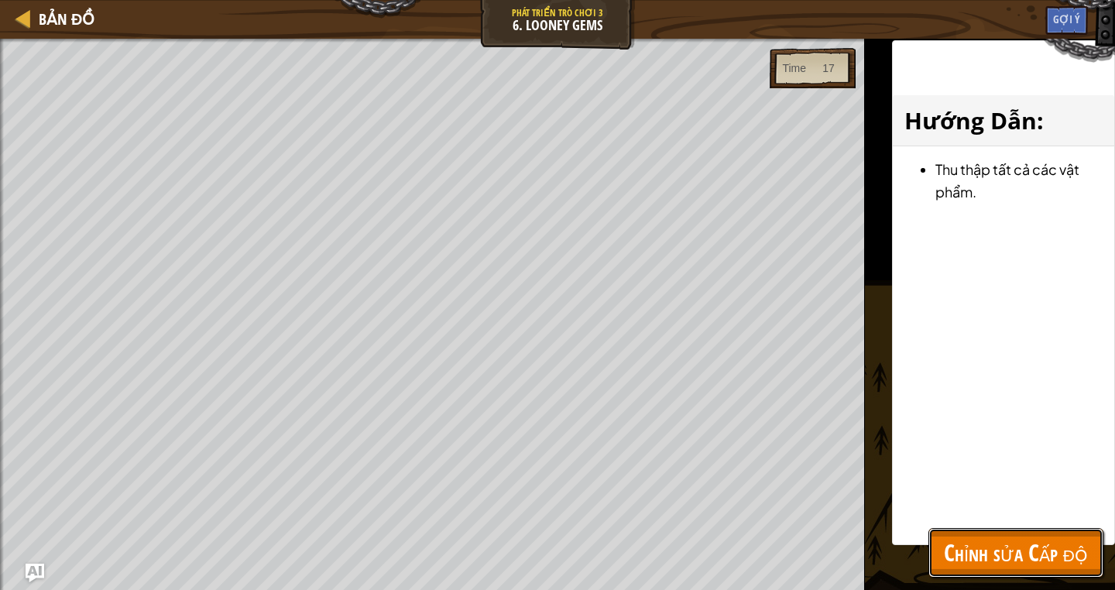
click at [1049, 529] on button "Chỉnh sửa Cấp độ" at bounding box center [1015, 553] width 175 height 50
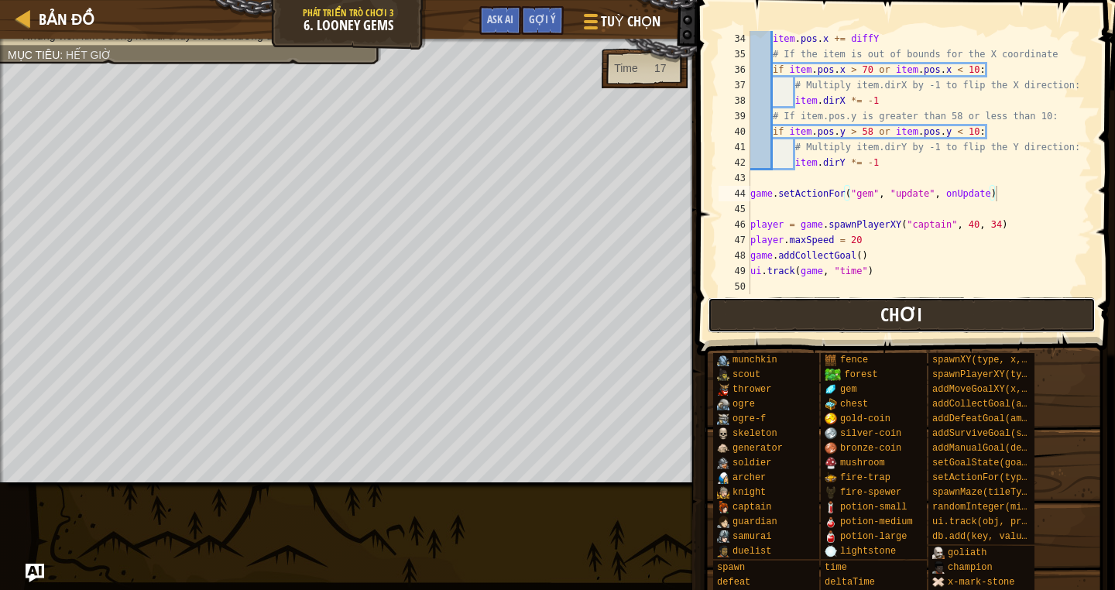
click at [766, 327] on button "Chơi" at bounding box center [902, 315] width 388 height 36
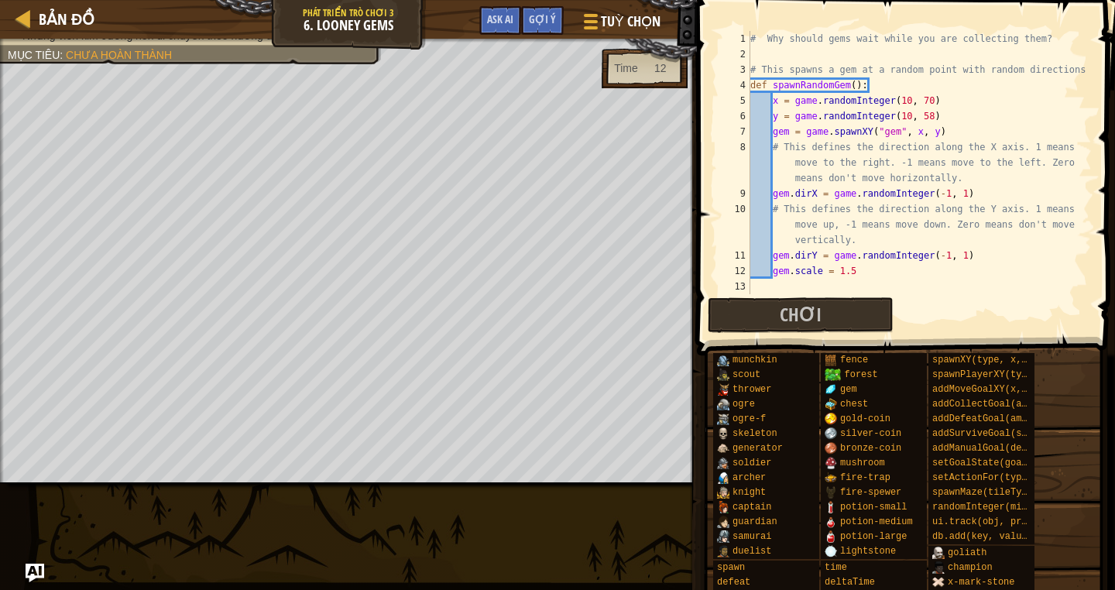
scroll to position [573, 0]
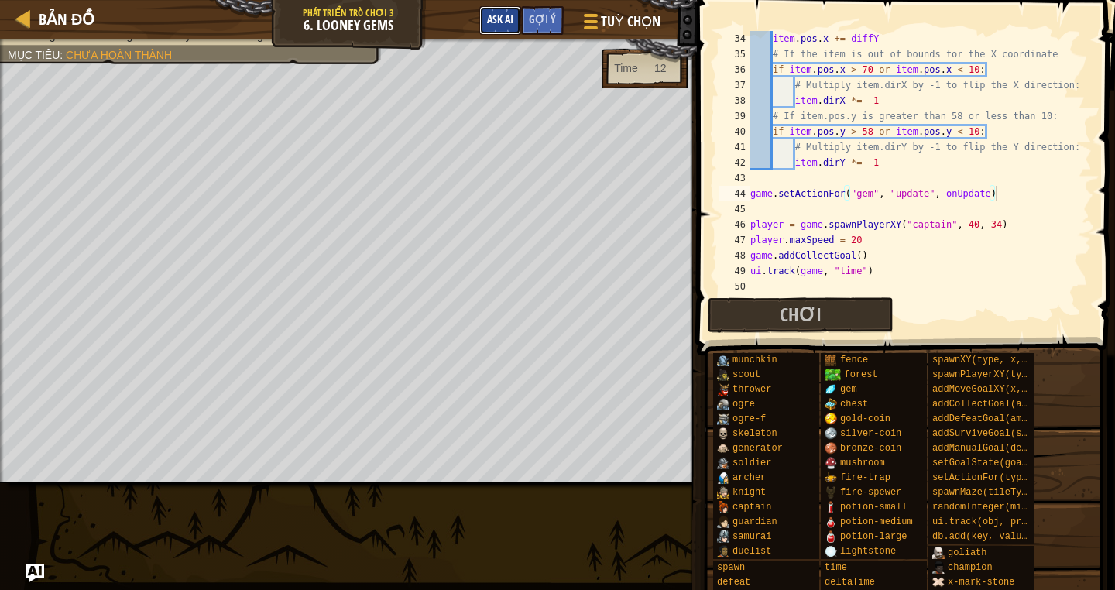
click at [497, 19] on span "Ask AI" at bounding box center [500, 19] width 26 height 15
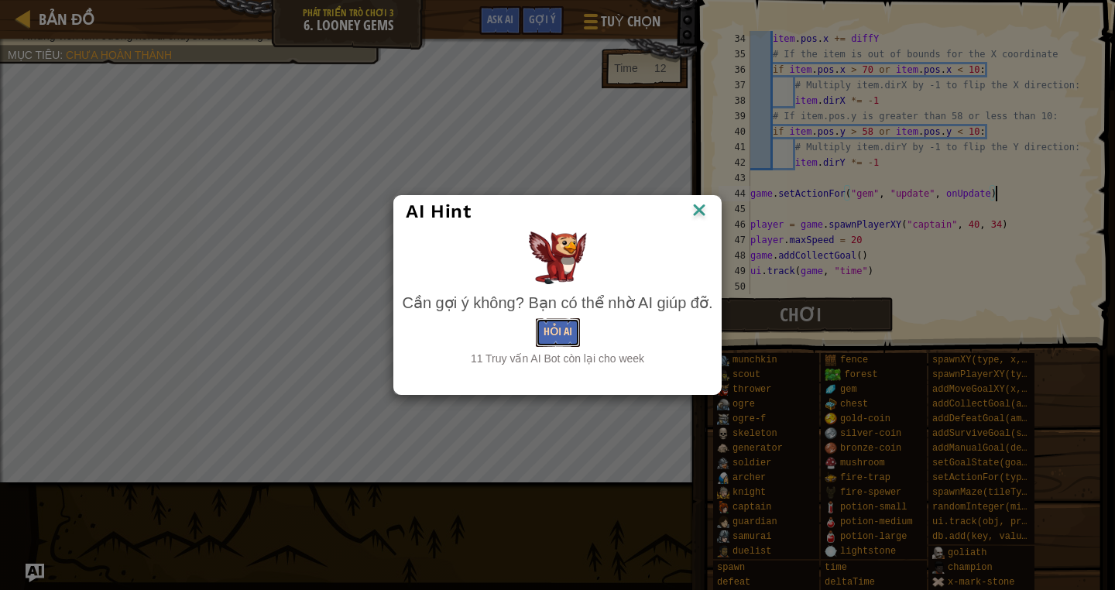
click at [564, 335] on button "Hỏi AI" at bounding box center [558, 332] width 44 height 29
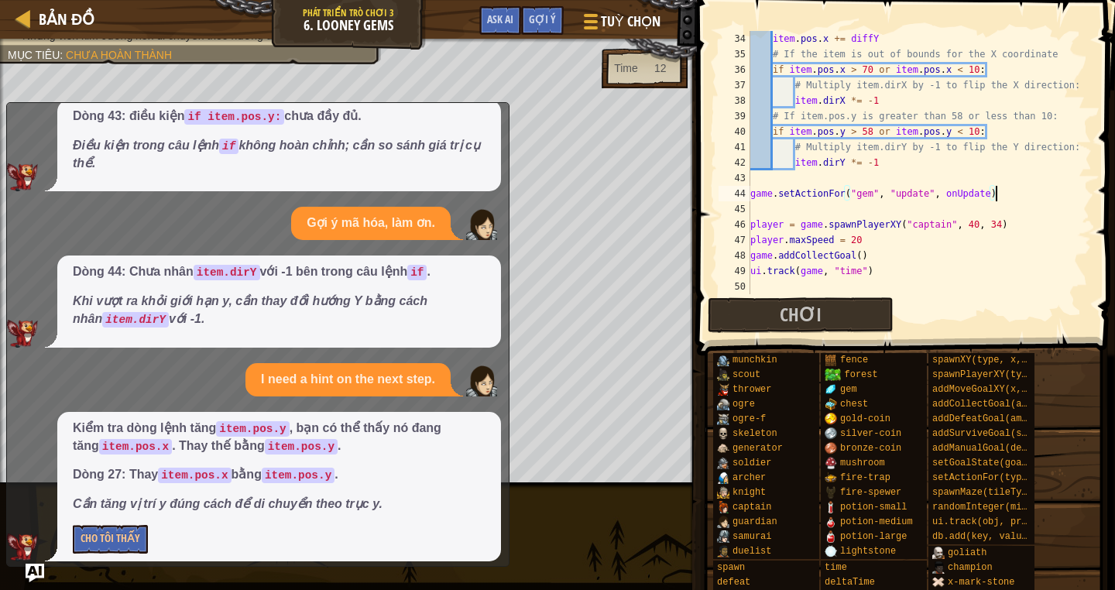
scroll to position [362, 0]
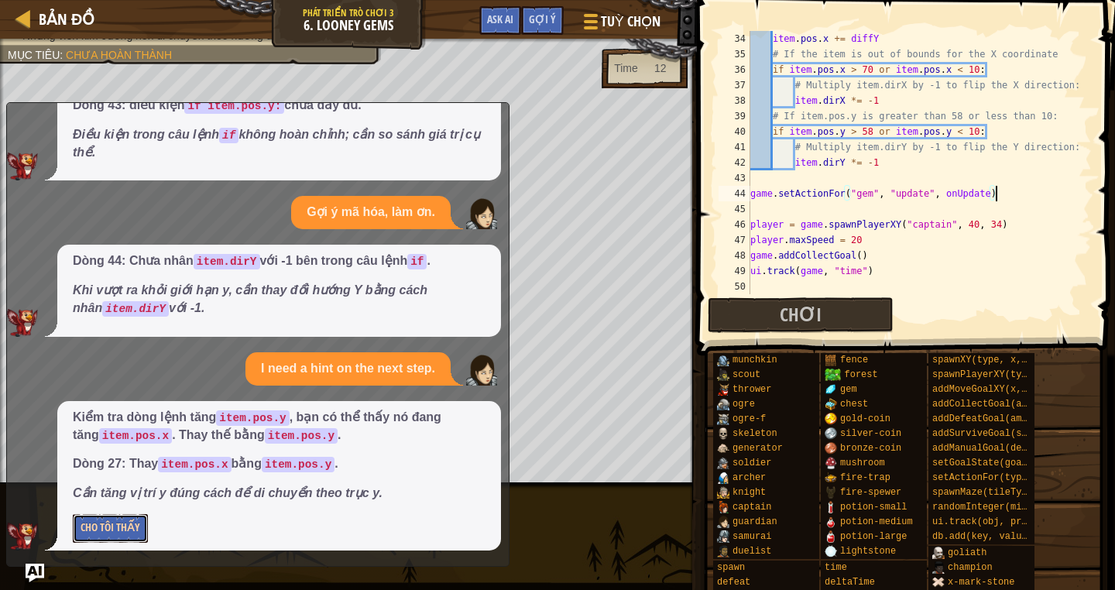
click at [129, 528] on button "Cho Tôi Thấy" at bounding box center [110, 528] width 75 height 29
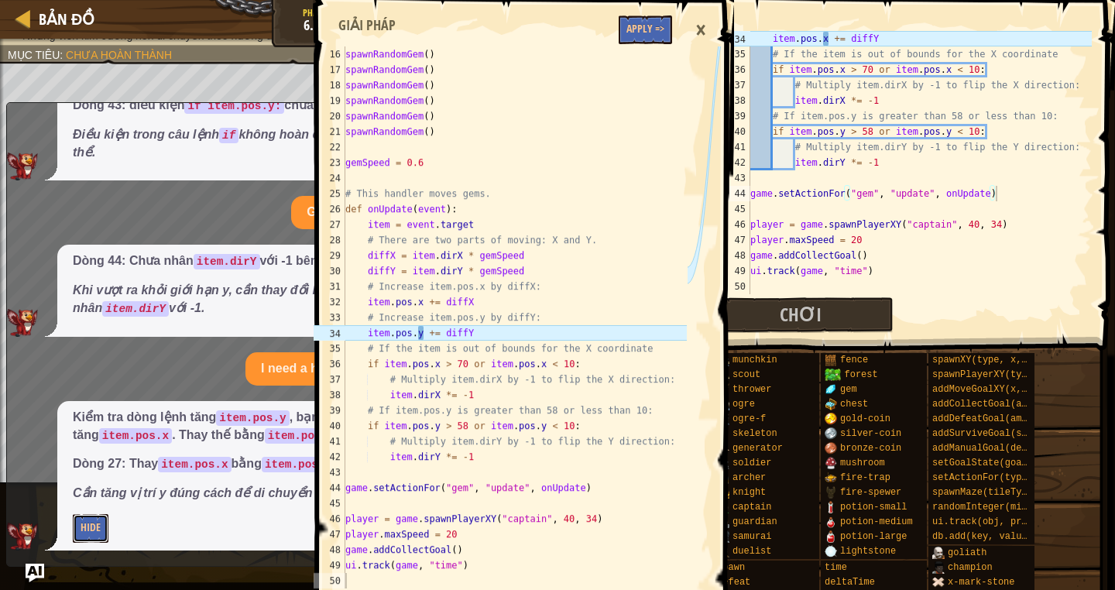
scroll to position [294, 0]
click at [828, 39] on div "item . pos . x += diffY # If the item is out of bounds for the X coordinate if …" at bounding box center [919, 178] width 344 height 294
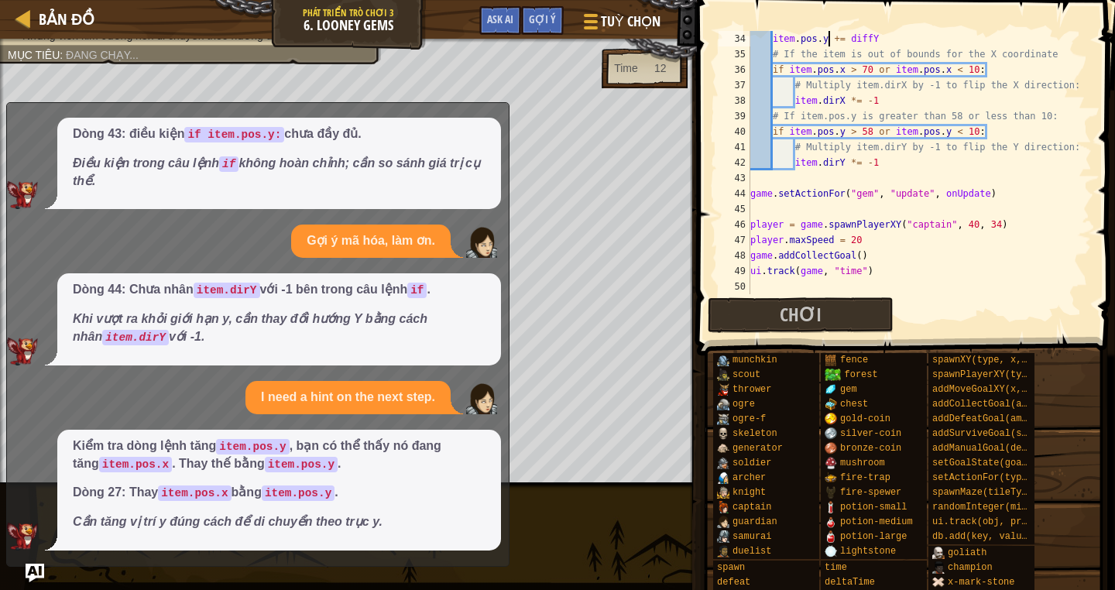
scroll to position [0, 0]
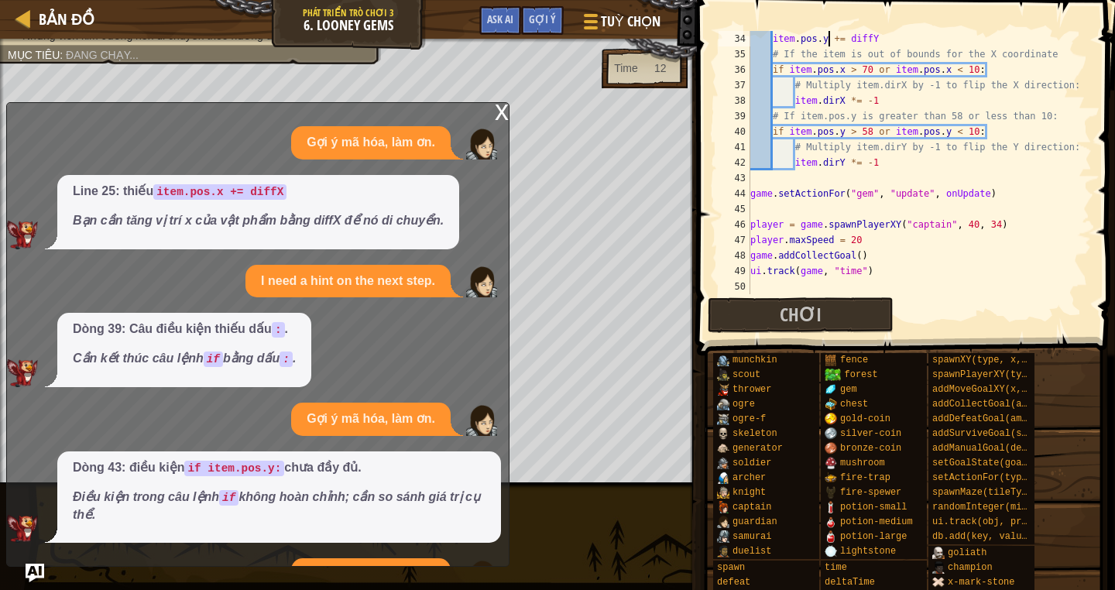
type textarea "item.pos.y += diffY"
click at [503, 111] on div "x" at bounding box center [502, 110] width 14 height 15
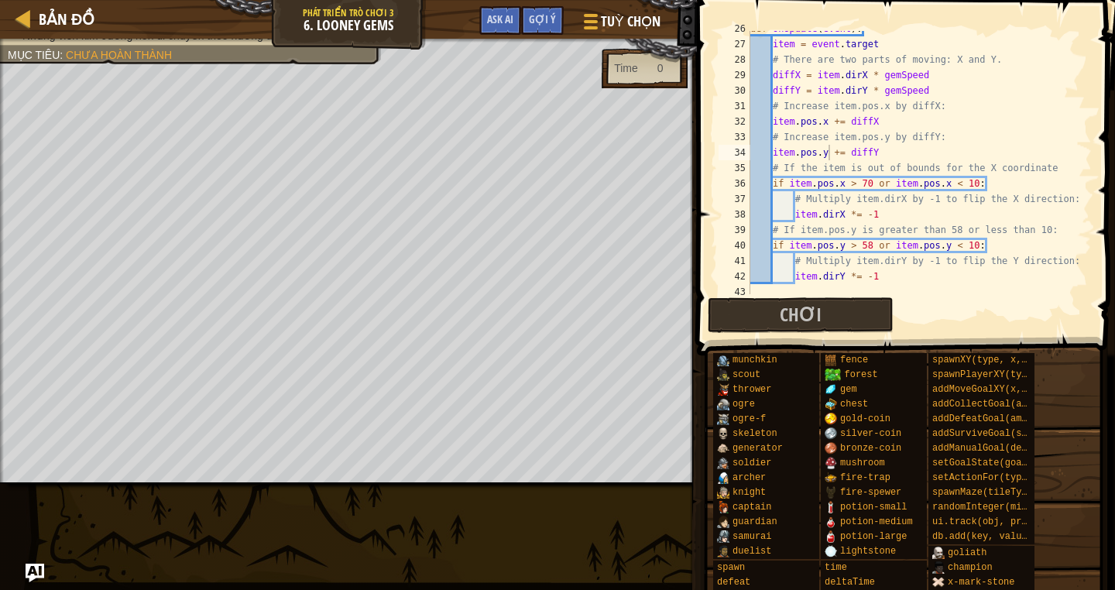
scroll to position [459, 0]
click at [829, 308] on button "Chơi" at bounding box center [801, 315] width 186 height 36
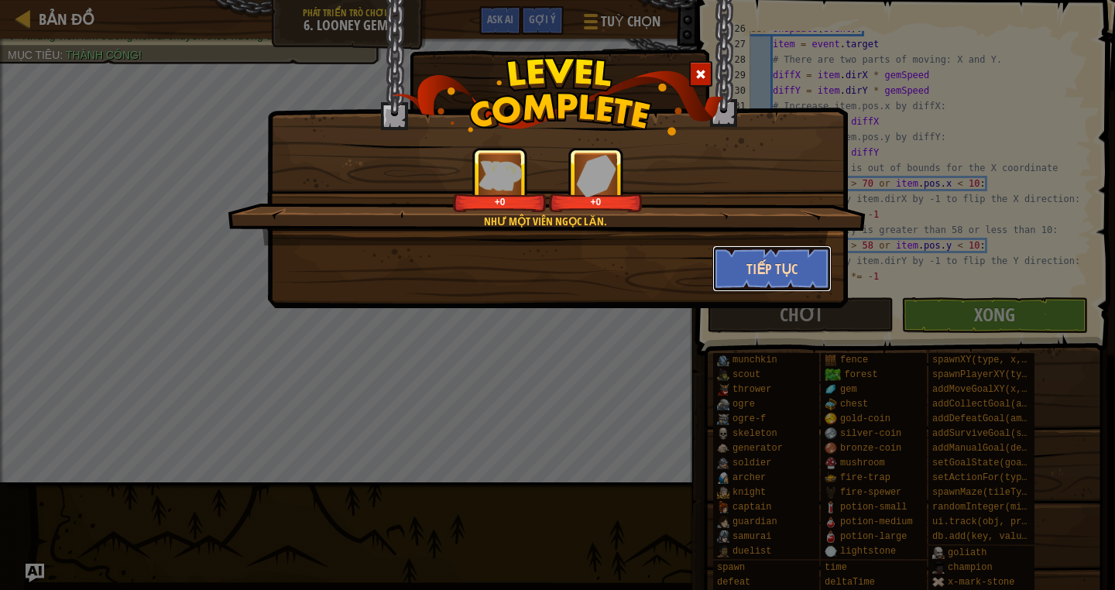
click at [785, 272] on button "Tiếp tục" at bounding box center [772, 268] width 120 height 46
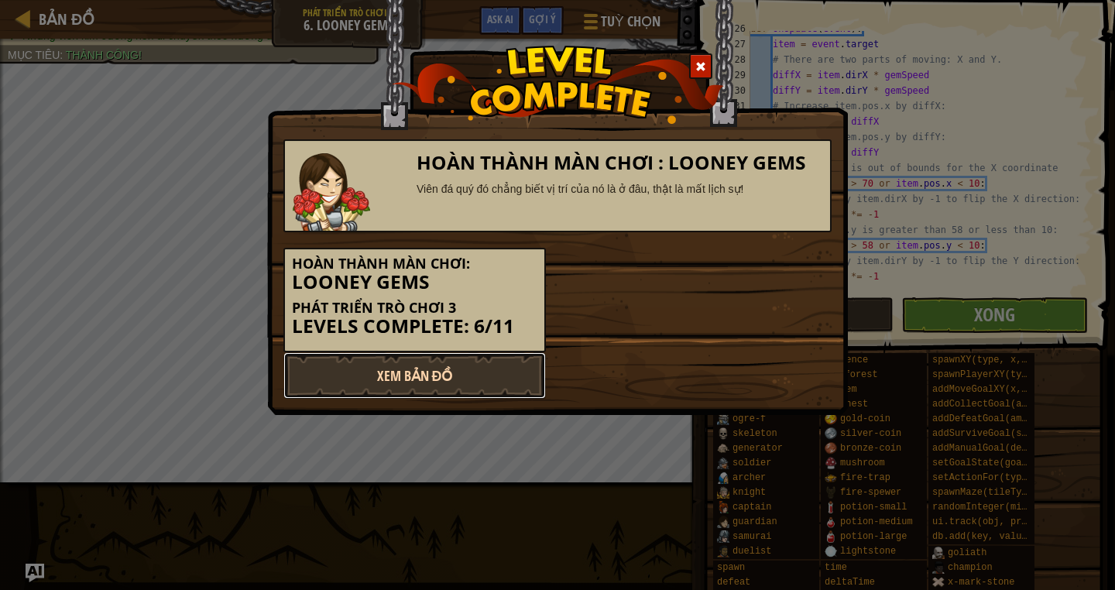
click at [373, 379] on link "Xem Bản Đồ" at bounding box center [414, 375] width 262 height 46
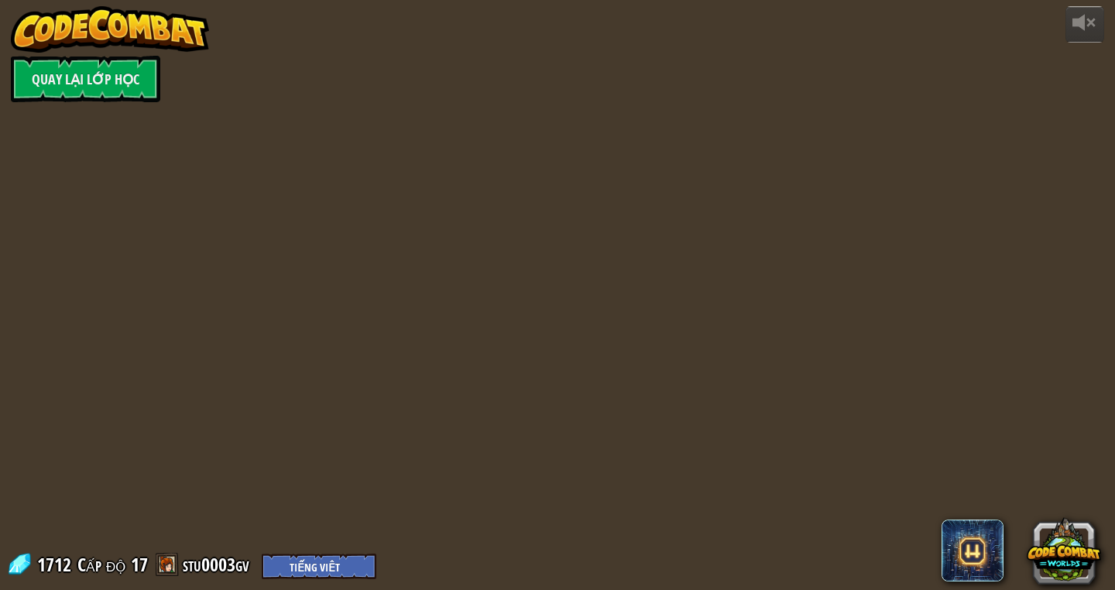
select select "vi"
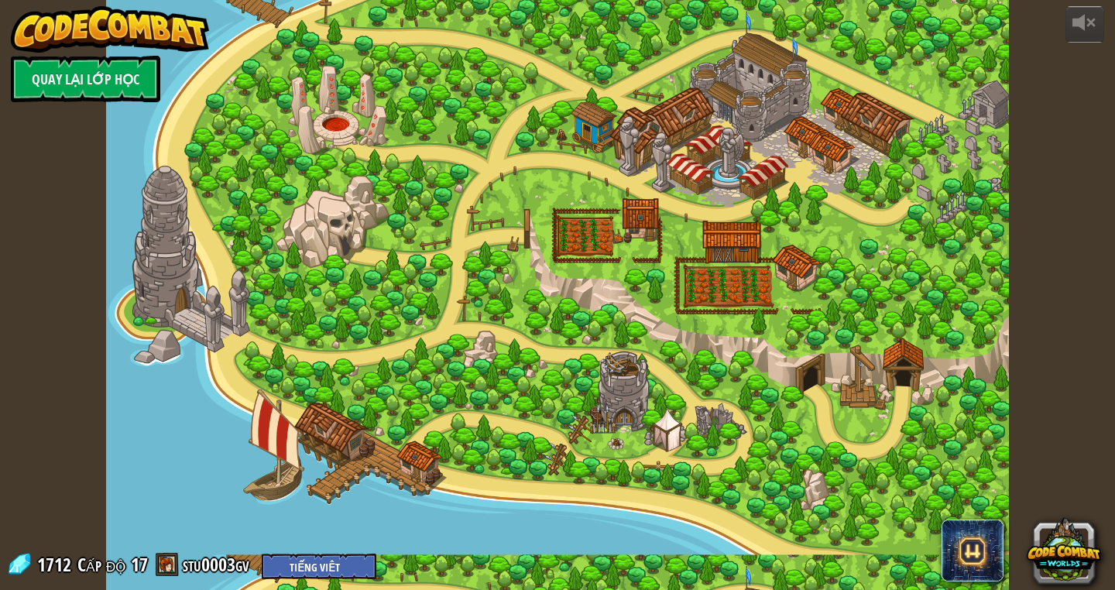
select select "vi"
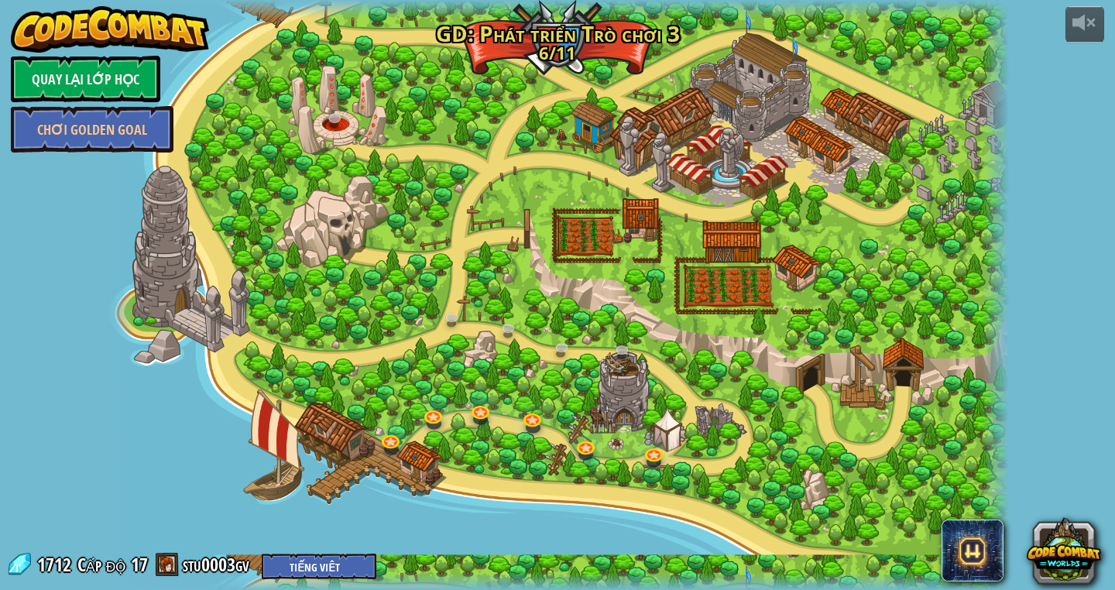
select select "vi"
click at [105, 92] on link "Quay lại Lớp Học" at bounding box center [85, 79] width 149 height 46
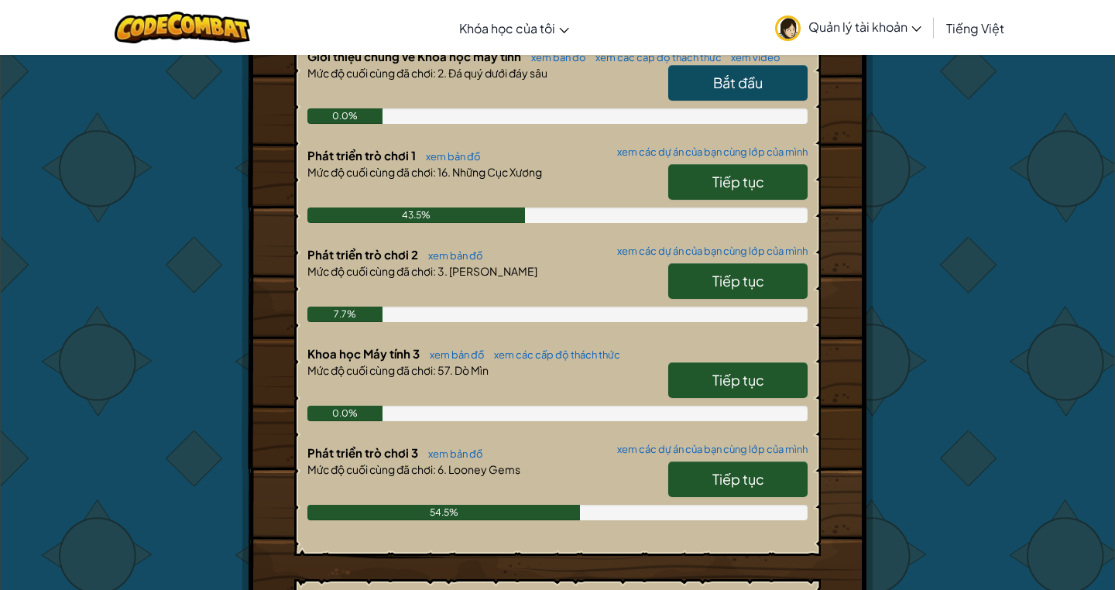
scroll to position [374, 0]
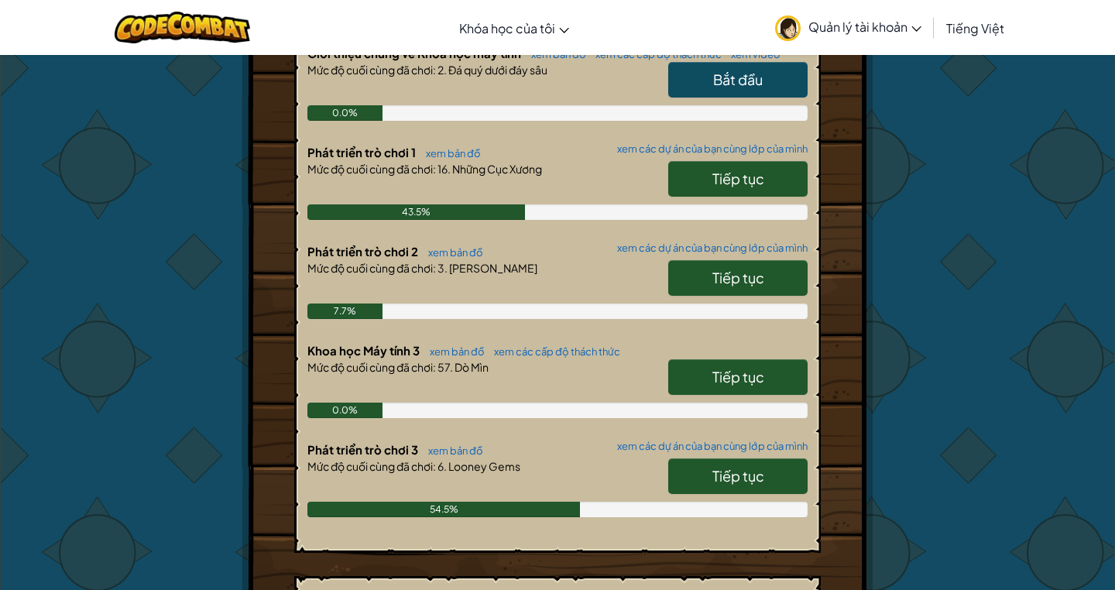
click at [710, 265] on link "Tiếp tục" at bounding box center [737, 278] width 139 height 36
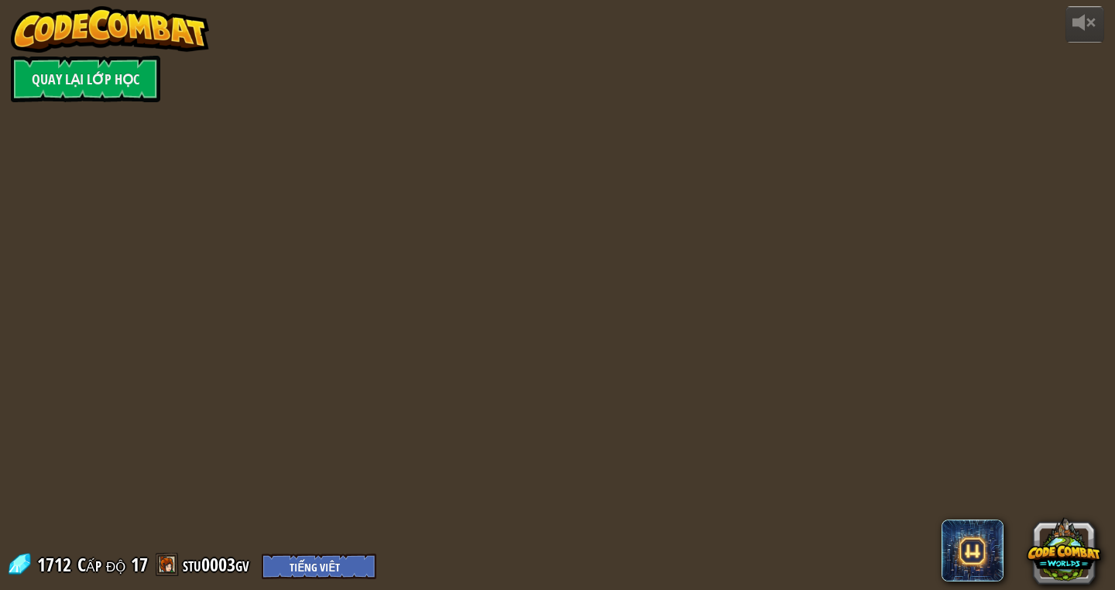
select select "vi"
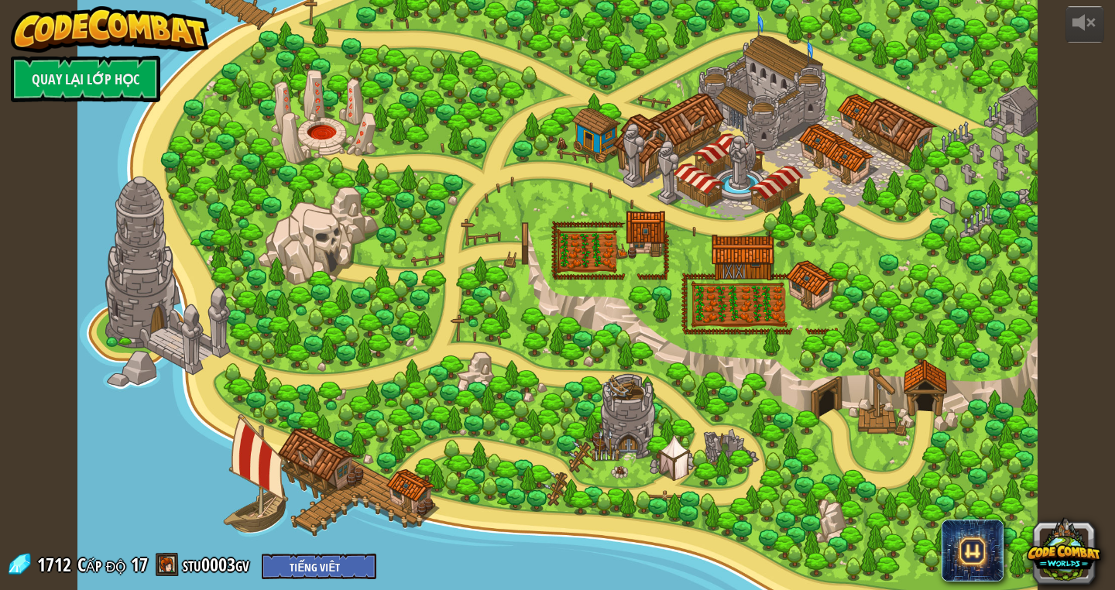
select select "vi"
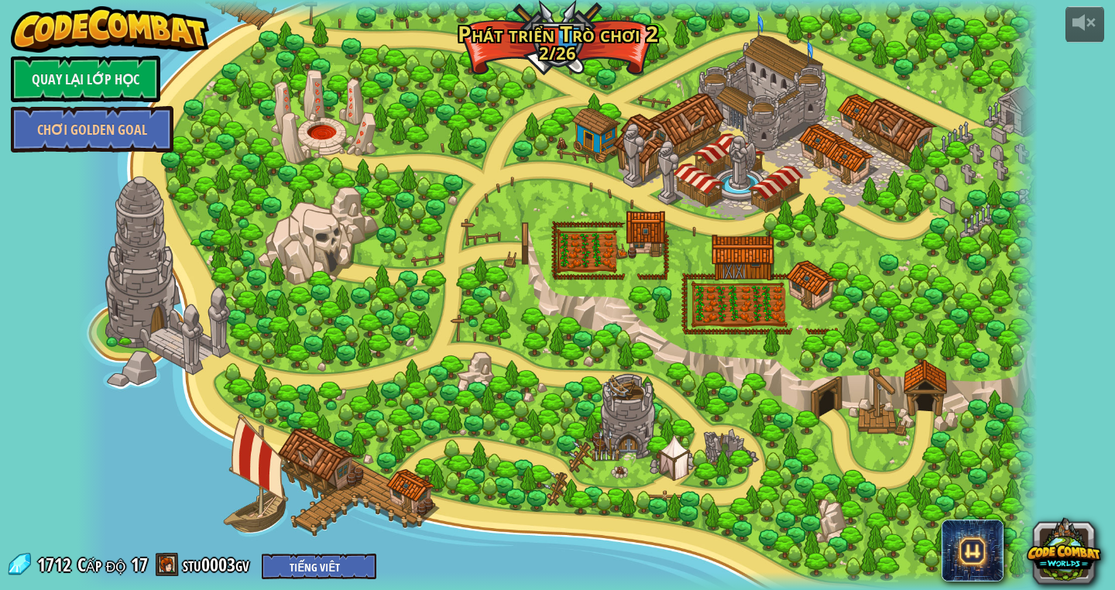
select select "vi"
